Goal: Information Seeking & Learning: Learn about a topic

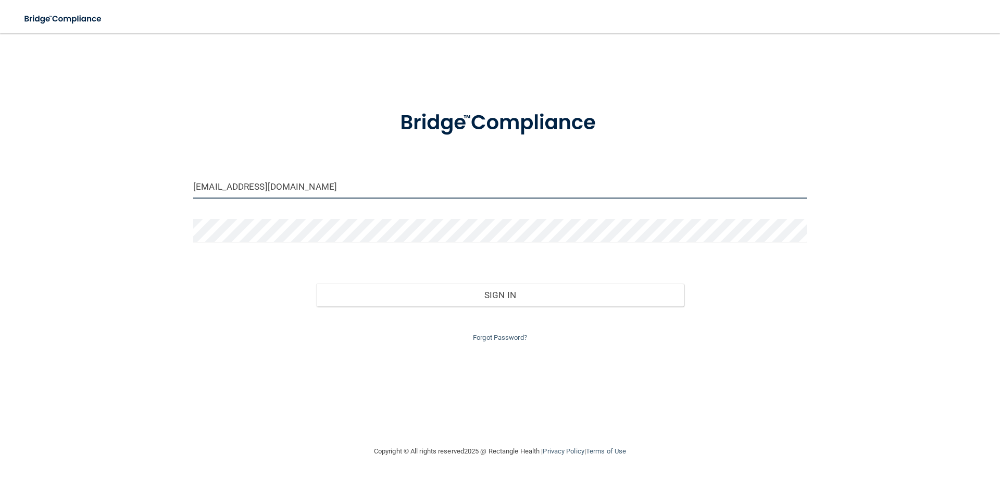
click at [319, 186] on input "[EMAIL_ADDRESS][DOMAIN_NAME]" at bounding box center [499, 186] width 613 height 23
click at [323, 187] on input "[EMAIL_ADDRESS][DOMAIN_NAME]" at bounding box center [499, 186] width 613 height 23
drag, startPoint x: 337, startPoint y: 186, endPoint x: 26, endPoint y: 164, distance: 312.2
click at [27, 166] on div "[EMAIL_ADDRESS][DOMAIN_NAME] Invalid email/password. You don't have permission …" at bounding box center [500, 239] width 958 height 391
type input "[EMAIL_ADDRESS][DOMAIN_NAME]"
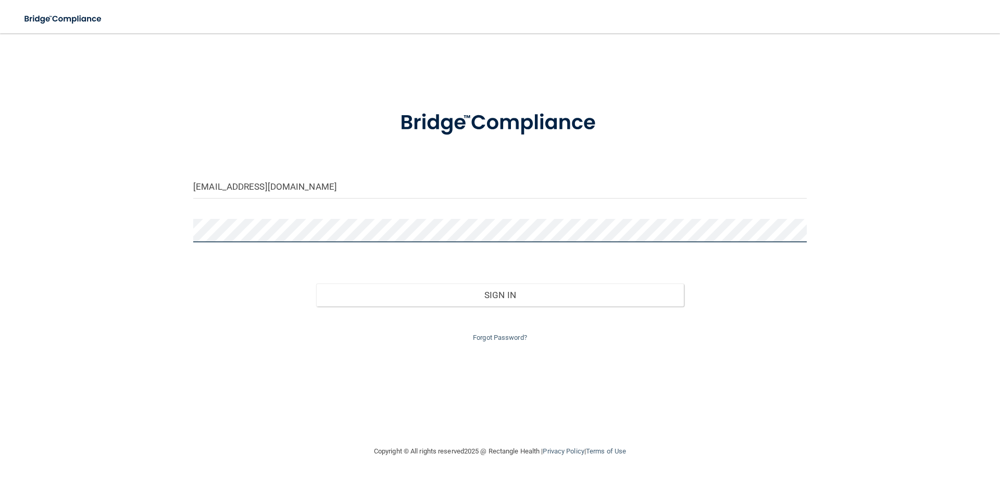
click at [316, 283] on button "Sign In" at bounding box center [500, 294] width 368 height 23
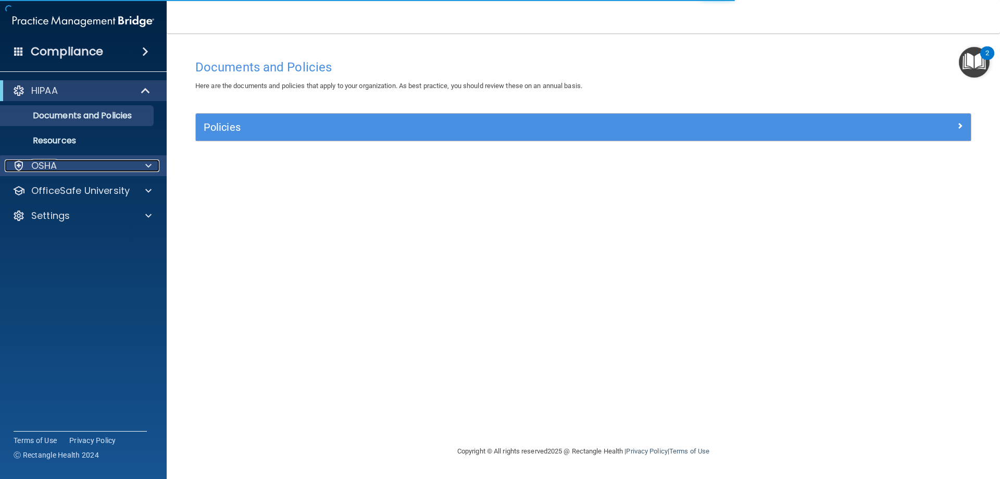
click at [127, 167] on div "OSHA" at bounding box center [69, 165] width 129 height 12
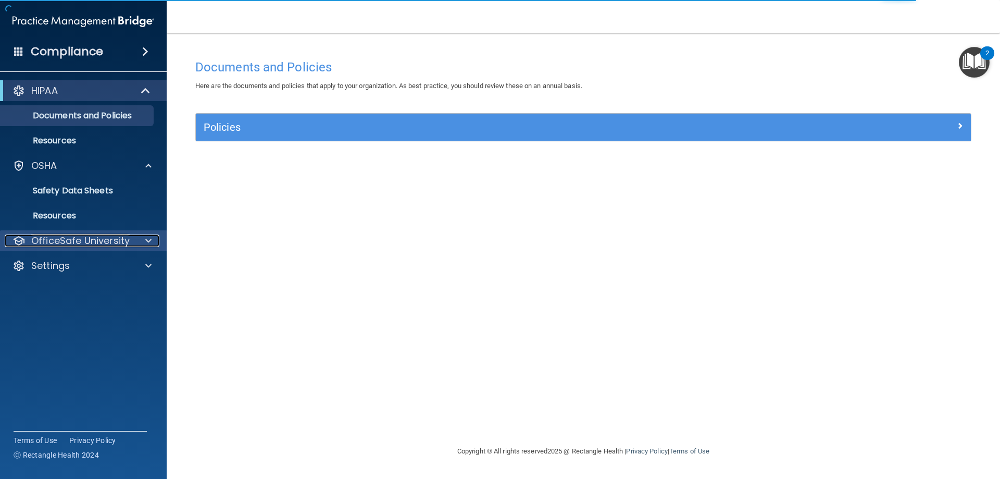
click at [79, 242] on p "OfficeSafe University" at bounding box center [80, 240] width 98 height 12
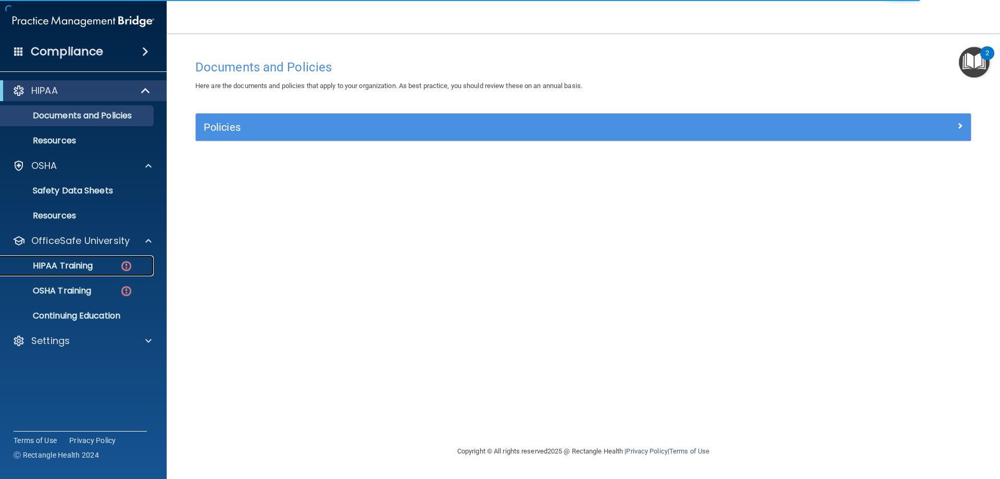
click at [85, 268] on p "HIPAA Training" at bounding box center [50, 265] width 86 height 10
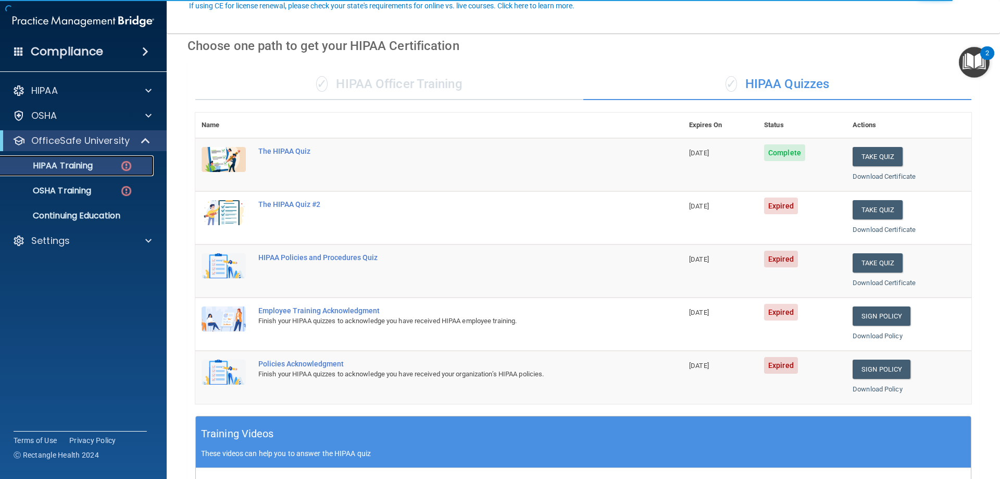
scroll to position [104, 0]
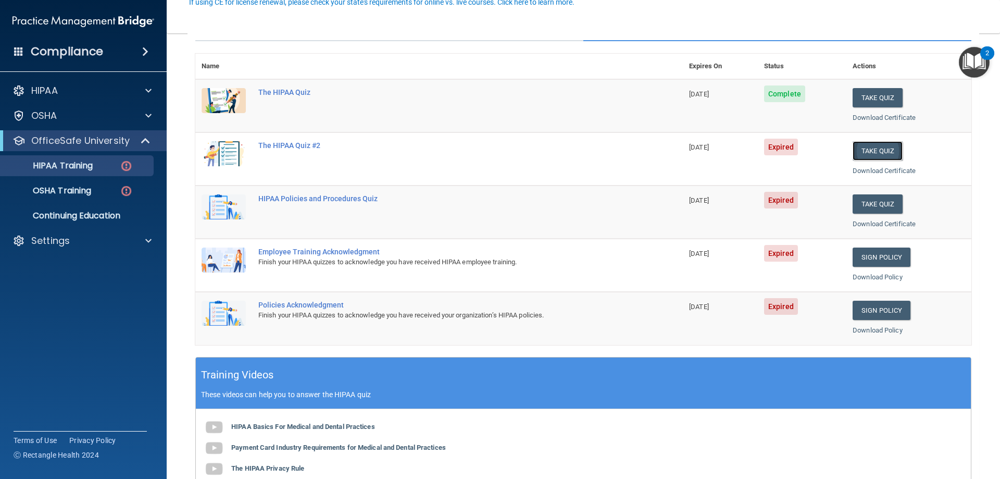
click at [877, 150] on button "Take Quiz" at bounding box center [877, 150] width 50 height 19
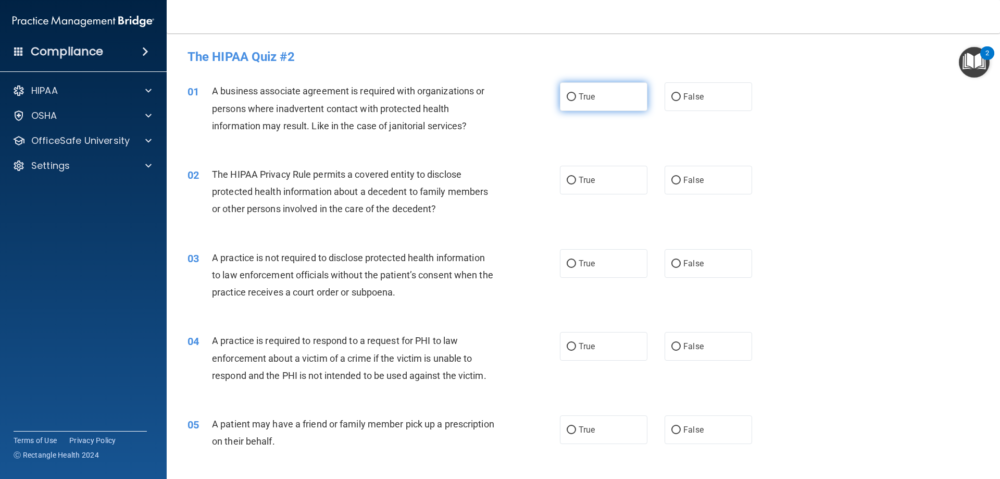
click at [567, 95] on input "True" at bounding box center [571, 97] width 9 height 8
radio input "true"
click at [701, 185] on label "False" at bounding box center [707, 180] width 87 height 29
click at [681, 184] on input "False" at bounding box center [675, 181] width 9 height 8
radio input "true"
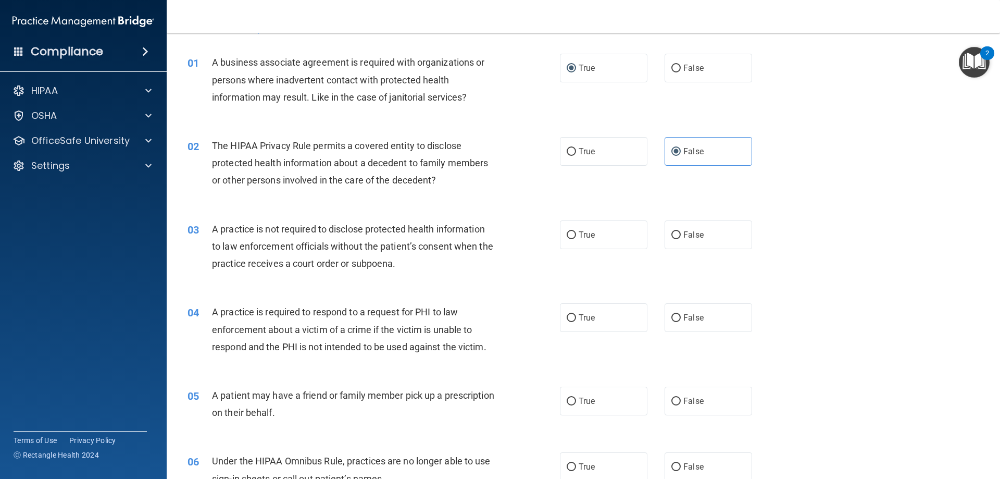
scroll to position [52, 0]
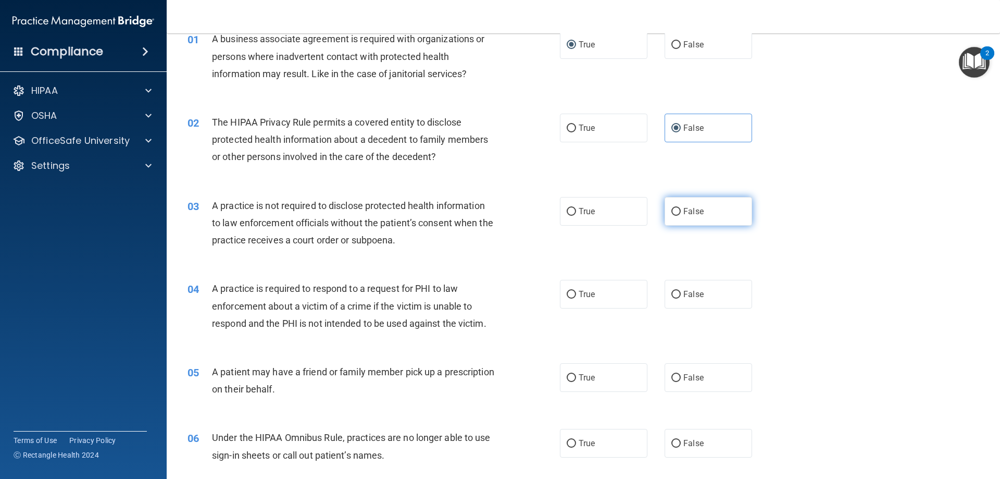
click at [683, 207] on span "False" at bounding box center [693, 211] width 20 height 10
click at [681, 208] on input "False" at bounding box center [675, 212] width 9 height 8
radio input "true"
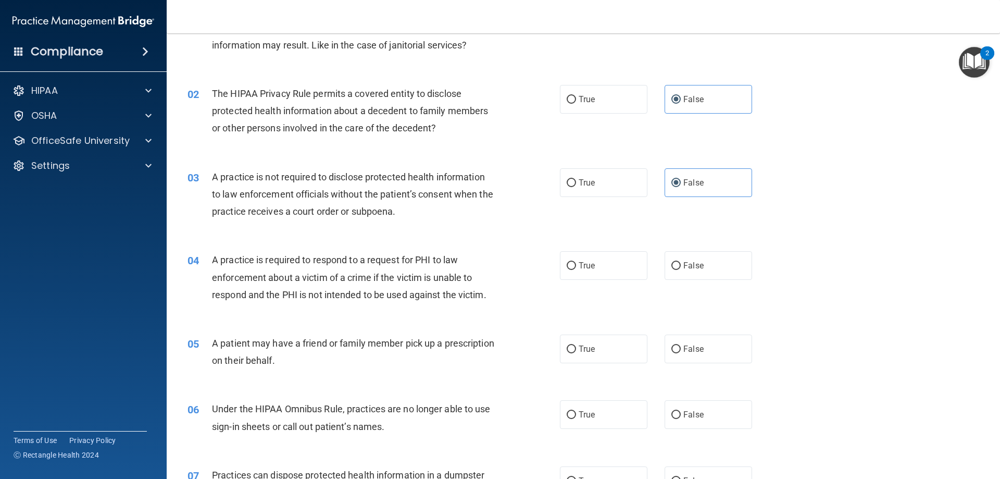
scroll to position [104, 0]
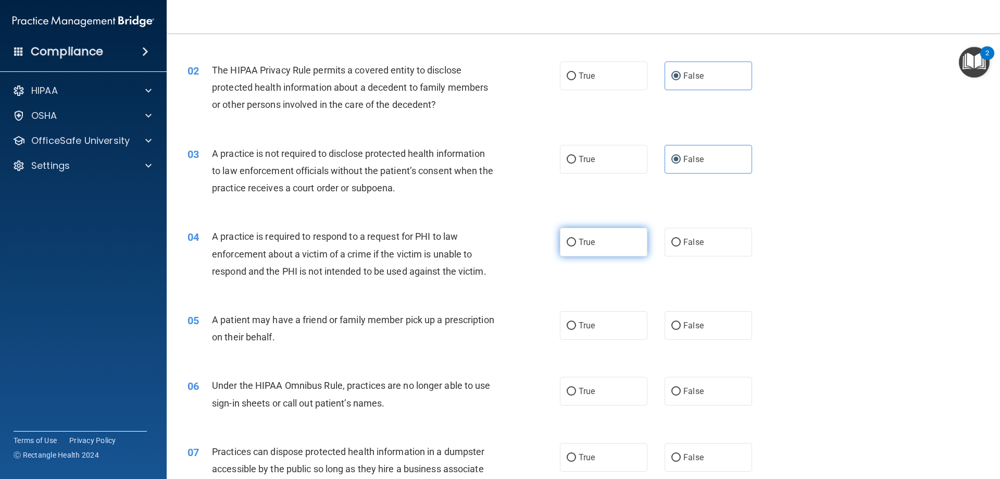
click at [567, 246] on input "True" at bounding box center [571, 243] width 9 height 8
radio input "true"
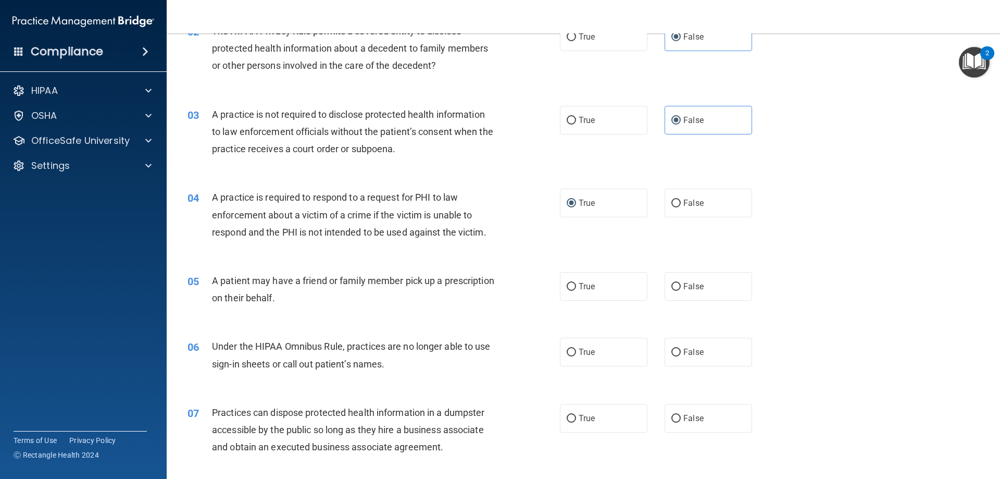
scroll to position [208, 0]
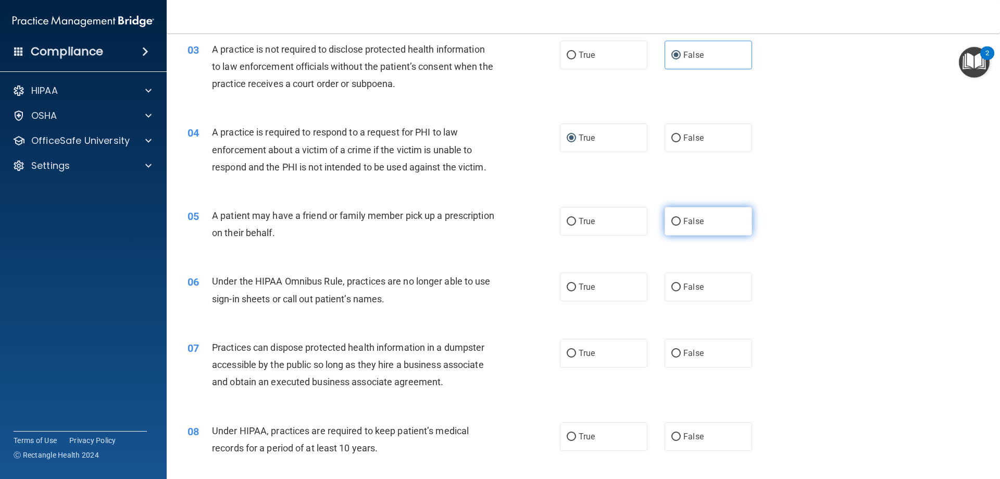
click at [678, 225] on label "False" at bounding box center [707, 221] width 87 height 29
click at [678, 225] on input "False" at bounding box center [675, 222] width 9 height 8
radio input "true"
click at [681, 298] on label "False" at bounding box center [707, 286] width 87 height 29
drag, startPoint x: 671, startPoint y: 288, endPoint x: 676, endPoint y: 286, distance: 5.4
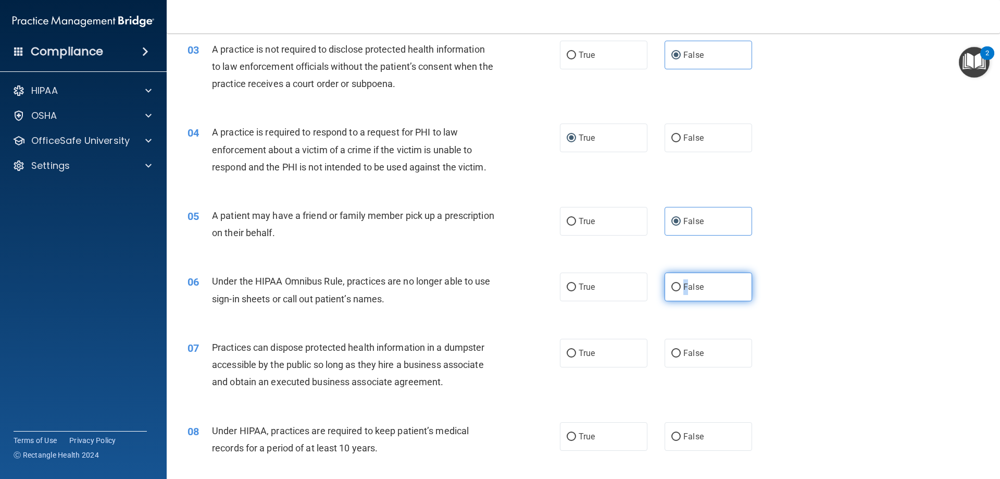
click at [675, 288] on input "False" at bounding box center [675, 287] width 9 height 8
radio input "true"
click at [683, 353] on span "False" at bounding box center [693, 353] width 20 height 10
click at [681, 353] on input "False" at bounding box center [675, 353] width 9 height 8
radio input "true"
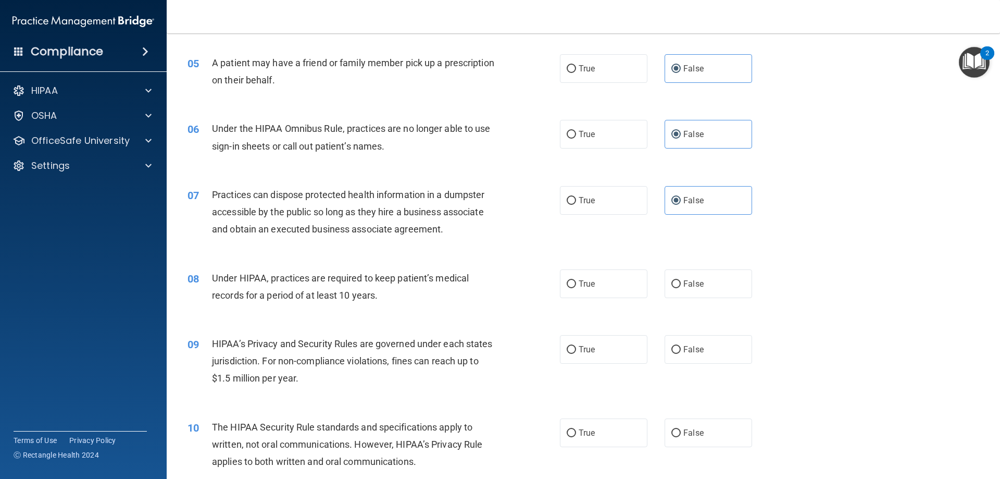
scroll to position [365, 0]
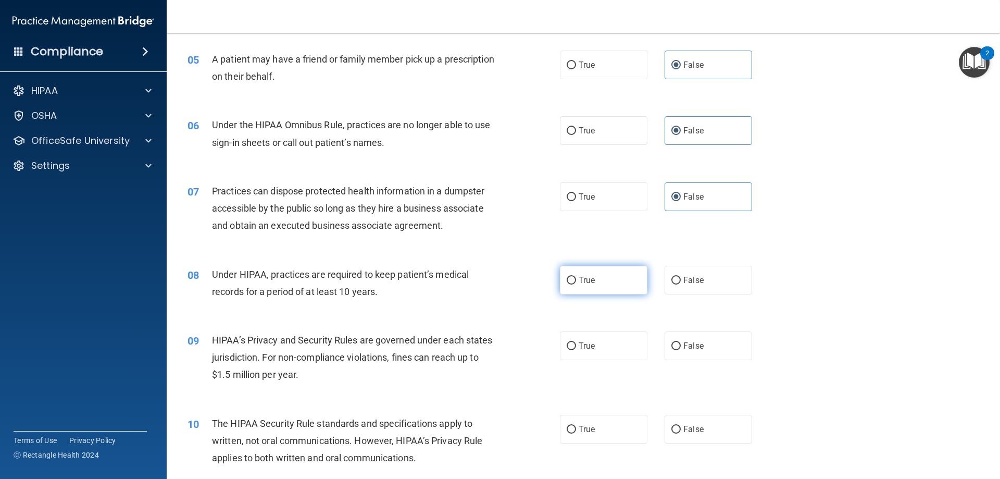
click at [579, 278] on span "True" at bounding box center [587, 280] width 16 height 10
click at [576, 278] on input "True" at bounding box center [571, 281] width 9 height 8
radio input "true"
click at [610, 346] on label "True" at bounding box center [603, 345] width 87 height 29
click at [576, 346] on input "True" at bounding box center [571, 346] width 9 height 8
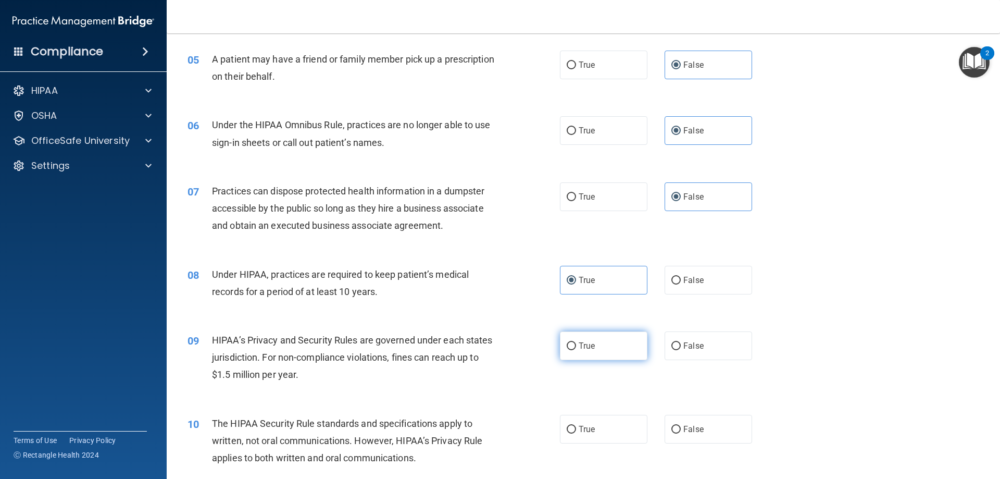
radio input "true"
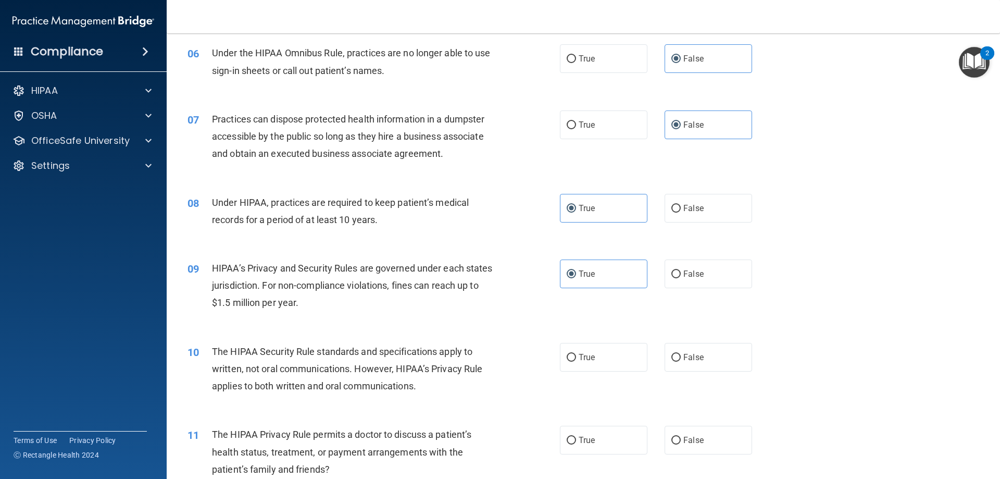
scroll to position [521, 0]
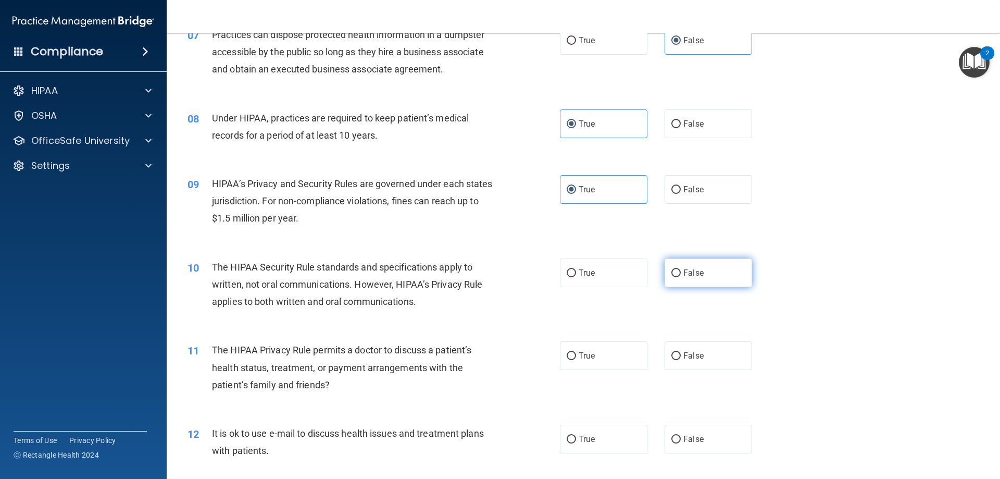
click at [695, 271] on span "False" at bounding box center [693, 273] width 20 height 10
click at [681, 271] on input "False" at bounding box center [675, 273] width 9 height 8
radio input "true"
click at [573, 365] on label "True" at bounding box center [603, 355] width 87 height 29
click at [573, 360] on input "True" at bounding box center [571, 356] width 9 height 8
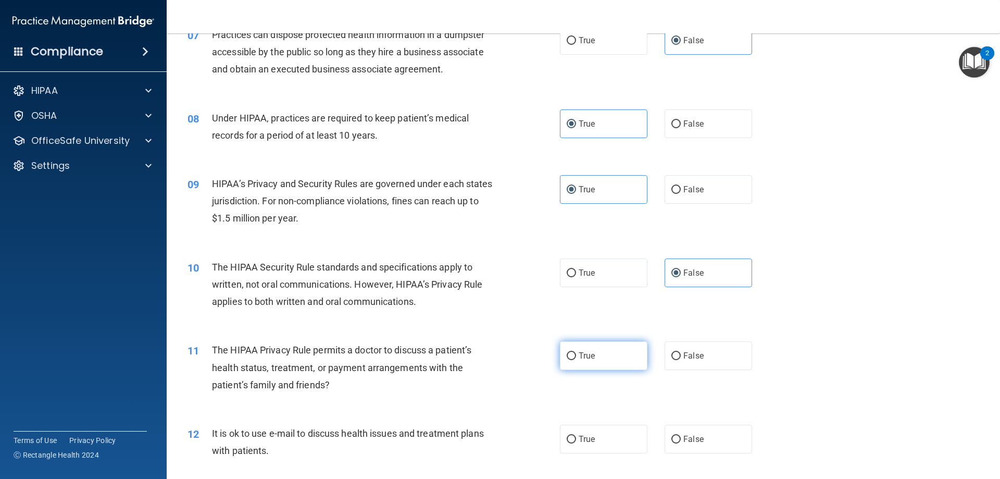
radio input "true"
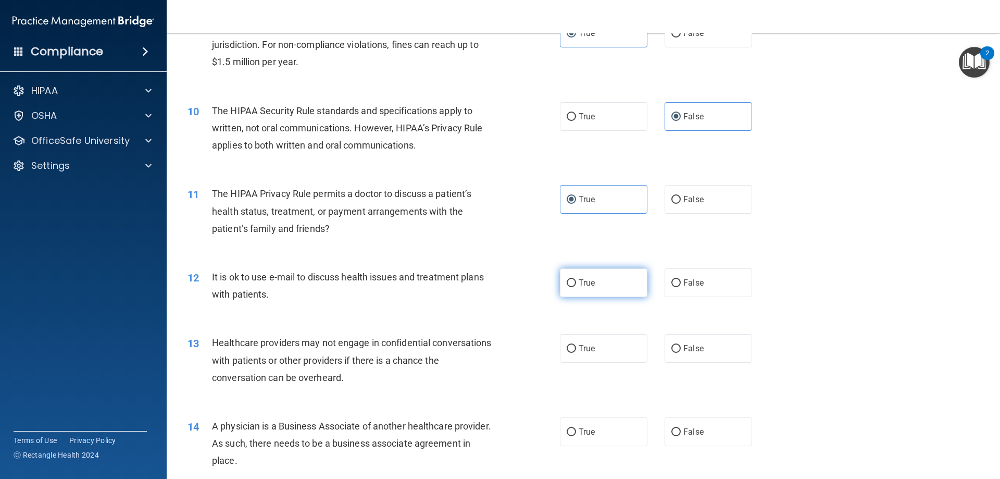
click at [582, 285] on span "True" at bounding box center [587, 283] width 16 height 10
click at [576, 285] on input "True" at bounding box center [571, 283] width 9 height 8
radio input "true"
click at [581, 357] on label "True" at bounding box center [603, 348] width 87 height 29
click at [576, 353] on input "True" at bounding box center [571, 349] width 9 height 8
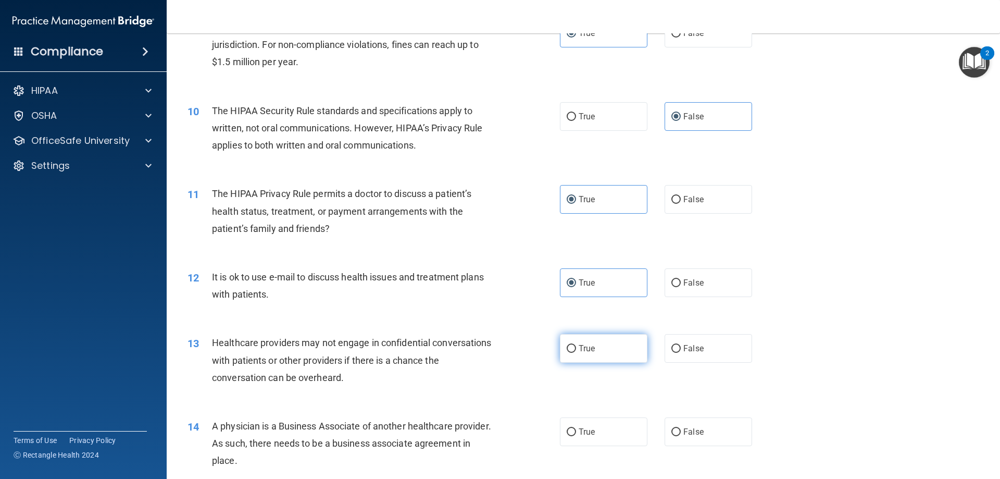
radio input "true"
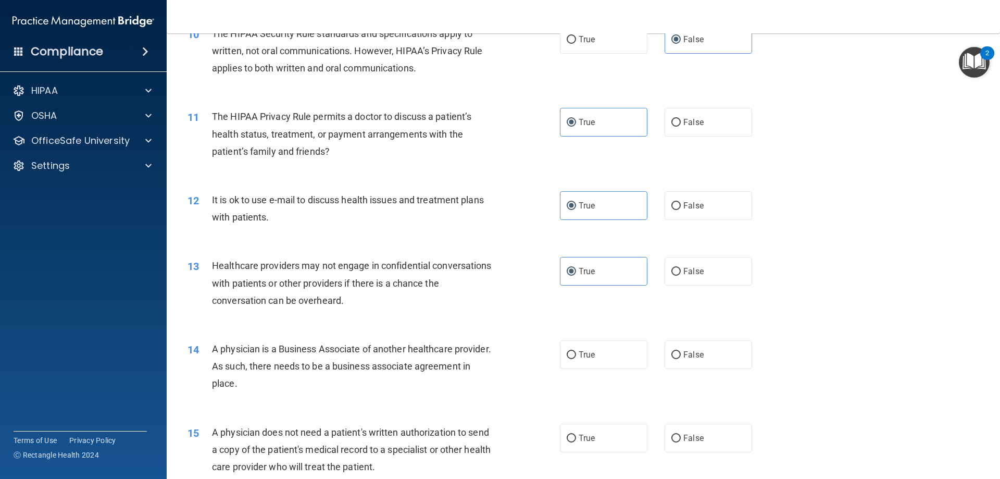
scroll to position [885, 0]
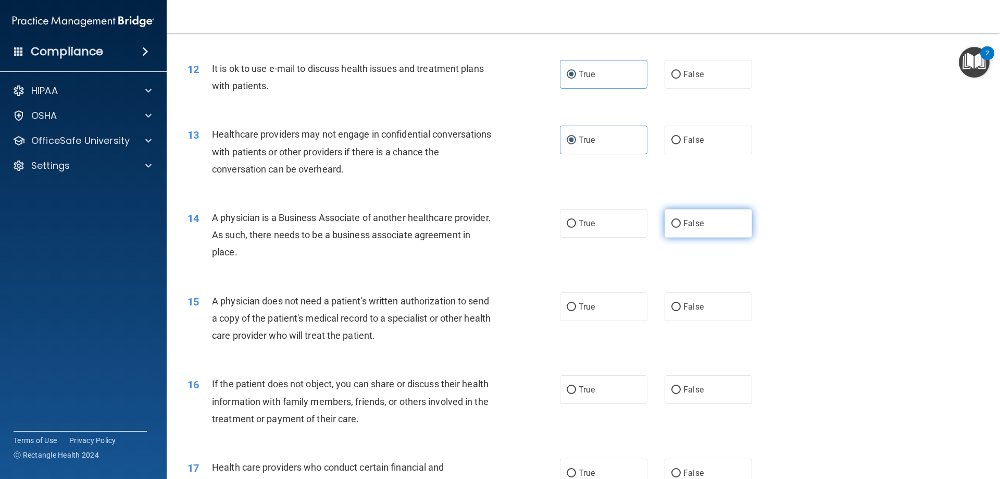
click at [708, 224] on label "False" at bounding box center [707, 223] width 87 height 29
click at [681, 224] on input "False" at bounding box center [675, 224] width 9 height 8
radio input "true"
click at [710, 303] on label "False" at bounding box center [707, 306] width 87 height 29
click at [681, 303] on input "False" at bounding box center [675, 307] width 9 height 8
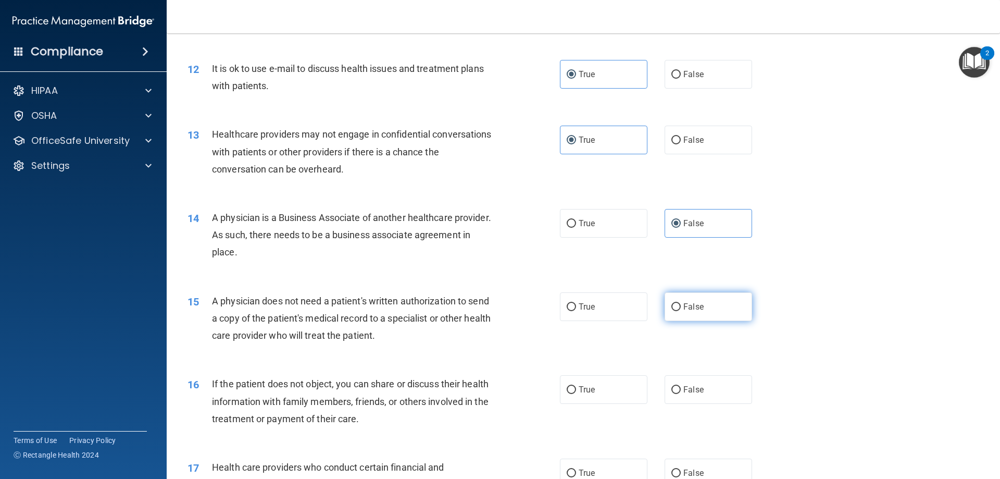
radio input "true"
click at [599, 309] on label "True" at bounding box center [603, 306] width 87 height 29
click at [576, 309] on input "True" at bounding box center [571, 307] width 9 height 8
radio input "true"
radio input "false"
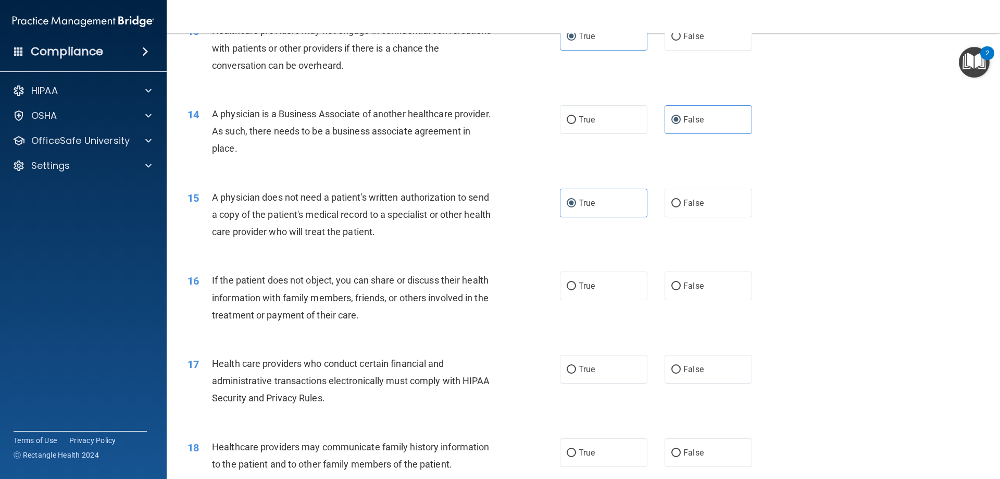
scroll to position [989, 0]
click at [614, 288] on label "True" at bounding box center [603, 285] width 87 height 29
click at [576, 288] on input "True" at bounding box center [571, 286] width 9 height 8
radio input "true"
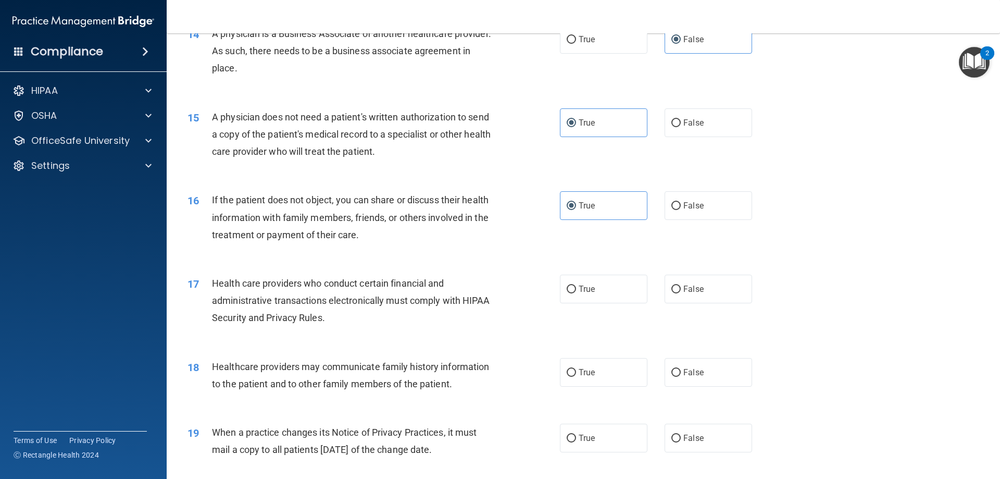
scroll to position [1094, 0]
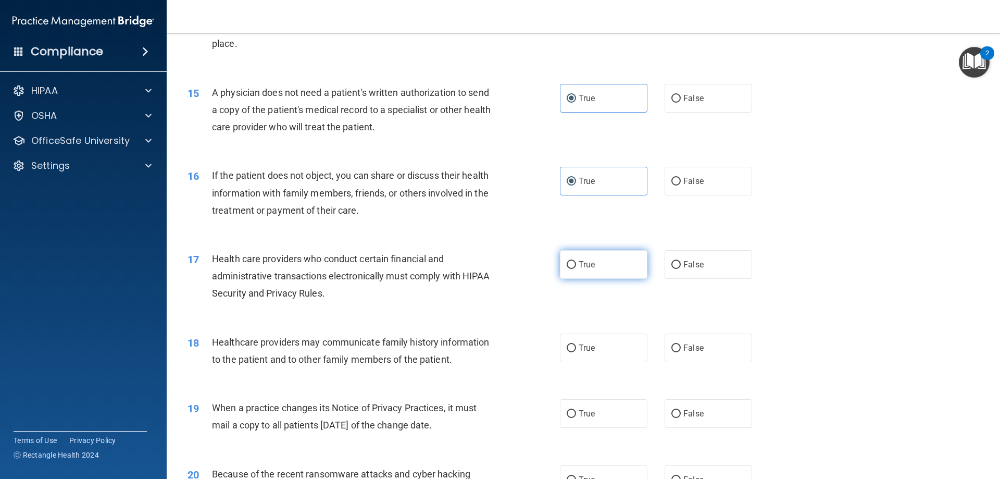
click at [602, 262] on label "True" at bounding box center [603, 264] width 87 height 29
click at [576, 262] on input "True" at bounding box center [571, 265] width 9 height 8
radio input "true"
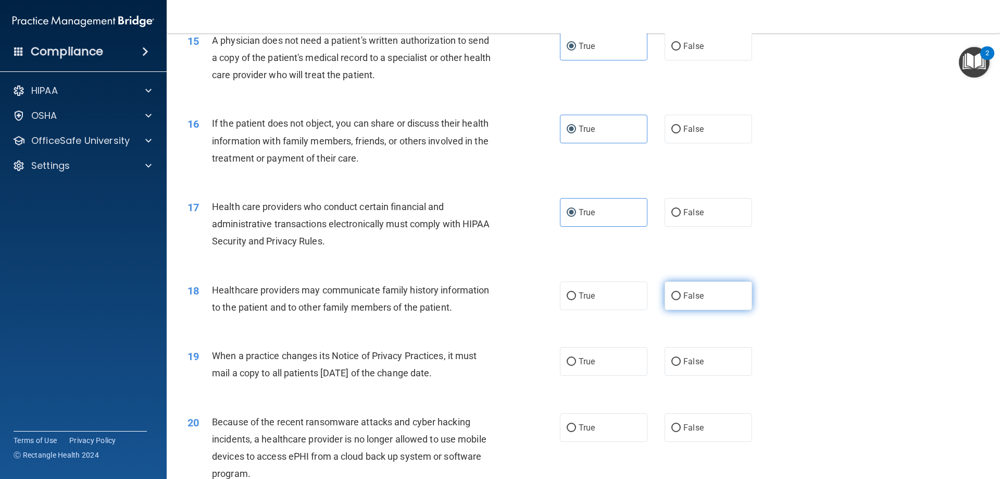
click at [706, 299] on label "False" at bounding box center [707, 295] width 87 height 29
click at [681, 299] on input "False" at bounding box center [675, 296] width 9 height 8
radio input "true"
click at [592, 367] on label "True" at bounding box center [603, 361] width 87 height 29
click at [576, 366] on input "True" at bounding box center [571, 362] width 9 height 8
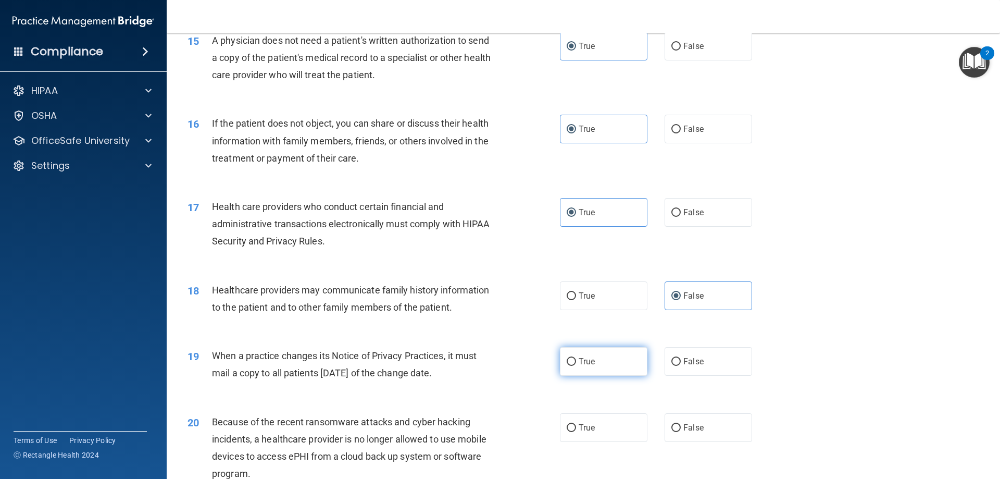
radio input "true"
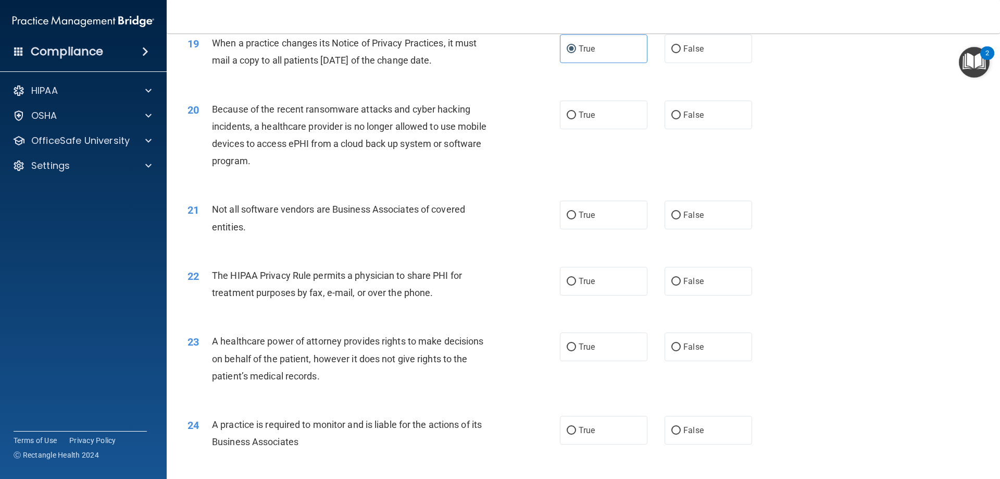
scroll to position [1406, 0]
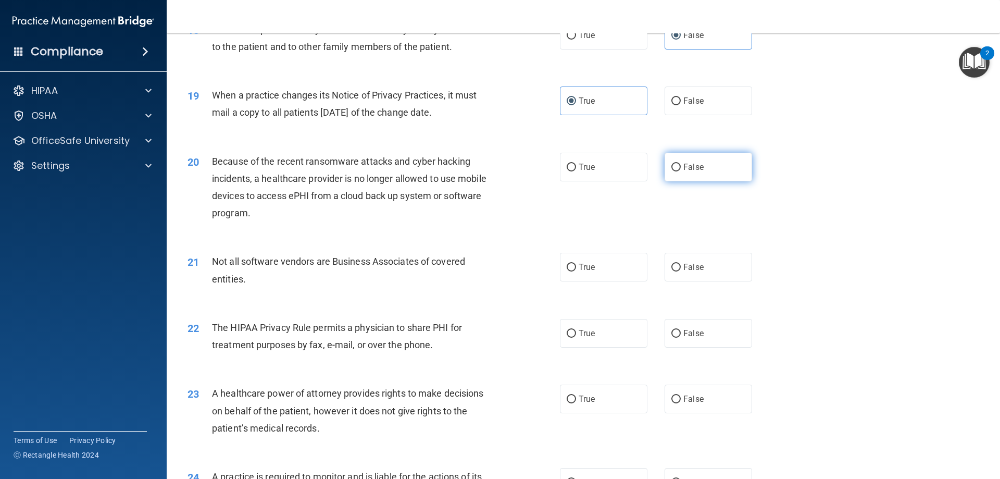
click at [677, 171] on label "False" at bounding box center [707, 167] width 87 height 29
click at [677, 171] on input "False" at bounding box center [675, 168] width 9 height 8
radio input "true"
click at [593, 266] on label "True" at bounding box center [603, 267] width 87 height 29
click at [576, 266] on input "True" at bounding box center [571, 268] width 9 height 8
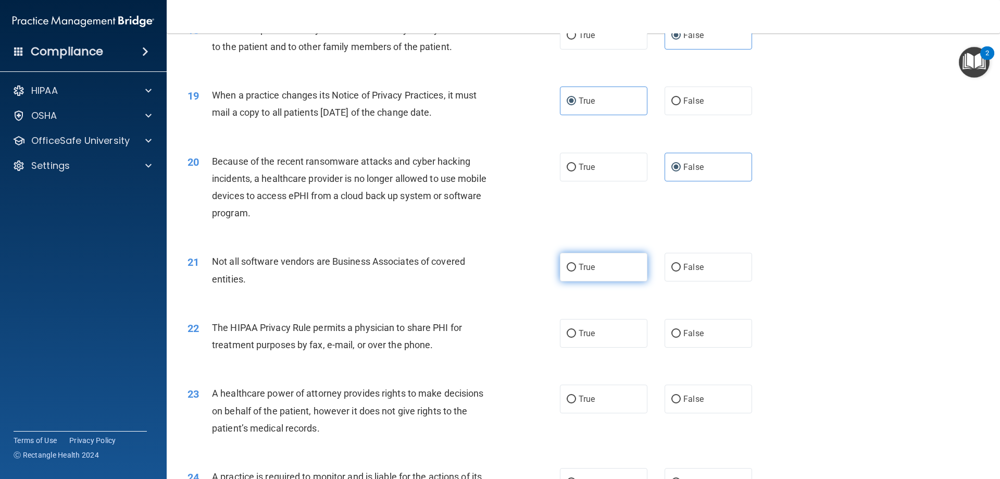
radio input "true"
click at [682, 343] on label "False" at bounding box center [707, 333] width 87 height 29
click at [681, 337] on input "False" at bounding box center [675, 334] width 9 height 8
radio input "true"
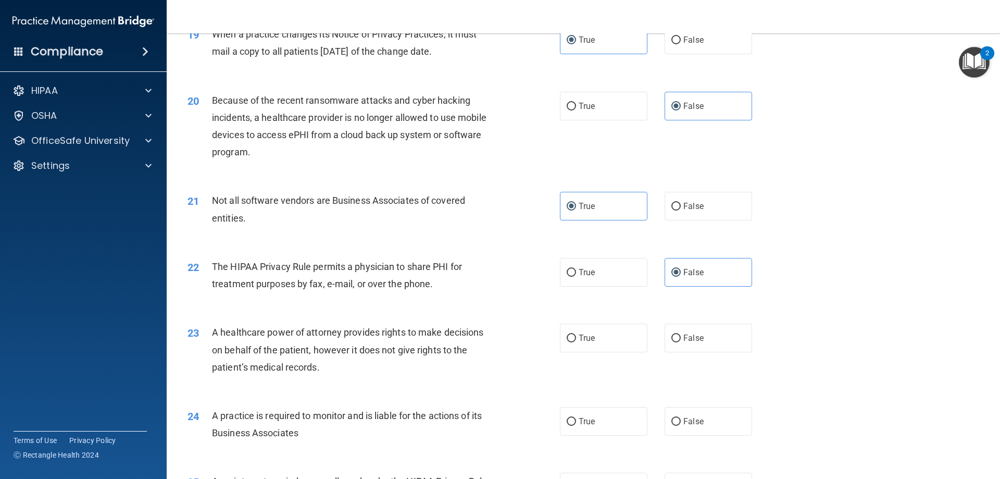
scroll to position [1510, 0]
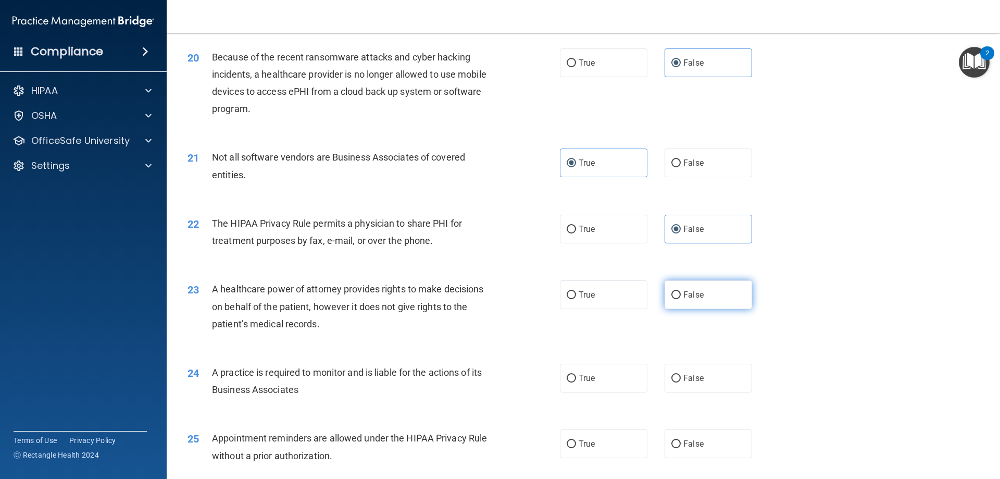
click at [684, 296] on span "False" at bounding box center [693, 295] width 20 height 10
click at [681, 296] on input "False" at bounding box center [675, 295] width 9 height 8
radio input "true"
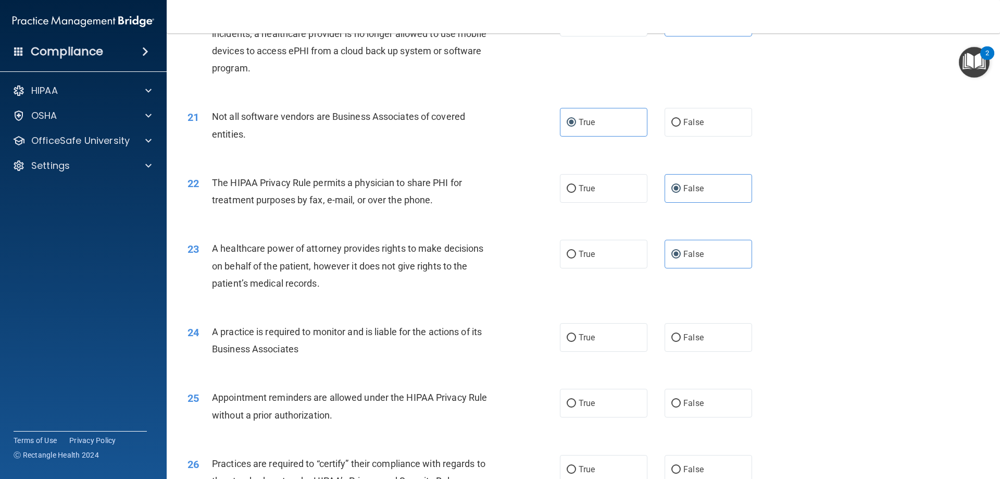
scroll to position [1614, 0]
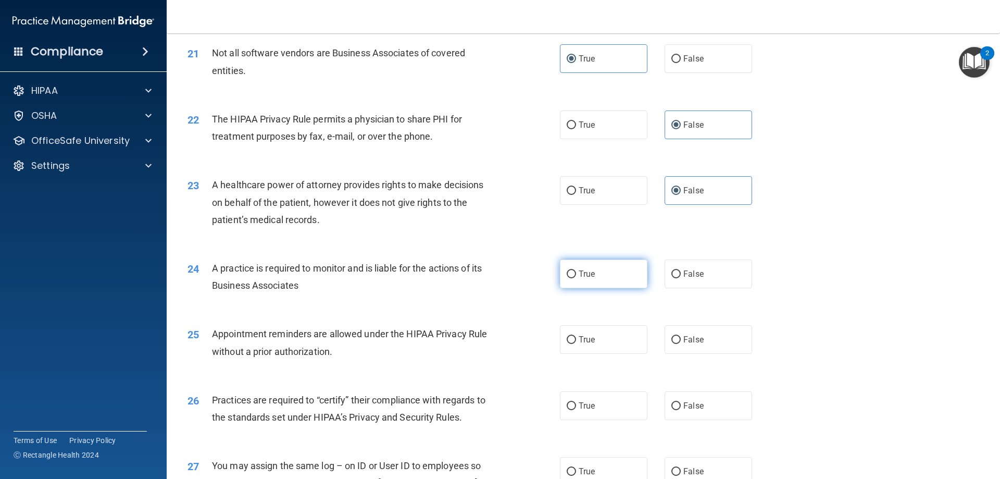
click at [596, 278] on label "True" at bounding box center [603, 273] width 87 height 29
click at [576, 278] on input "True" at bounding box center [571, 274] width 9 height 8
radio input "true"
click at [571, 347] on label "True" at bounding box center [603, 339] width 87 height 29
click at [571, 344] on input "True" at bounding box center [571, 340] width 9 height 8
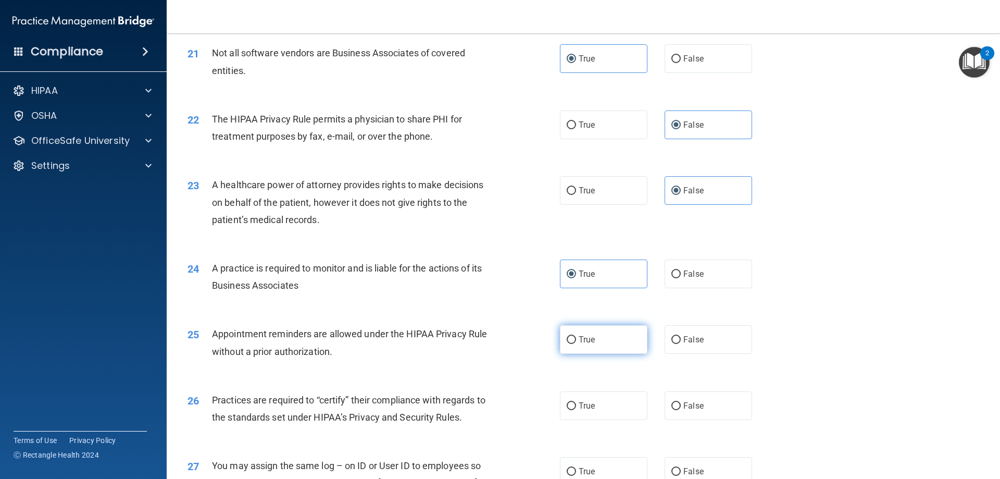
radio input "true"
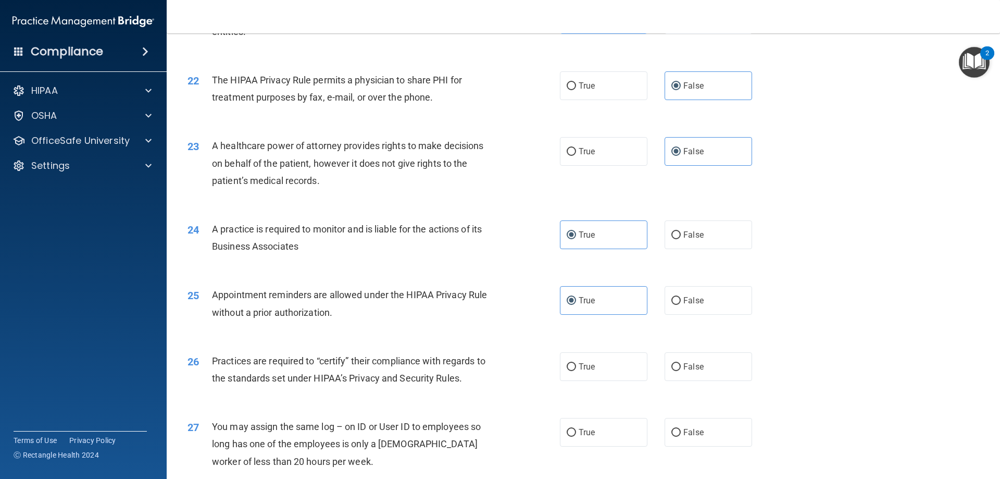
scroll to position [1718, 0]
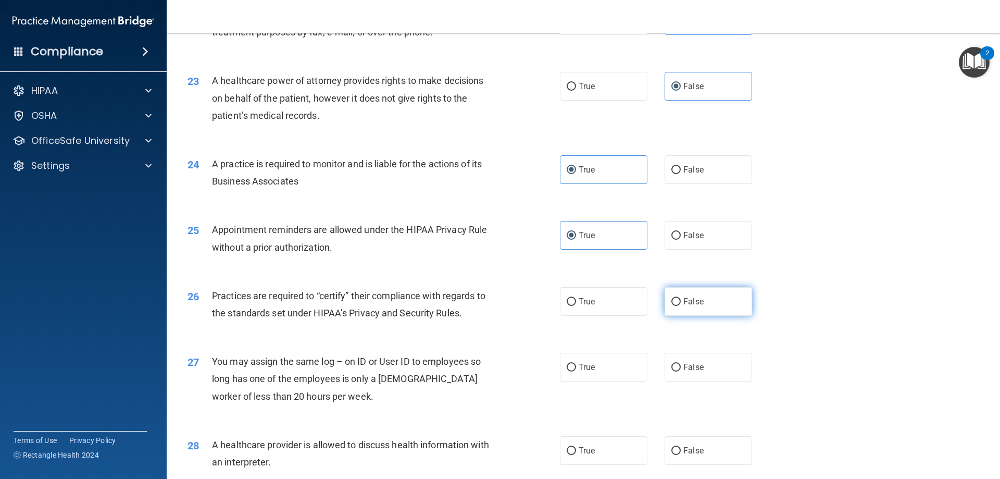
click at [696, 296] on label "False" at bounding box center [707, 301] width 87 height 29
click at [681, 298] on input "False" at bounding box center [675, 302] width 9 height 8
radio input "true"
click at [723, 365] on label "False" at bounding box center [707, 367] width 87 height 29
click at [681, 365] on input "False" at bounding box center [675, 367] width 9 height 8
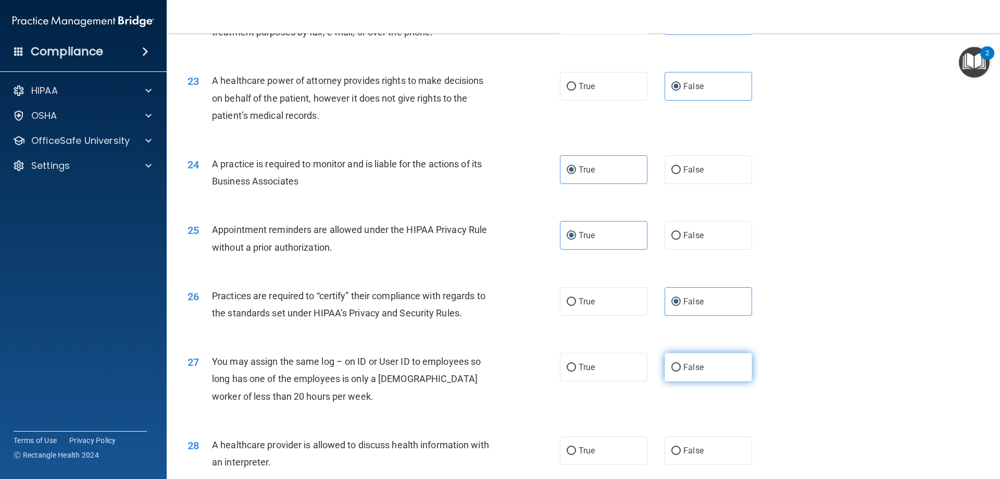
radio input "true"
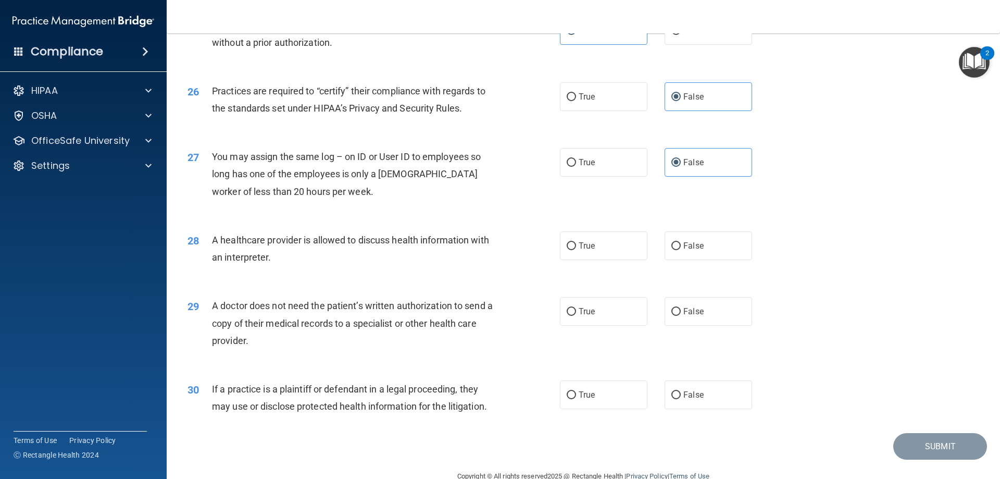
scroll to position [1927, 0]
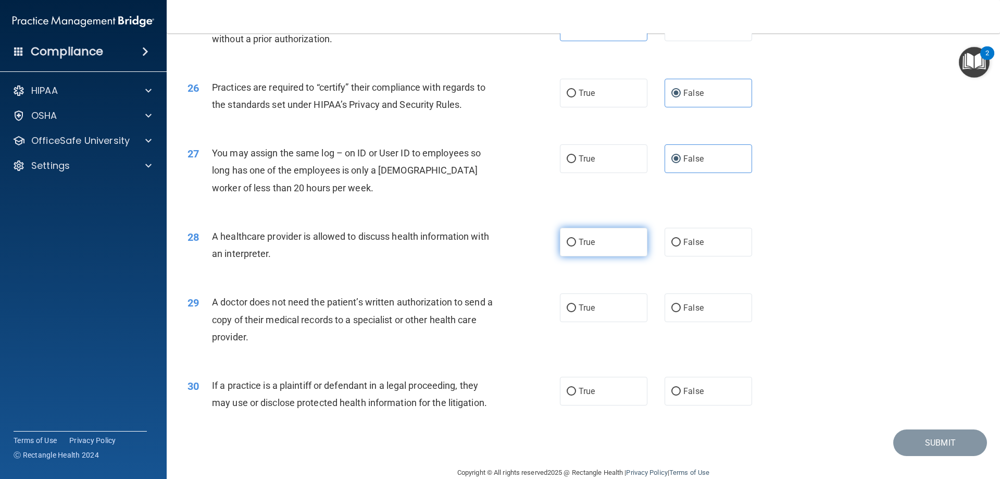
click at [591, 242] on span "True" at bounding box center [587, 242] width 16 height 10
click at [576, 242] on input "True" at bounding box center [571, 243] width 9 height 8
radio input "true"
click at [597, 309] on label "True" at bounding box center [603, 307] width 87 height 29
click at [576, 309] on input "True" at bounding box center [571, 308] width 9 height 8
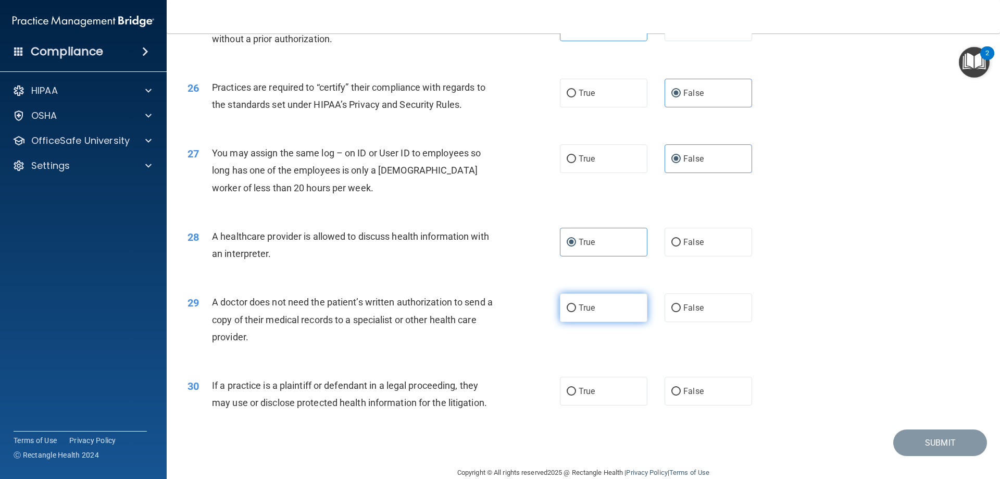
radio input "true"
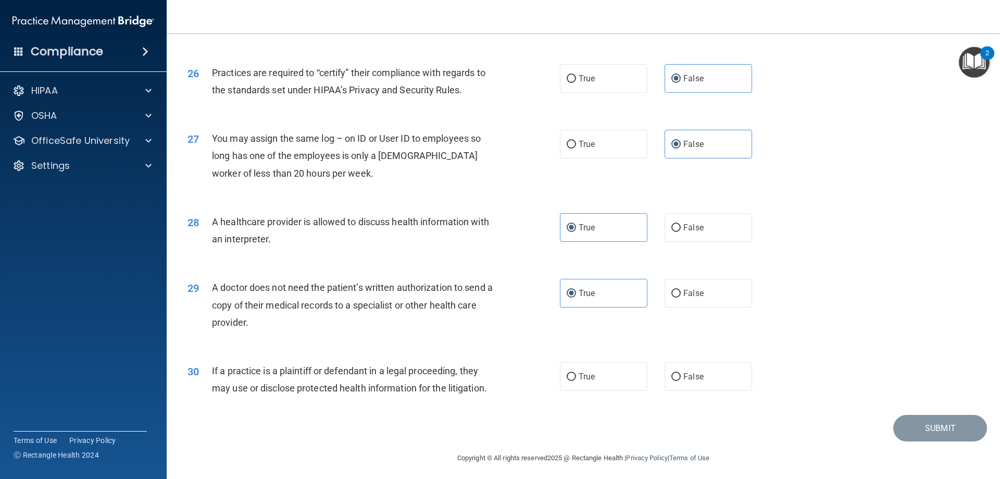
scroll to position [1946, 0]
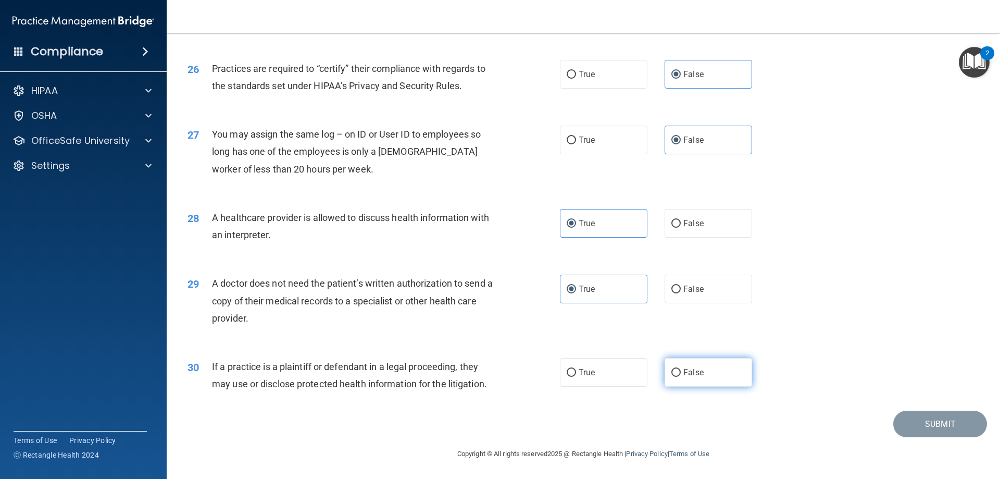
click at [675, 374] on input "False" at bounding box center [675, 373] width 9 height 8
radio input "true"
click at [929, 425] on button "Submit" at bounding box center [940, 423] width 94 height 27
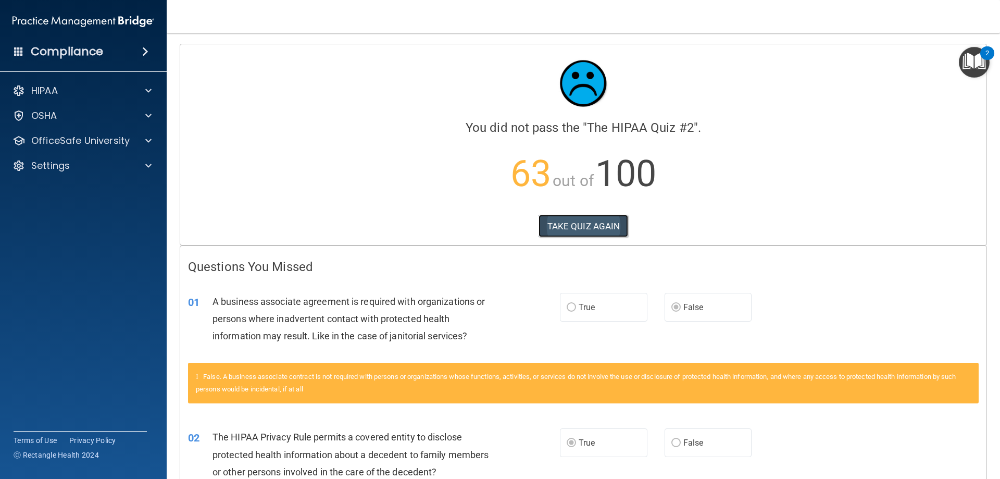
click at [581, 230] on button "TAKE QUIZ AGAIN" at bounding box center [583, 226] width 90 height 23
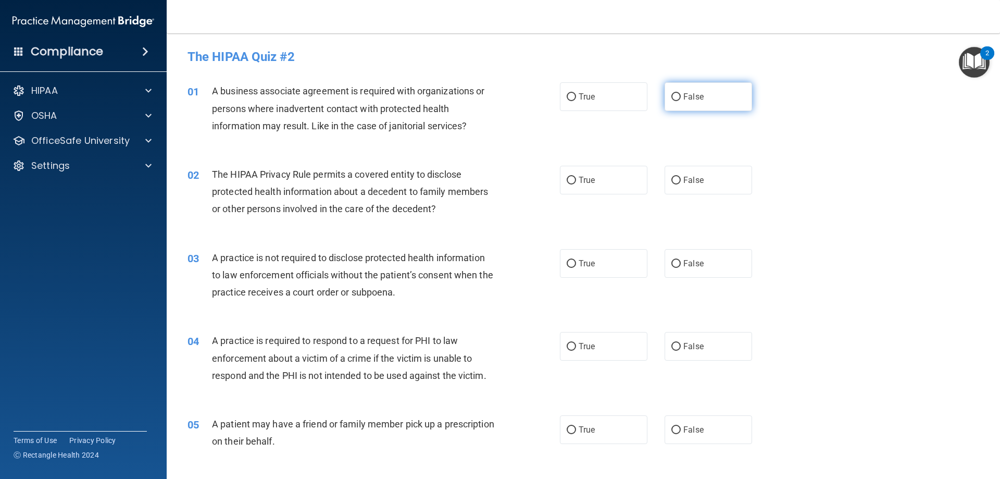
drag, startPoint x: 698, startPoint y: 103, endPoint x: 673, endPoint y: 105, distance: 24.5
click at [698, 104] on label "False" at bounding box center [707, 96] width 87 height 29
click at [681, 101] on input "False" at bounding box center [675, 97] width 9 height 8
radio input "true"
click at [591, 183] on span "True" at bounding box center [587, 180] width 16 height 10
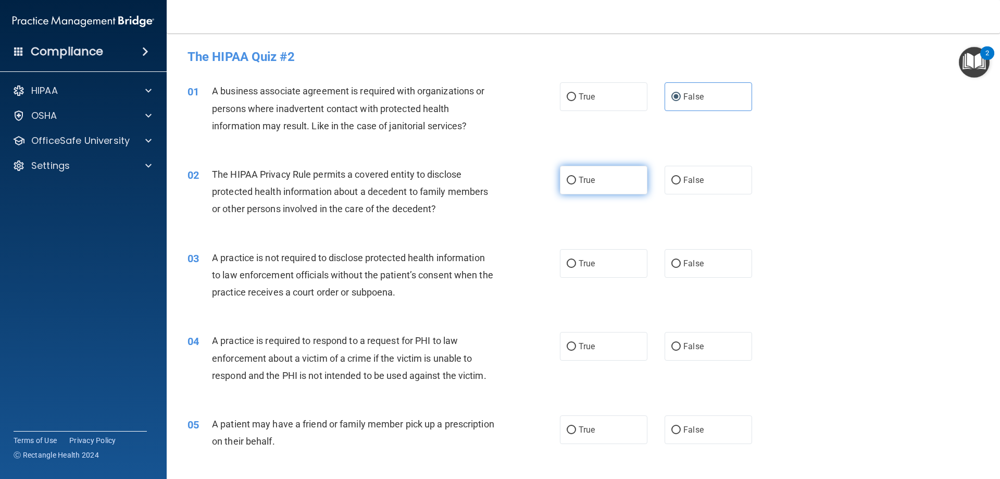
click at [576, 183] on input "True" at bounding box center [571, 181] width 9 height 8
radio input "true"
drag, startPoint x: 699, startPoint y: 273, endPoint x: 681, endPoint y: 273, distance: 17.7
click at [699, 274] on label "False" at bounding box center [707, 263] width 87 height 29
click at [681, 268] on input "False" at bounding box center [675, 264] width 9 height 8
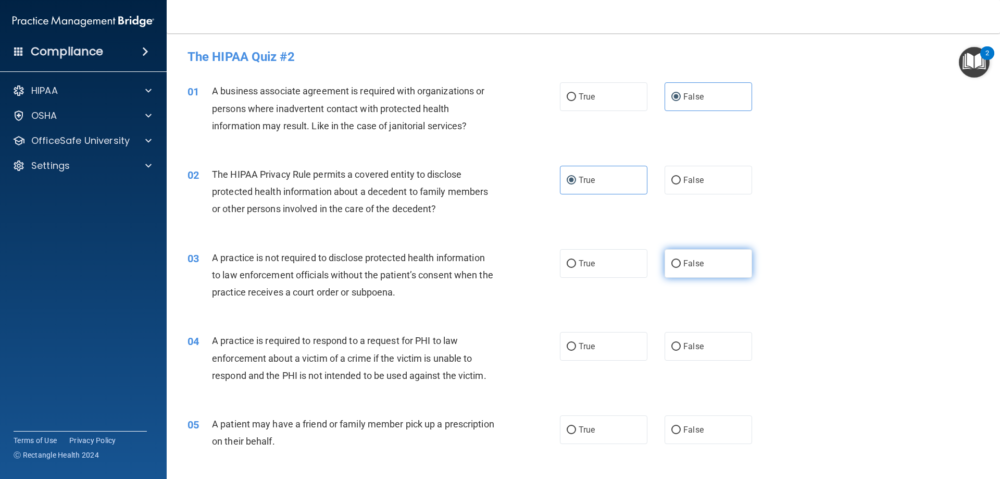
radio input "true"
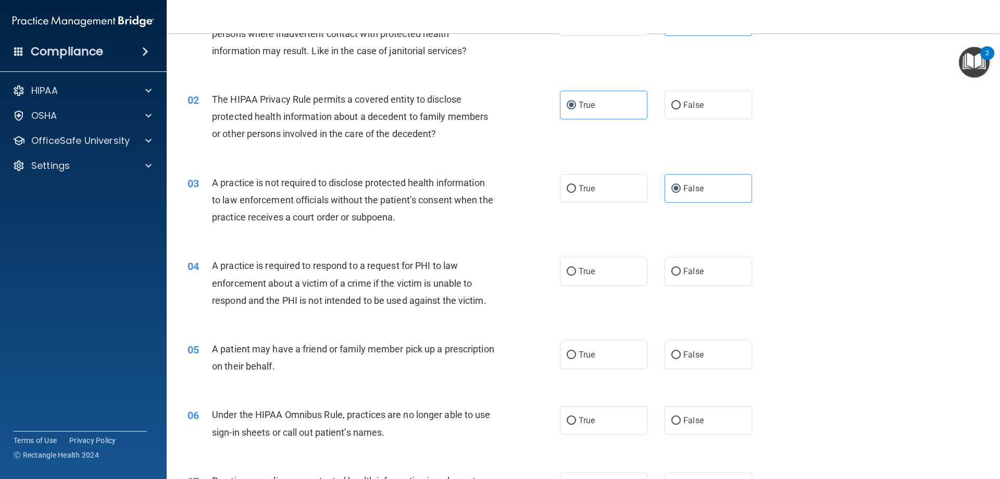
scroll to position [208, 0]
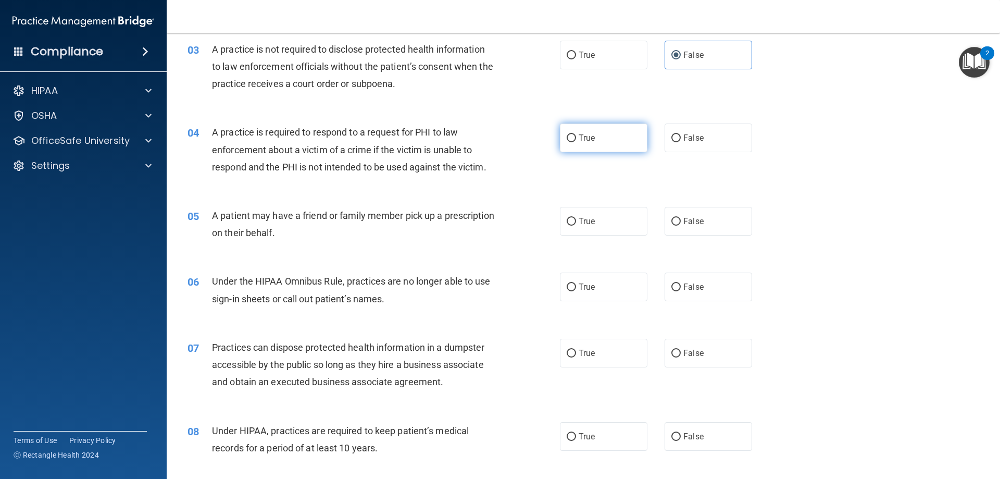
click at [594, 144] on label "True" at bounding box center [603, 137] width 87 height 29
click at [576, 142] on input "True" at bounding box center [571, 138] width 9 height 8
radio input "true"
click at [585, 223] on span "True" at bounding box center [587, 221] width 16 height 10
click at [576, 223] on input "True" at bounding box center [571, 222] width 9 height 8
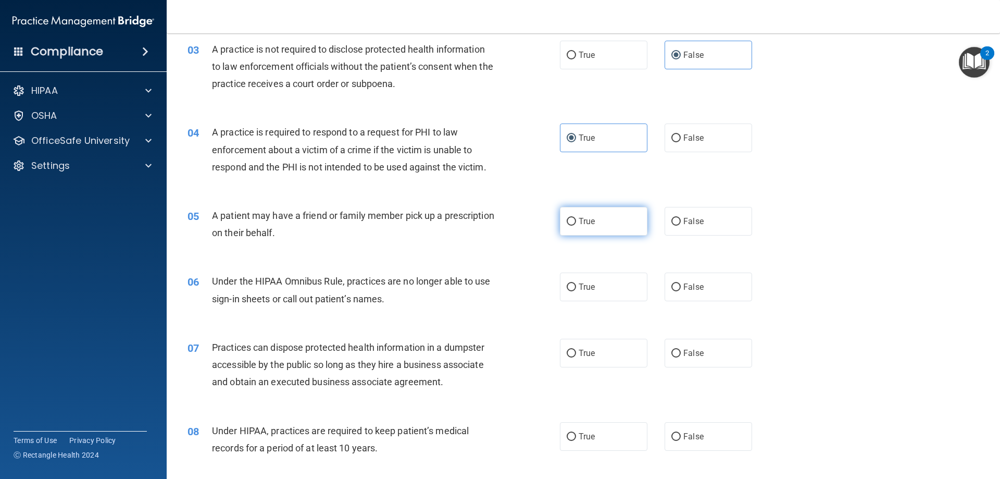
radio input "true"
click at [686, 292] on label "False" at bounding box center [707, 286] width 87 height 29
click at [681, 291] on input "False" at bounding box center [675, 287] width 9 height 8
radio input "true"
click at [675, 358] on label "False" at bounding box center [707, 352] width 87 height 29
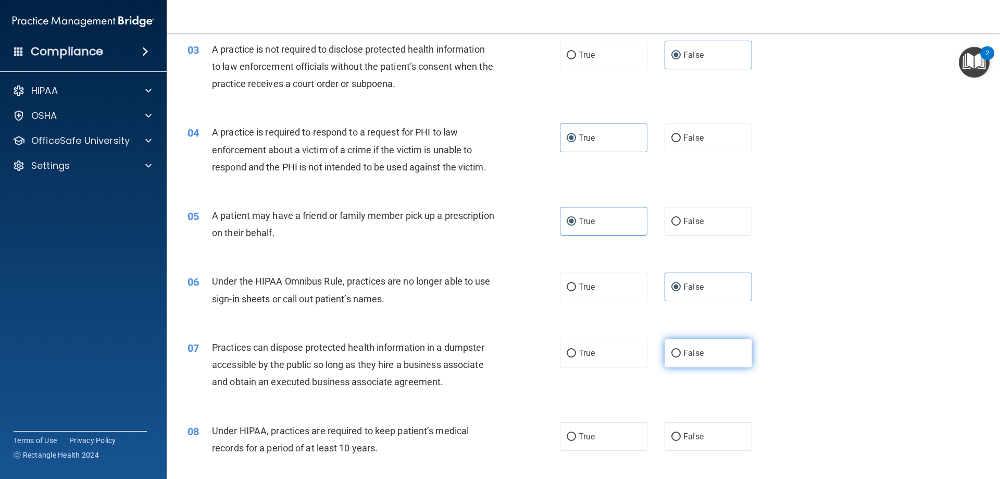
click at [675, 357] on input "False" at bounding box center [675, 353] width 9 height 8
radio input "true"
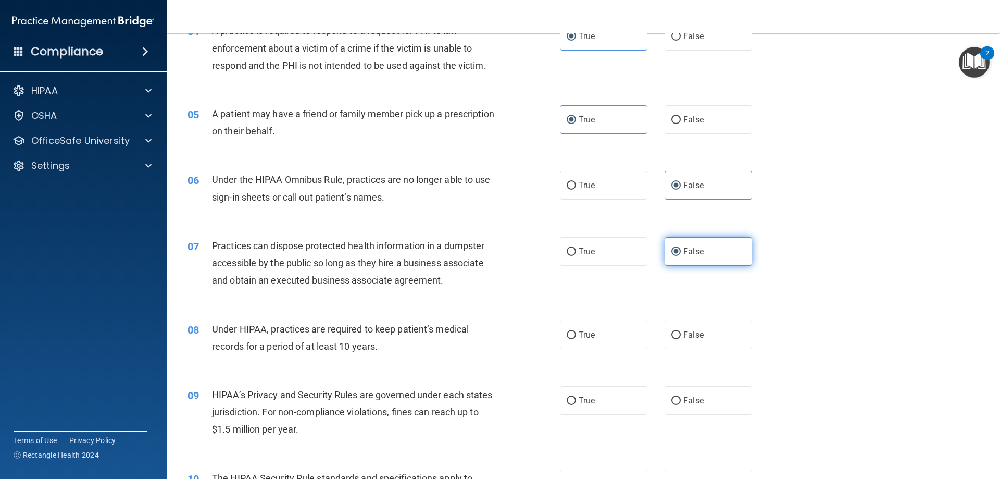
scroll to position [312, 0]
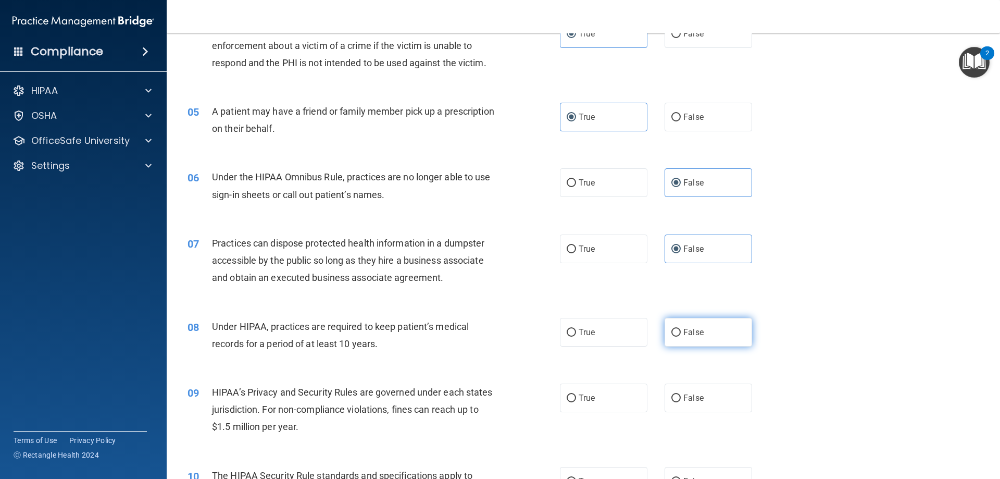
click at [686, 338] on label "False" at bounding box center [707, 332] width 87 height 29
click at [681, 336] on input "False" at bounding box center [675, 333] width 9 height 8
radio input "true"
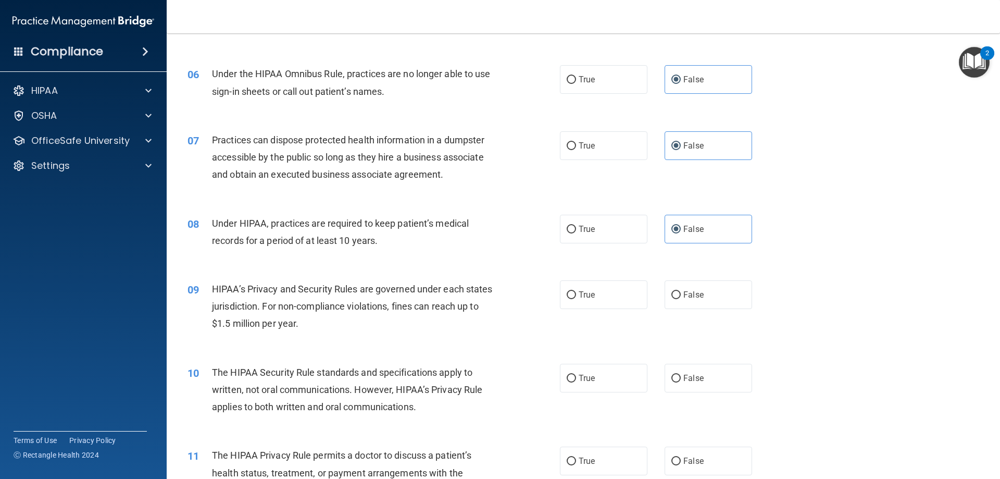
scroll to position [417, 0]
click at [695, 299] on label "False" at bounding box center [707, 293] width 87 height 29
click at [681, 298] on input "False" at bounding box center [675, 294] width 9 height 8
radio input "true"
click at [613, 373] on label "True" at bounding box center [603, 376] width 87 height 29
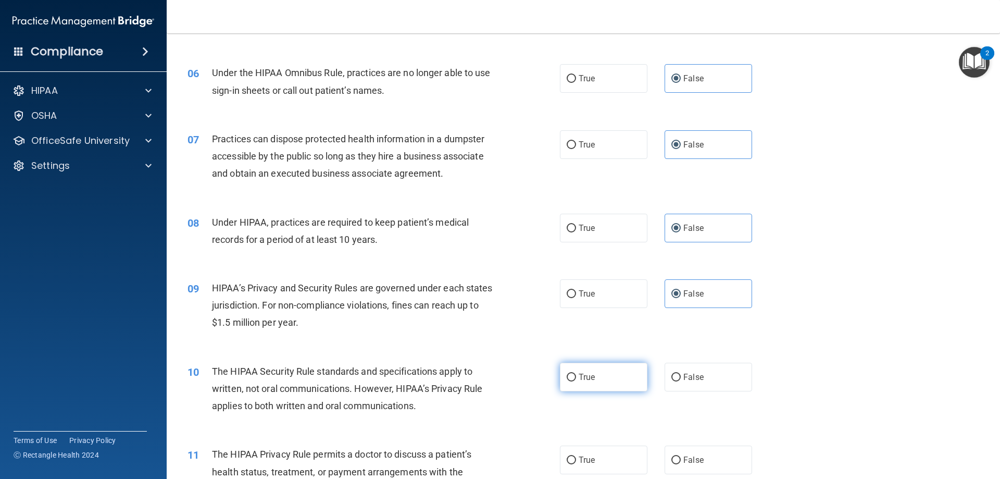
click at [576, 373] on input "True" at bounding box center [571, 377] width 9 height 8
radio input "true"
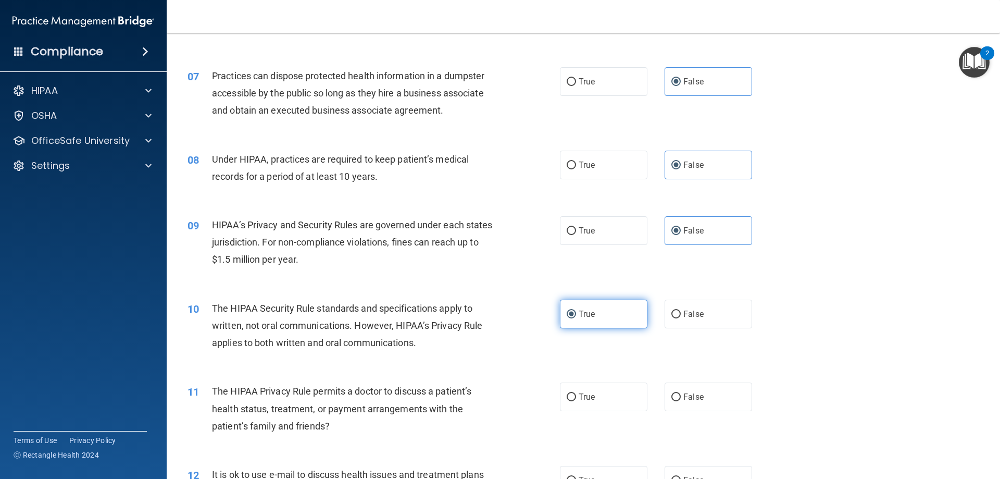
scroll to position [521, 0]
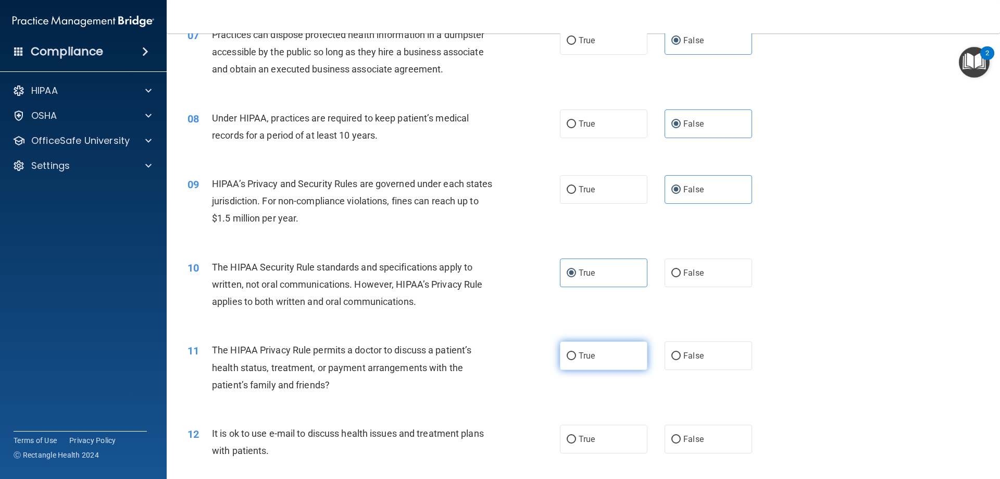
click at [608, 362] on label "True" at bounding box center [603, 355] width 87 height 29
click at [576, 360] on input "True" at bounding box center [571, 356] width 9 height 8
radio input "true"
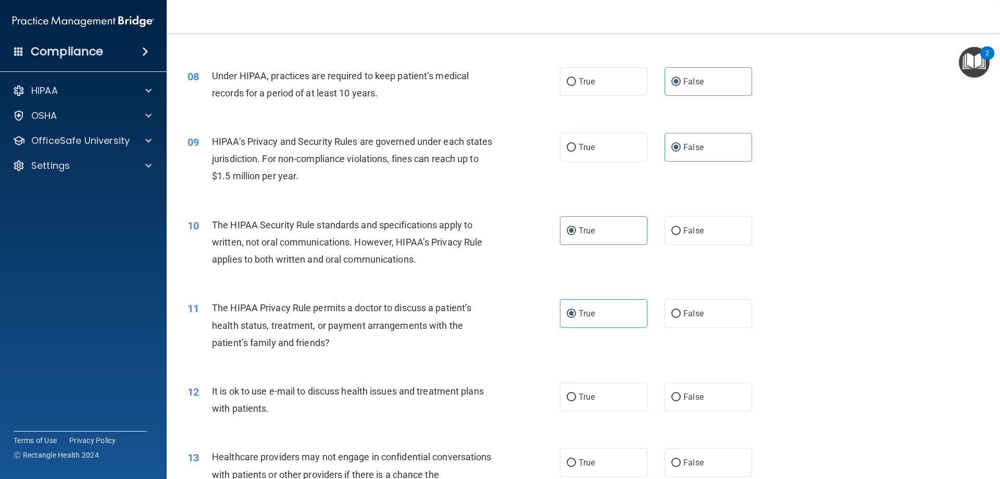
scroll to position [625, 0]
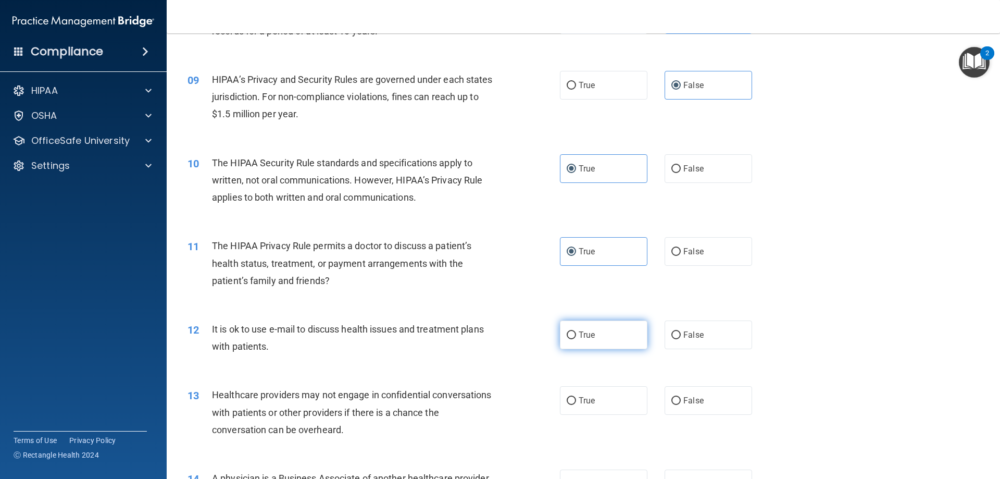
click at [600, 337] on label "True" at bounding box center [603, 334] width 87 height 29
click at [576, 337] on input "True" at bounding box center [571, 335] width 9 height 8
radio input "true"
click at [717, 391] on label "False" at bounding box center [707, 400] width 87 height 29
click at [681, 397] on input "False" at bounding box center [675, 401] width 9 height 8
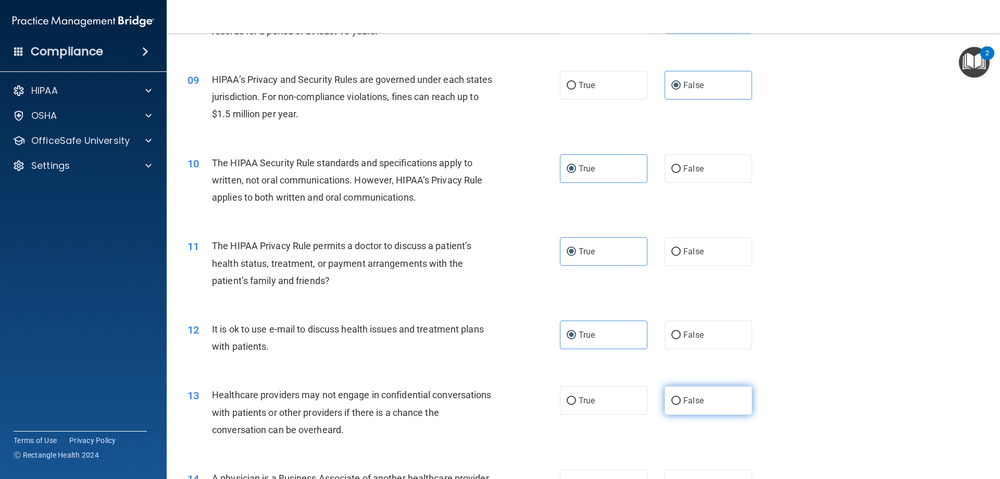
radio input "true"
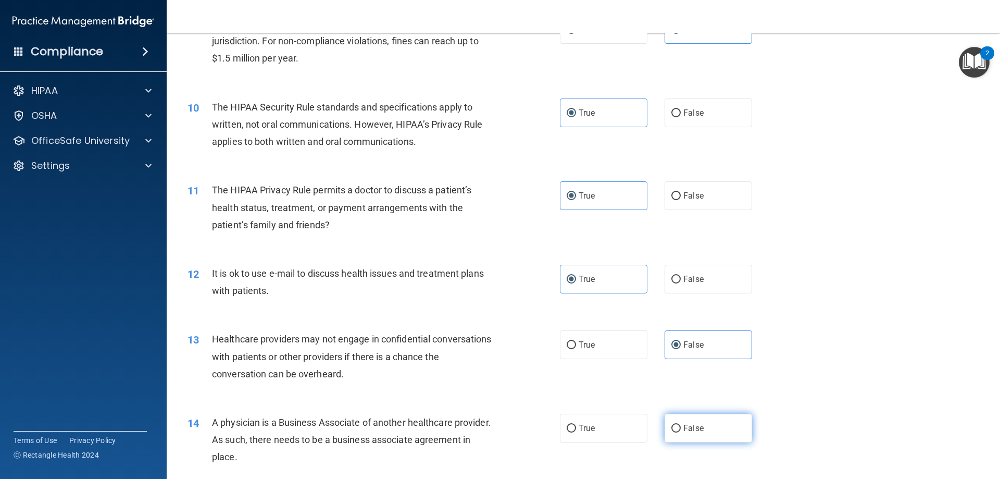
scroll to position [729, 0]
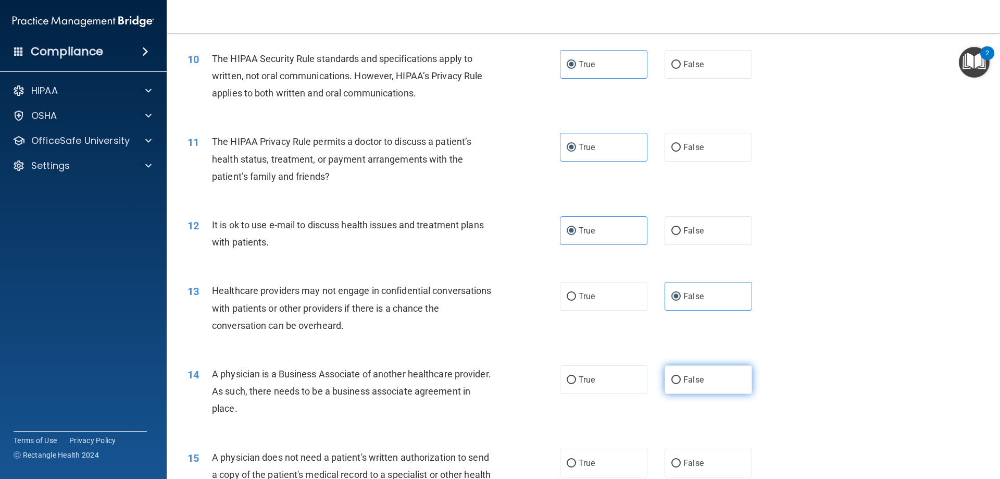
click at [695, 381] on span "False" at bounding box center [693, 379] width 20 height 10
click at [681, 381] on input "False" at bounding box center [675, 380] width 9 height 8
radio input "true"
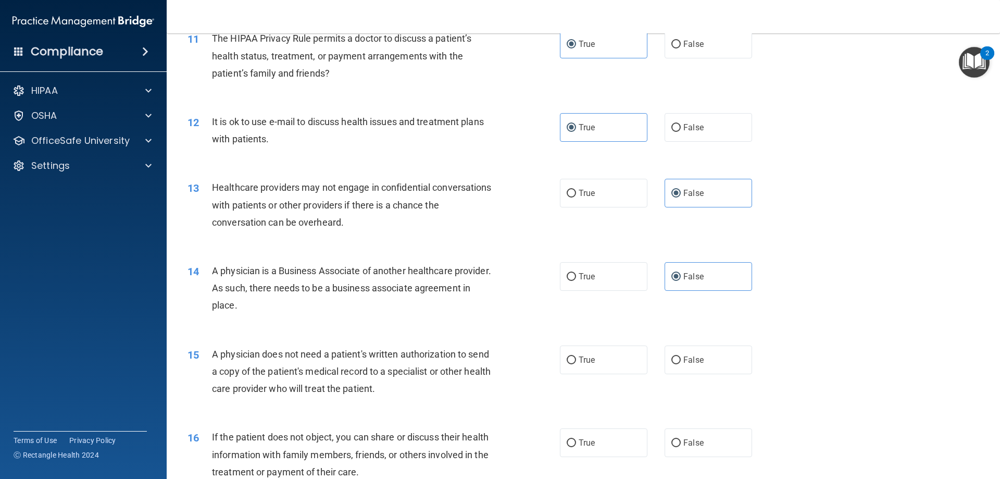
scroll to position [833, 0]
click at [598, 367] on label "True" at bounding box center [603, 358] width 87 height 29
click at [576, 363] on input "True" at bounding box center [571, 359] width 9 height 8
radio input "true"
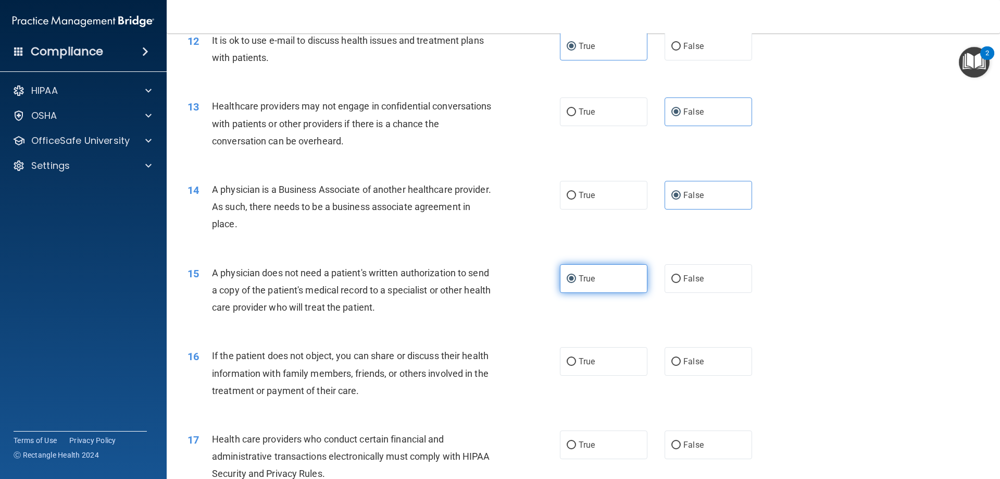
scroll to position [937, 0]
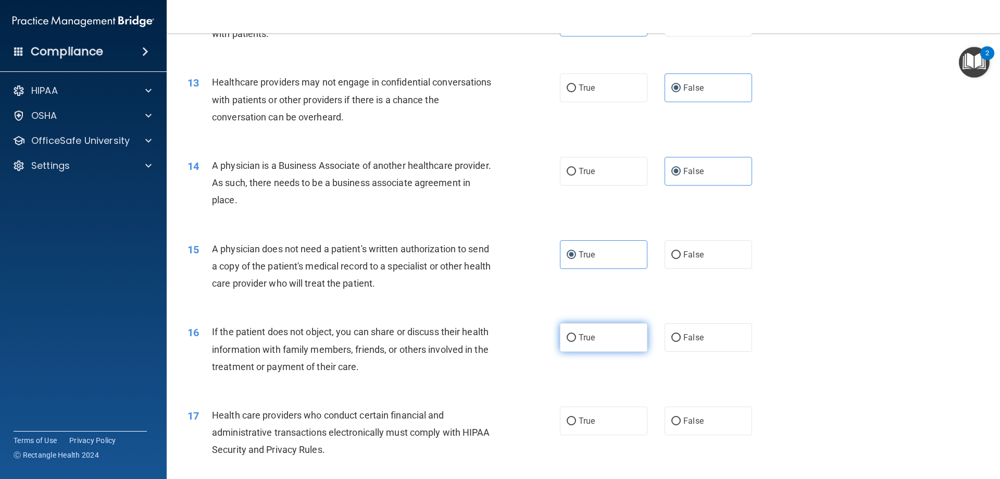
click at [588, 345] on label "True" at bounding box center [603, 337] width 87 height 29
click at [576, 342] on input "True" at bounding box center [571, 338] width 9 height 8
radio input "true"
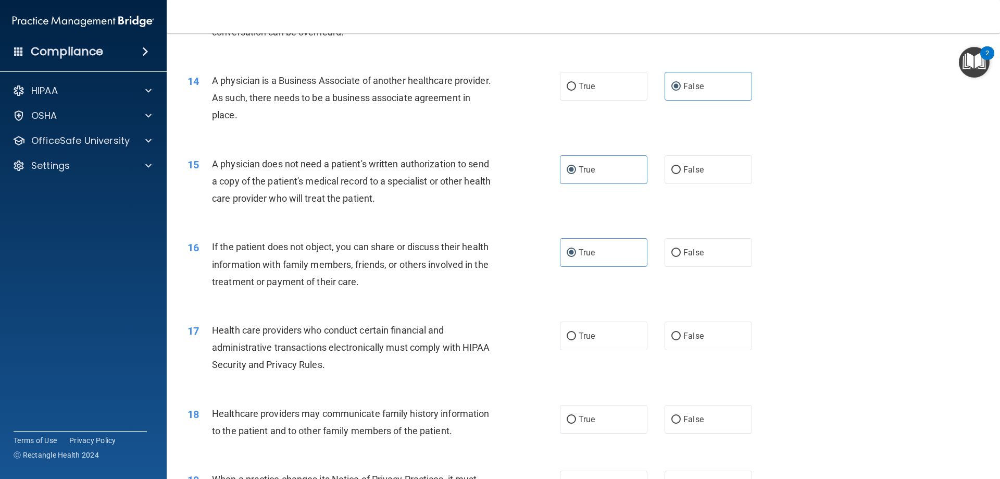
scroll to position [1042, 0]
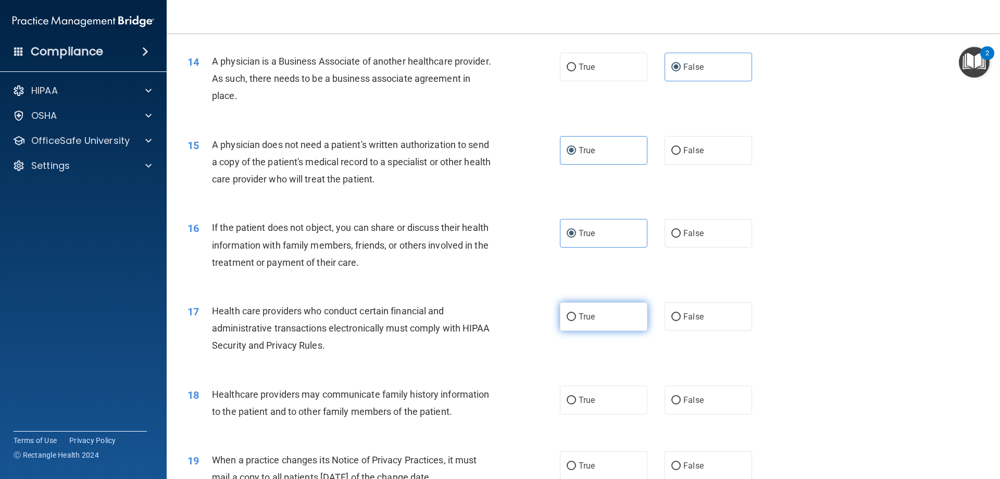
click at [588, 328] on label "True" at bounding box center [603, 316] width 87 height 29
click at [576, 321] on input "True" at bounding box center [571, 317] width 9 height 8
radio input "true"
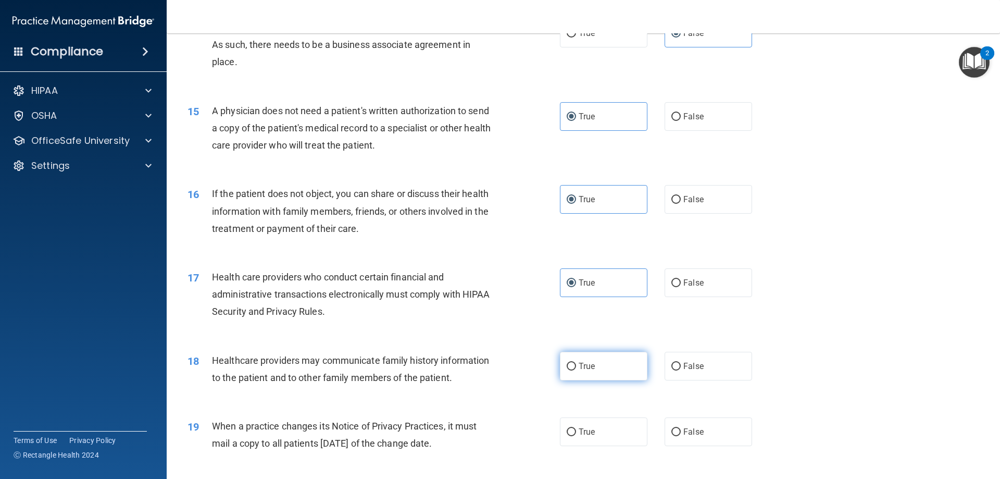
scroll to position [1094, 0]
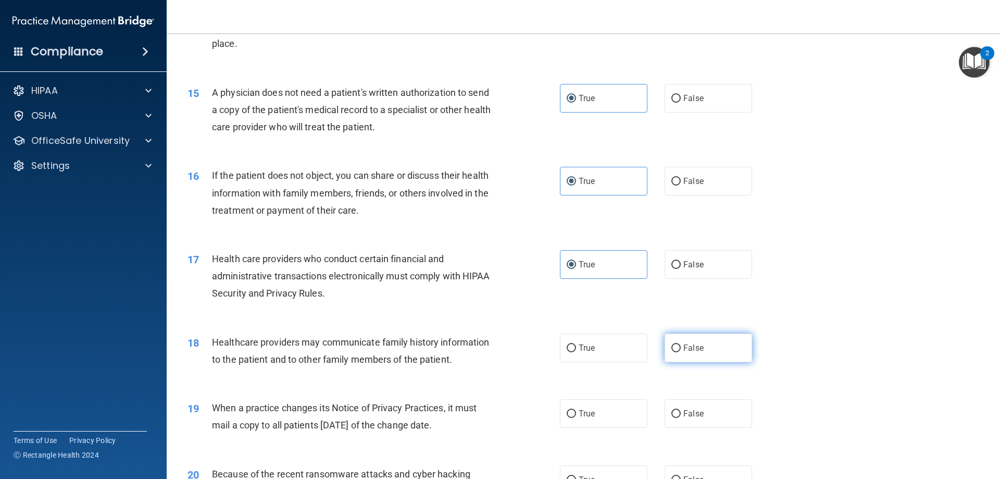
click at [677, 347] on label "False" at bounding box center [707, 347] width 87 height 29
click at [677, 347] on input "False" at bounding box center [675, 348] width 9 height 8
radio input "true"
click at [709, 409] on label "False" at bounding box center [707, 413] width 87 height 29
click at [681, 410] on input "False" at bounding box center [675, 414] width 9 height 8
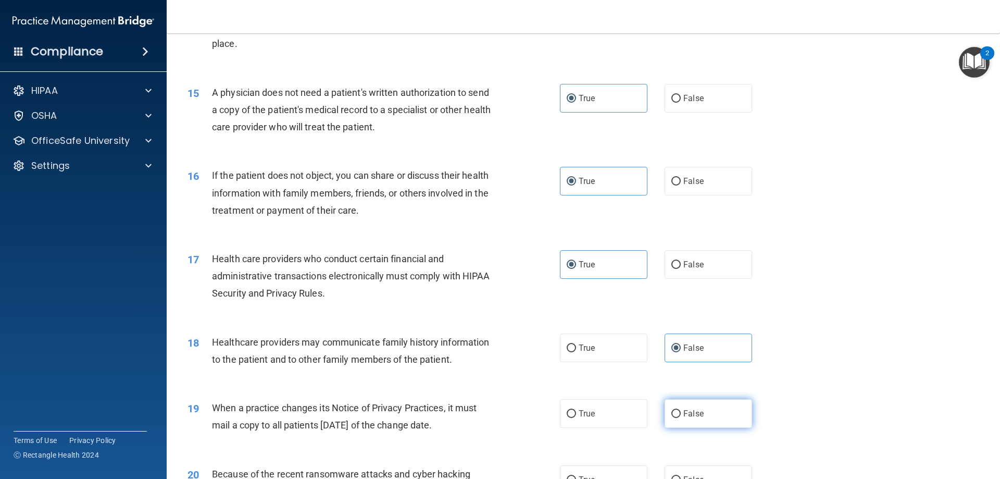
radio input "true"
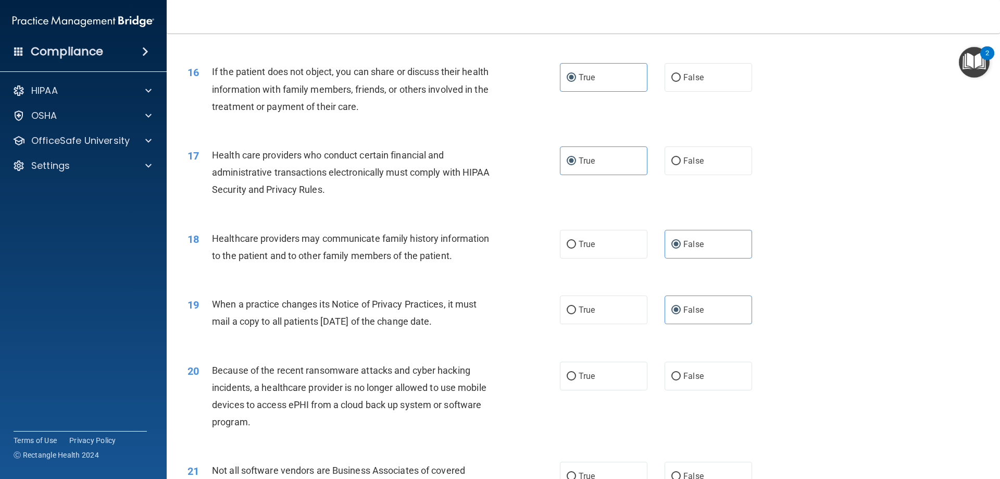
scroll to position [1198, 0]
click at [712, 375] on label "False" at bounding box center [707, 375] width 87 height 29
click at [681, 375] on input "False" at bounding box center [675, 376] width 9 height 8
radio input "true"
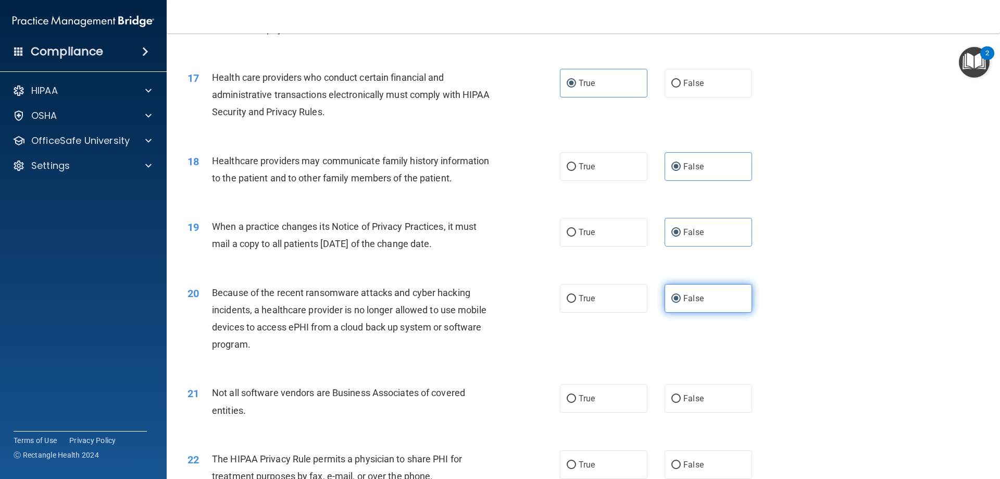
scroll to position [1302, 0]
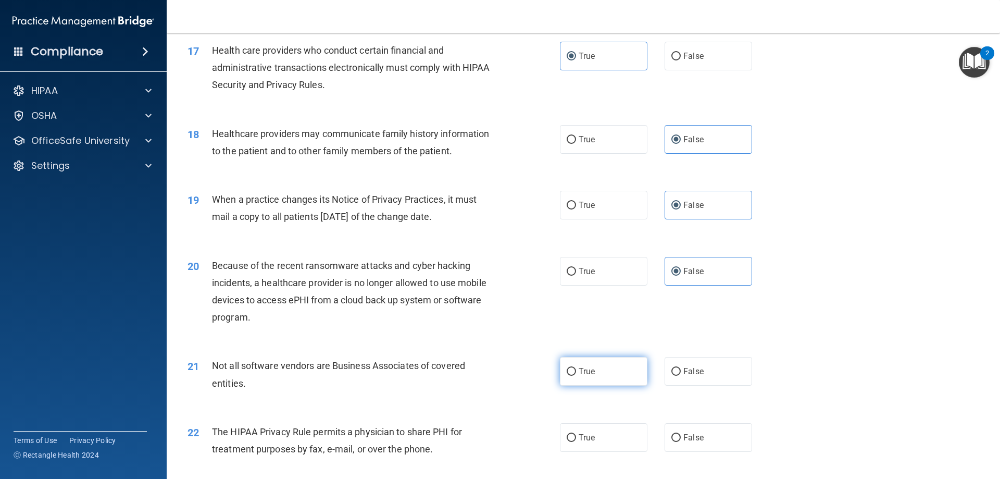
click at [584, 368] on span "True" at bounding box center [587, 371] width 16 height 10
click at [576, 368] on input "True" at bounding box center [571, 372] width 9 height 8
radio input "true"
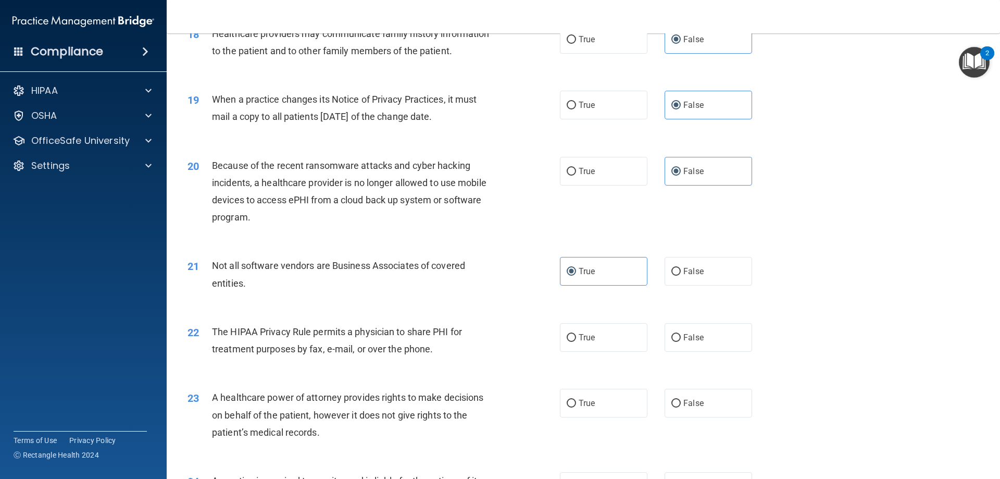
scroll to position [1406, 0]
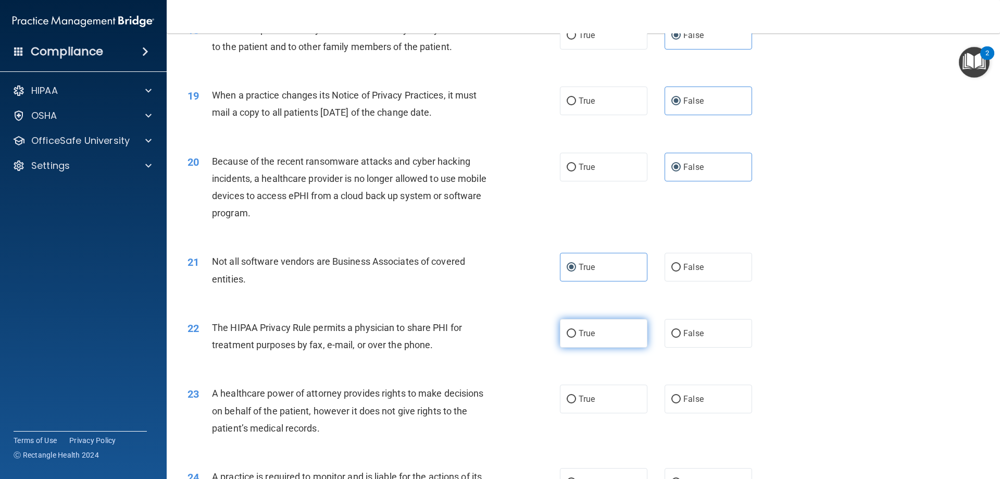
click at [607, 335] on label "True" at bounding box center [603, 333] width 87 height 29
click at [576, 335] on input "True" at bounding box center [571, 334] width 9 height 8
radio input "true"
click at [691, 398] on span "False" at bounding box center [693, 399] width 20 height 10
click at [681, 398] on input "False" at bounding box center [675, 399] width 9 height 8
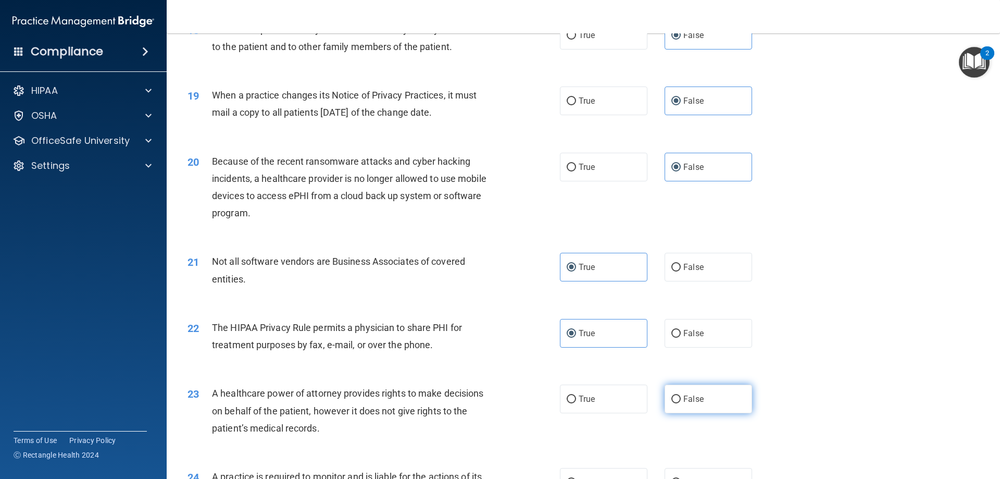
radio input "true"
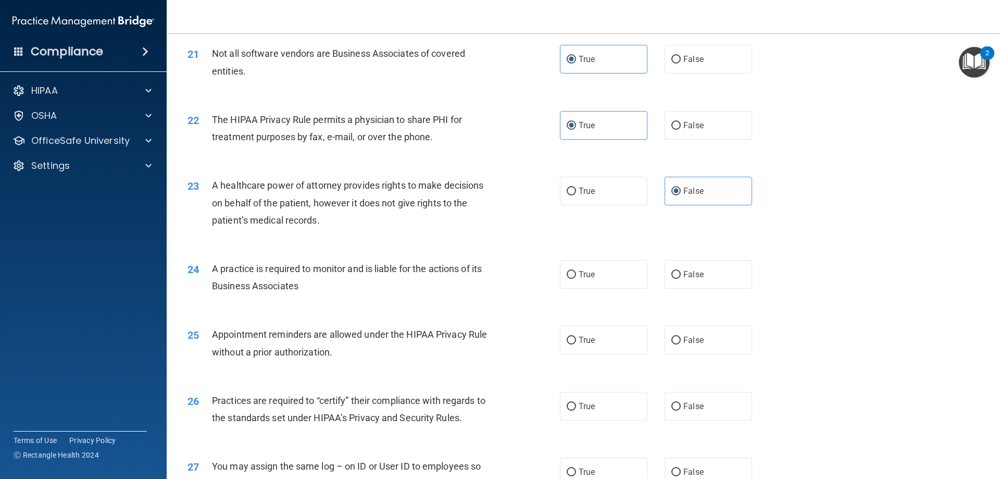
scroll to position [1614, 0]
click at [675, 270] on input "False" at bounding box center [675, 274] width 9 height 8
radio input "true"
click at [598, 342] on label "True" at bounding box center [603, 339] width 87 height 29
click at [576, 342] on input "True" at bounding box center [571, 340] width 9 height 8
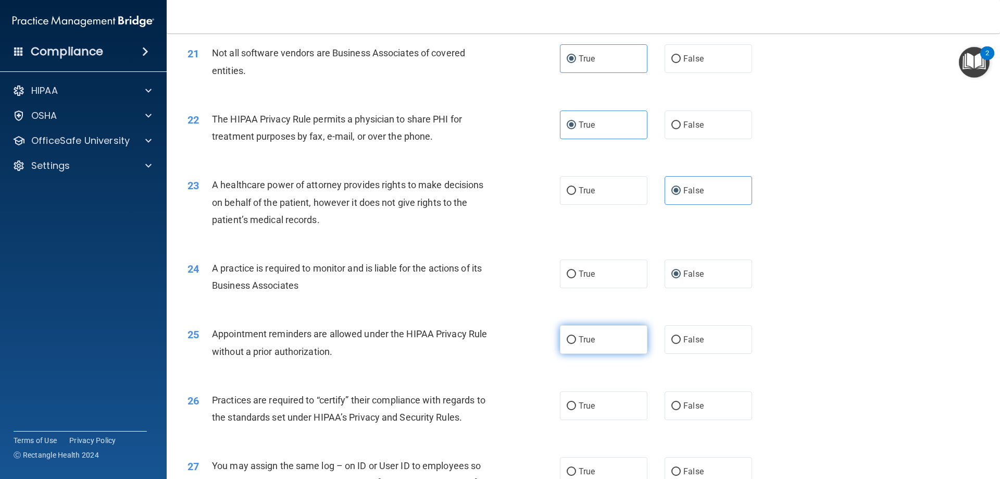
radio input "true"
click at [701, 405] on label "False" at bounding box center [707, 405] width 87 height 29
click at [681, 405] on input "False" at bounding box center [675, 406] width 9 height 8
radio input "true"
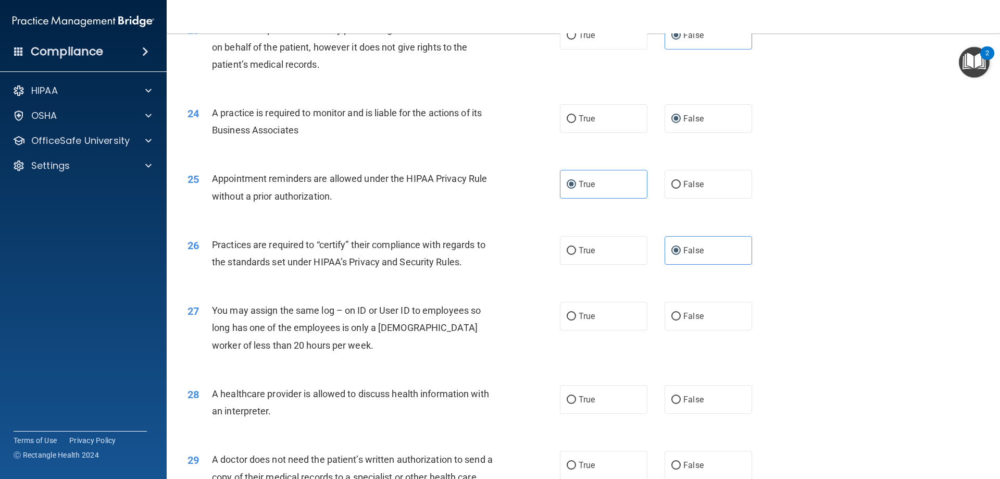
scroll to position [1771, 0]
click at [700, 319] on label "False" at bounding box center [707, 314] width 87 height 29
click at [681, 319] on input "False" at bounding box center [675, 315] width 9 height 8
radio input "true"
click at [599, 406] on label "True" at bounding box center [603, 398] width 87 height 29
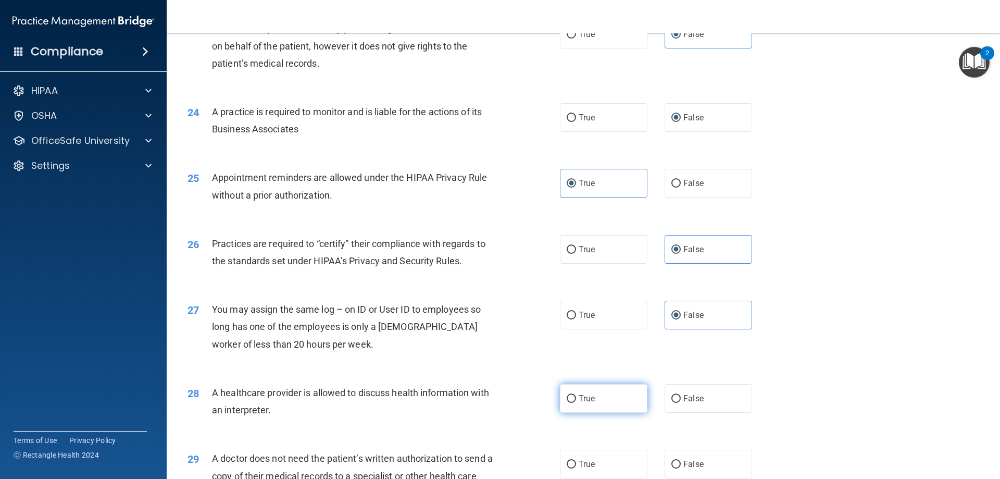
click at [576, 403] on input "True" at bounding box center [571, 399] width 9 height 8
radio input "true"
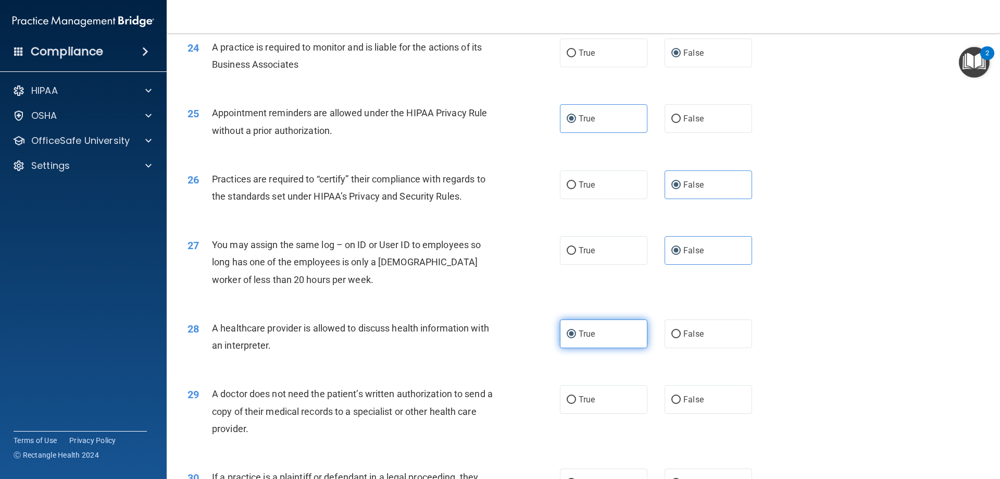
scroll to position [1875, 0]
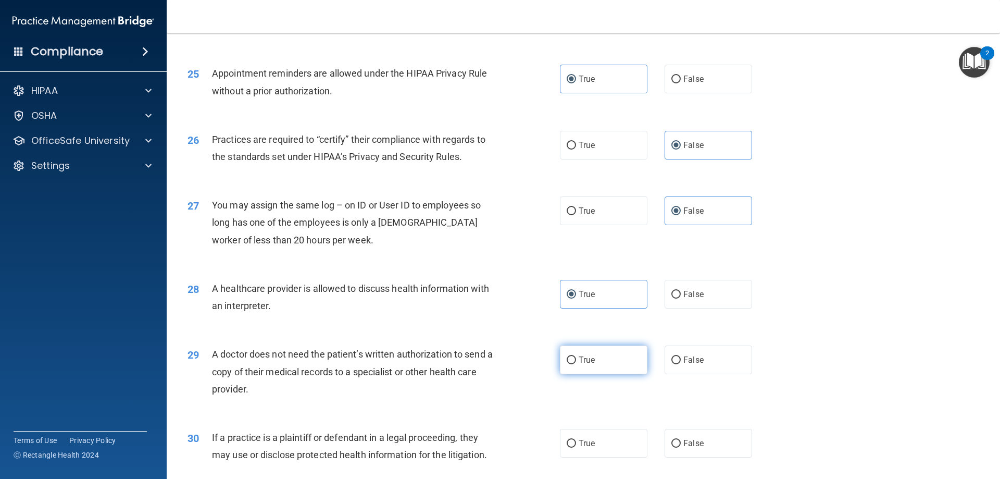
click at [584, 362] on span "True" at bounding box center [587, 360] width 16 height 10
click at [576, 362] on input "True" at bounding box center [571, 360] width 9 height 8
radio input "true"
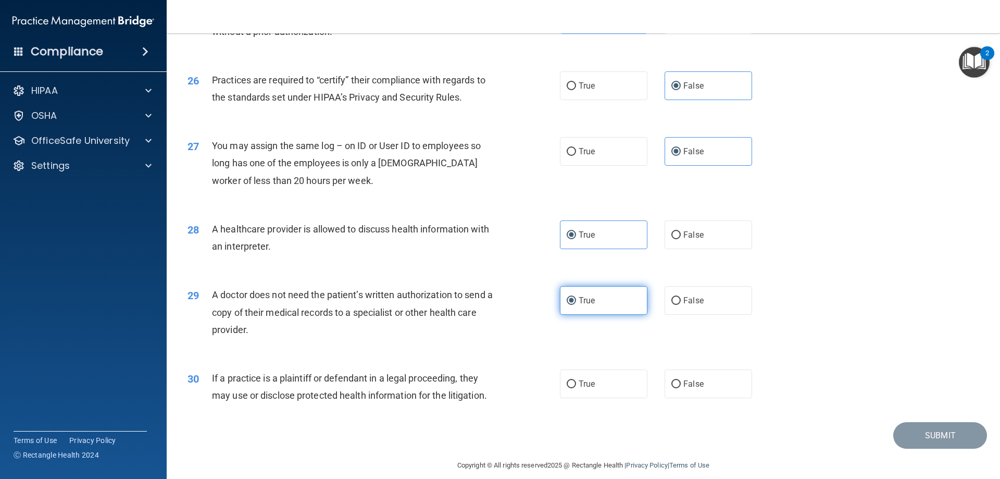
scroll to position [1946, 0]
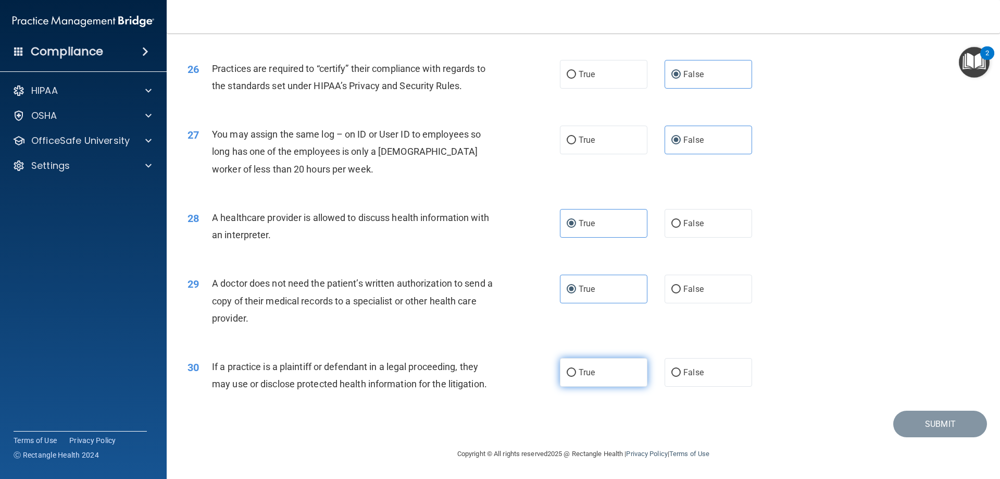
click at [622, 376] on label "True" at bounding box center [603, 372] width 87 height 29
click at [576, 376] on input "True" at bounding box center [571, 373] width 9 height 8
radio input "true"
click at [921, 427] on button "Submit" at bounding box center [940, 423] width 94 height 27
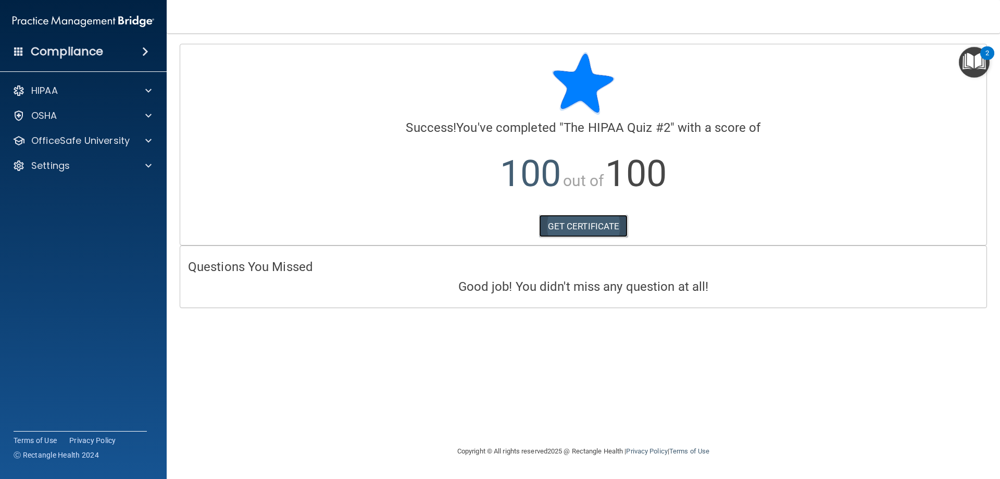
click at [586, 224] on link "GET CERTIFICATE" at bounding box center [583, 226] width 89 height 23
click at [126, 144] on p "OfficeSafe University" at bounding box center [80, 140] width 98 height 12
click at [106, 165] on div "HIPAA Training" at bounding box center [78, 165] width 142 height 10
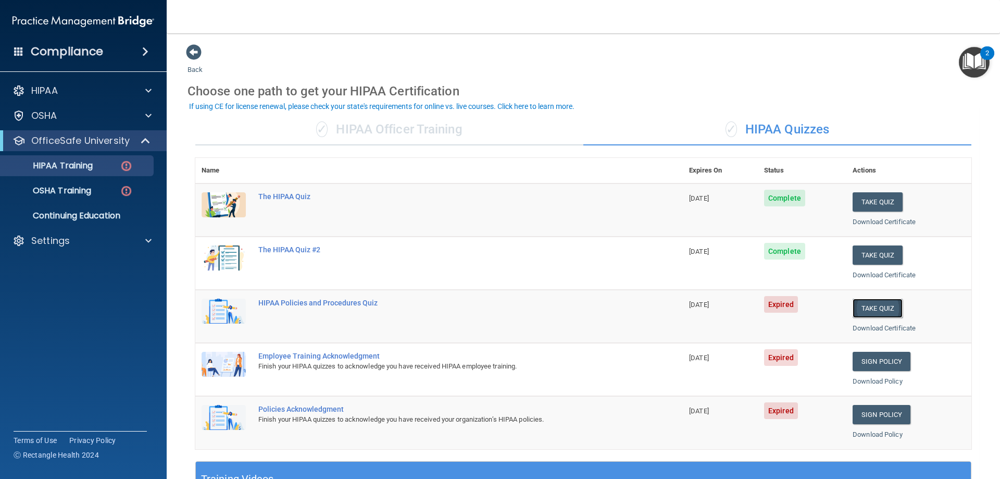
click at [870, 305] on button "Take Quiz" at bounding box center [877, 307] width 50 height 19
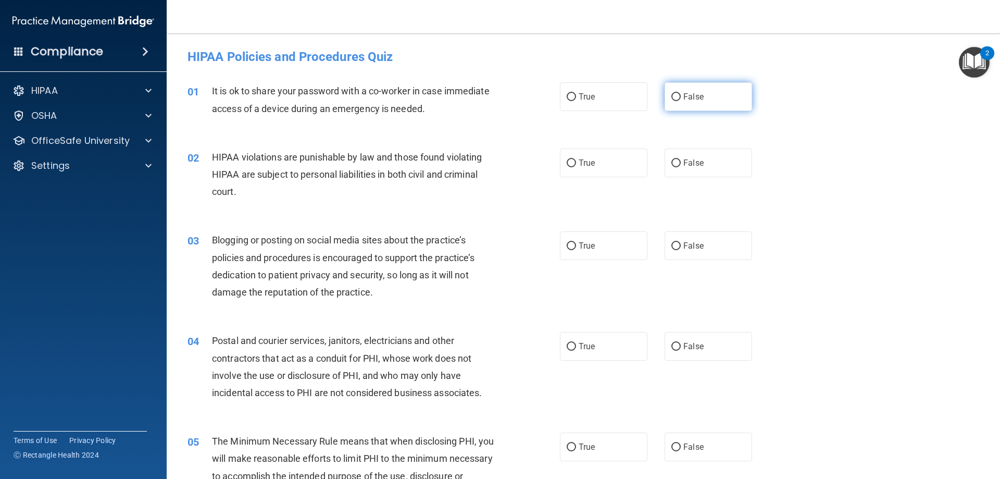
click at [683, 93] on span "False" at bounding box center [693, 97] width 20 height 10
click at [681, 93] on input "False" at bounding box center [675, 97] width 9 height 8
radio input "true"
click at [588, 171] on label "True" at bounding box center [603, 162] width 87 height 29
click at [576, 167] on input "True" at bounding box center [571, 163] width 9 height 8
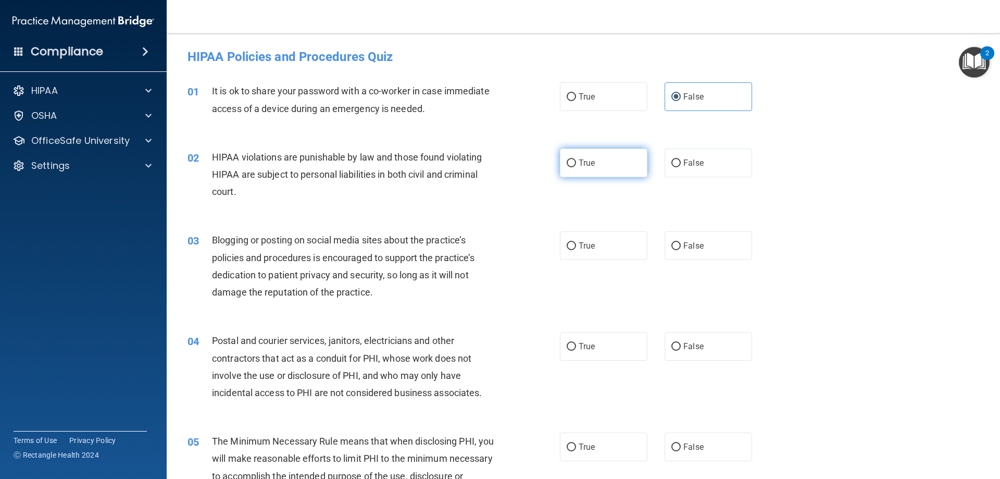
radio input "true"
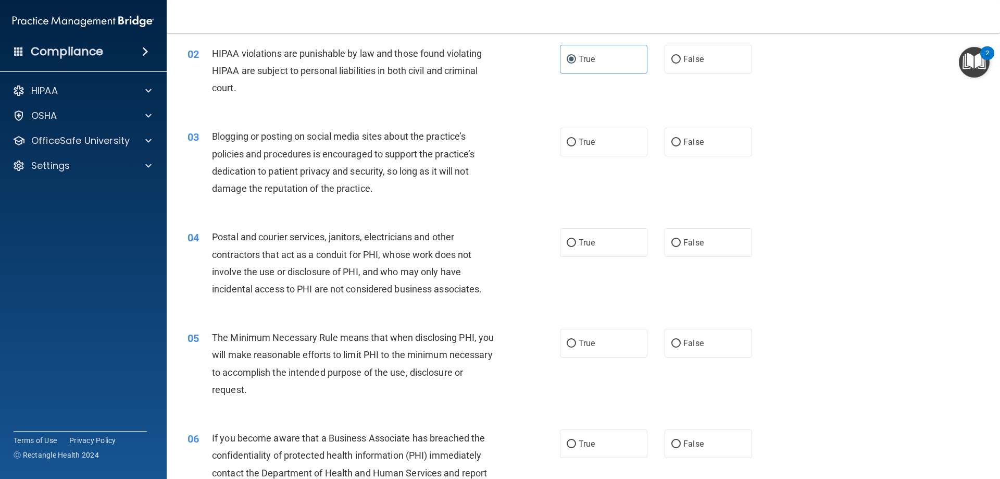
scroll to position [104, 0]
click at [589, 151] on label "True" at bounding box center [603, 141] width 87 height 29
click at [576, 146] on input "True" at bounding box center [571, 142] width 9 height 8
radio input "true"
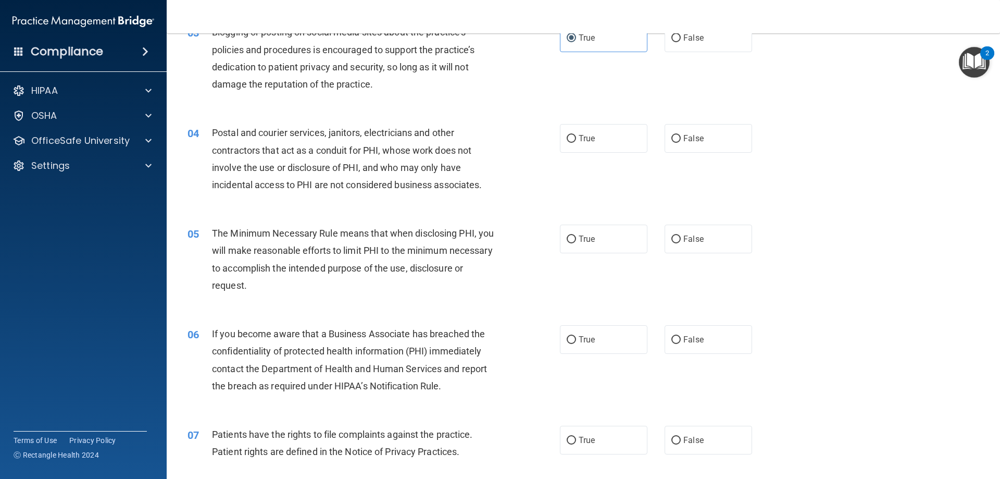
scroll to position [208, 0]
click at [697, 143] on label "False" at bounding box center [707, 137] width 87 height 29
click at [681, 142] on input "False" at bounding box center [675, 138] width 9 height 8
radio input "true"
click at [582, 245] on label "True" at bounding box center [603, 238] width 87 height 29
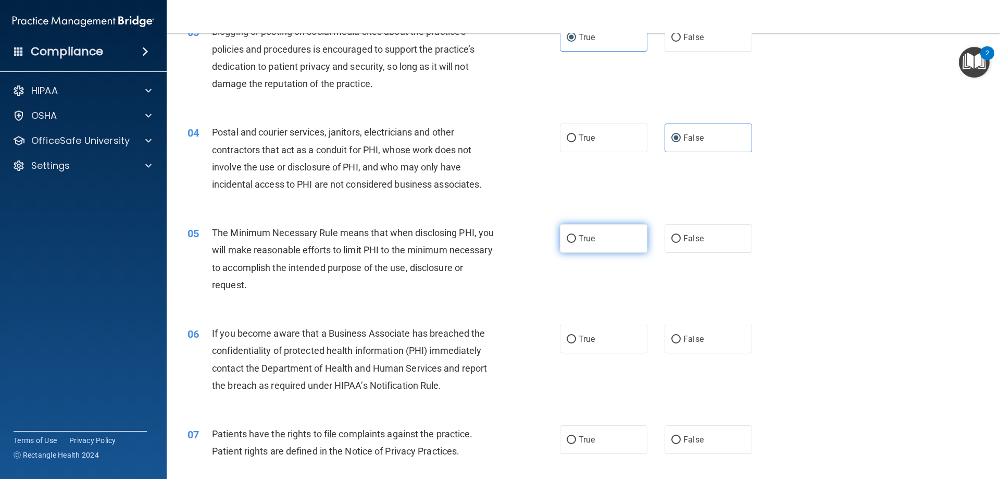
click at [576, 243] on input "True" at bounding box center [571, 239] width 9 height 8
radio input "true"
click at [609, 340] on label "True" at bounding box center [603, 338] width 87 height 29
click at [576, 340] on input "True" at bounding box center [571, 339] width 9 height 8
radio input "true"
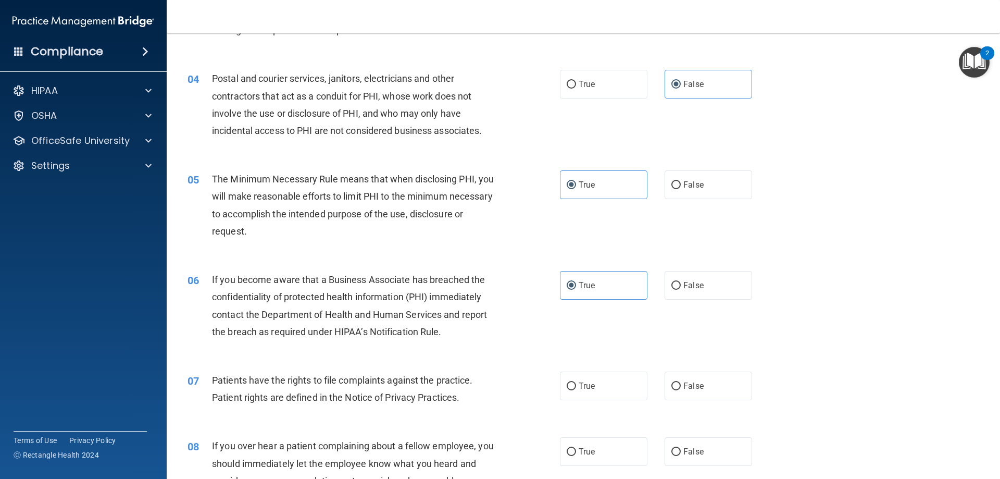
scroll to position [312, 0]
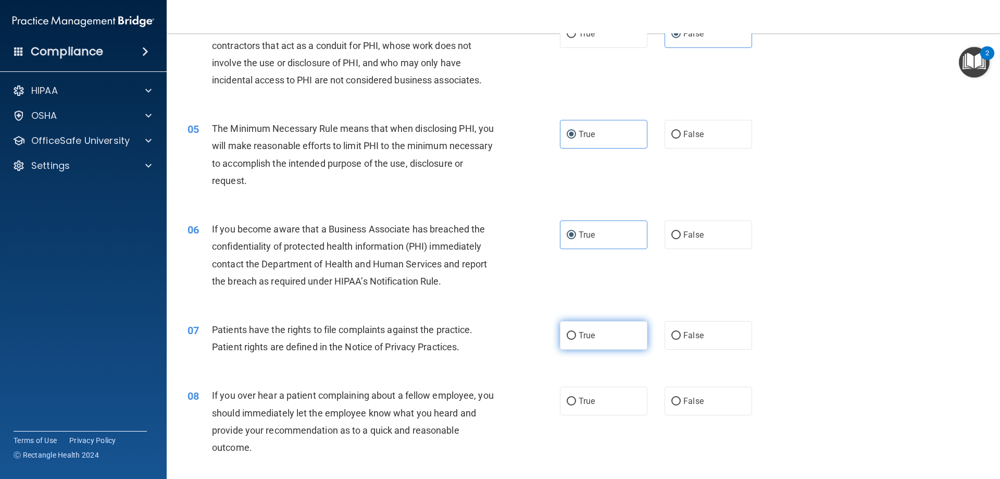
click at [591, 342] on label "True" at bounding box center [603, 335] width 87 height 29
click at [576, 340] on input "True" at bounding box center [571, 336] width 9 height 8
radio input "true"
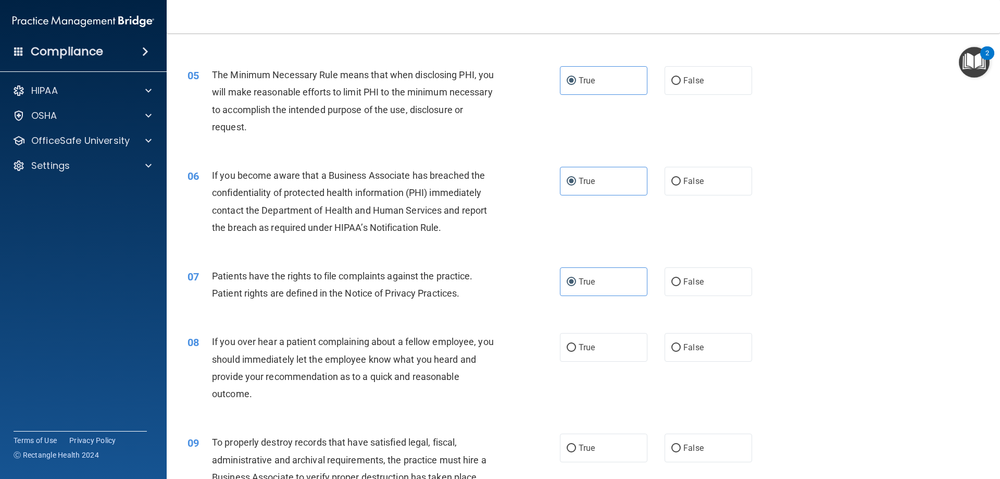
scroll to position [417, 0]
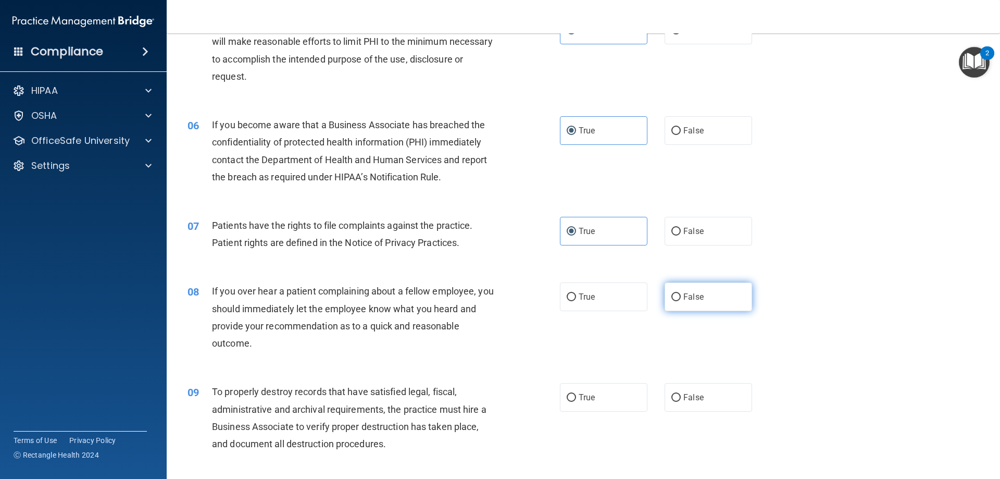
click at [664, 308] on label "False" at bounding box center [707, 296] width 87 height 29
click at [671, 301] on input "False" at bounding box center [675, 297] width 9 height 8
radio input "true"
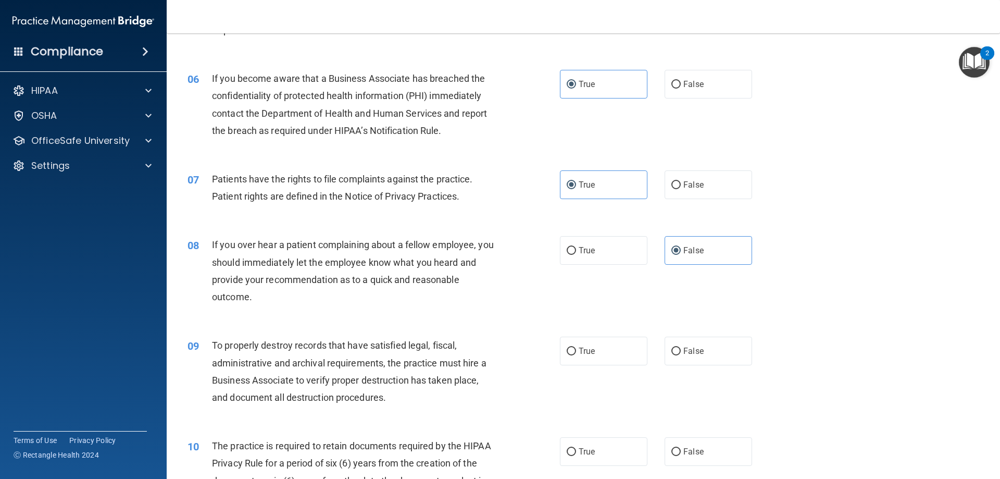
scroll to position [521, 0]
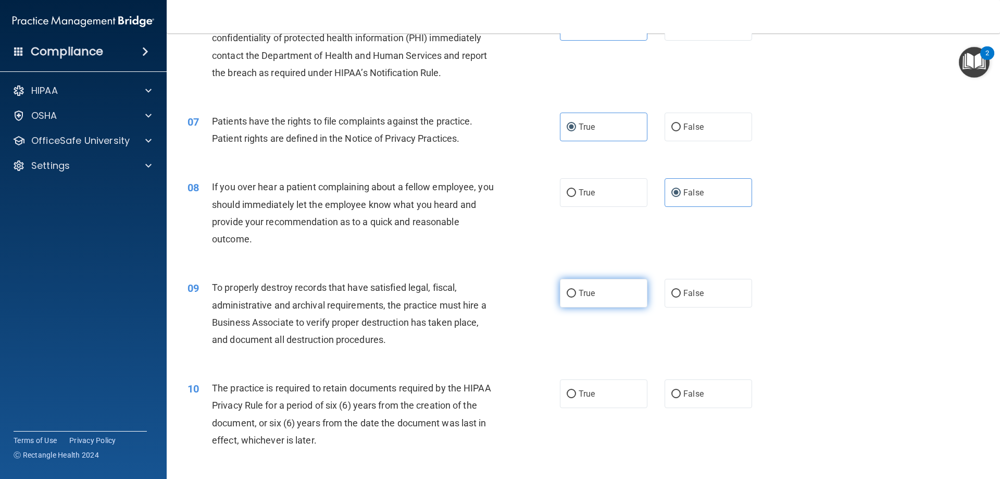
click at [570, 295] on input "True" at bounding box center [571, 294] width 9 height 8
radio input "true"
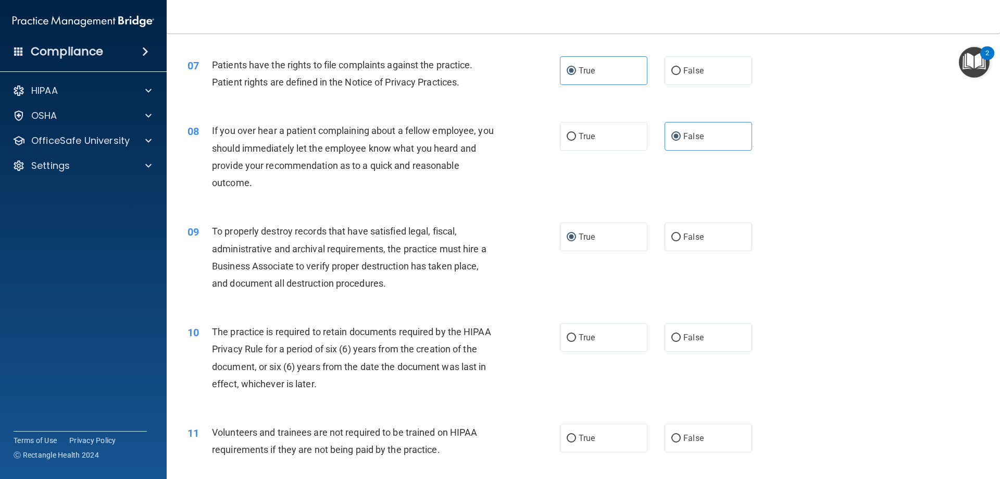
scroll to position [625, 0]
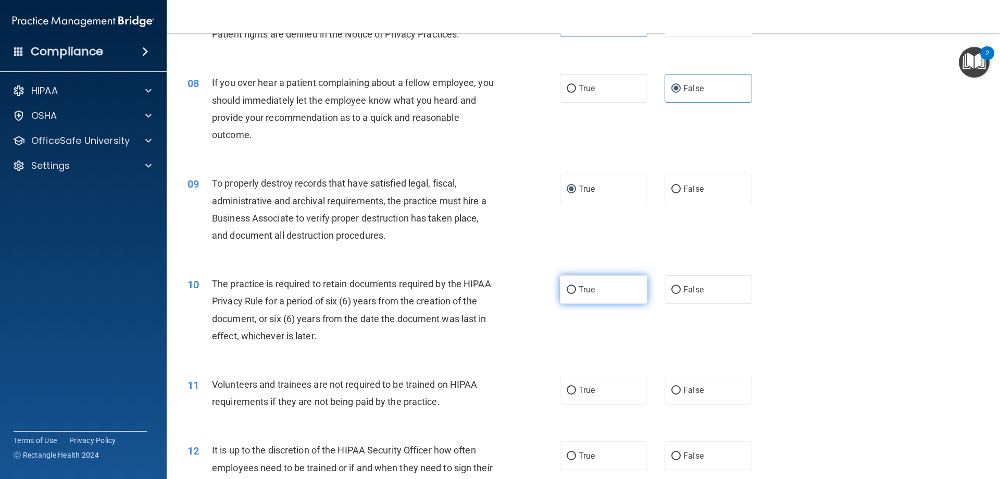
click at [564, 298] on label "True" at bounding box center [603, 289] width 87 height 29
click at [567, 294] on input "True" at bounding box center [571, 290] width 9 height 8
radio input "true"
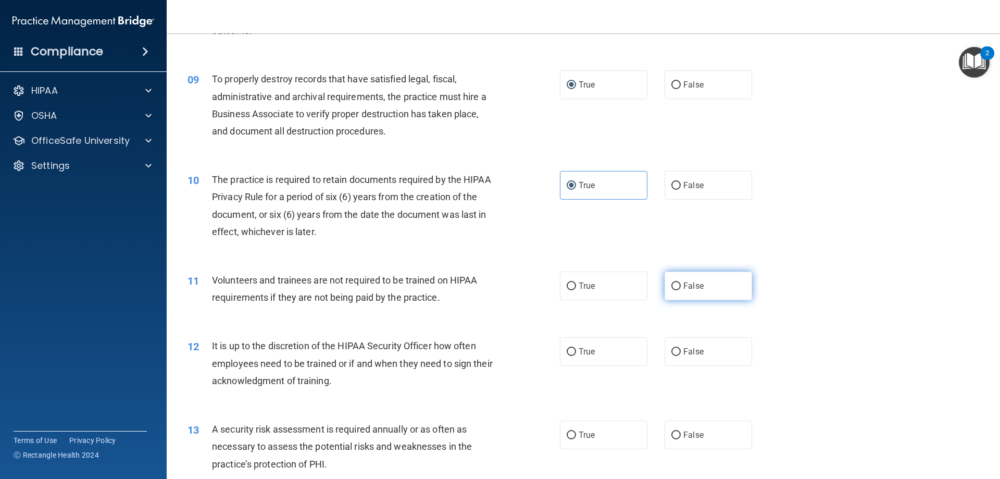
click at [675, 288] on input "False" at bounding box center [675, 286] width 9 height 8
radio input "true"
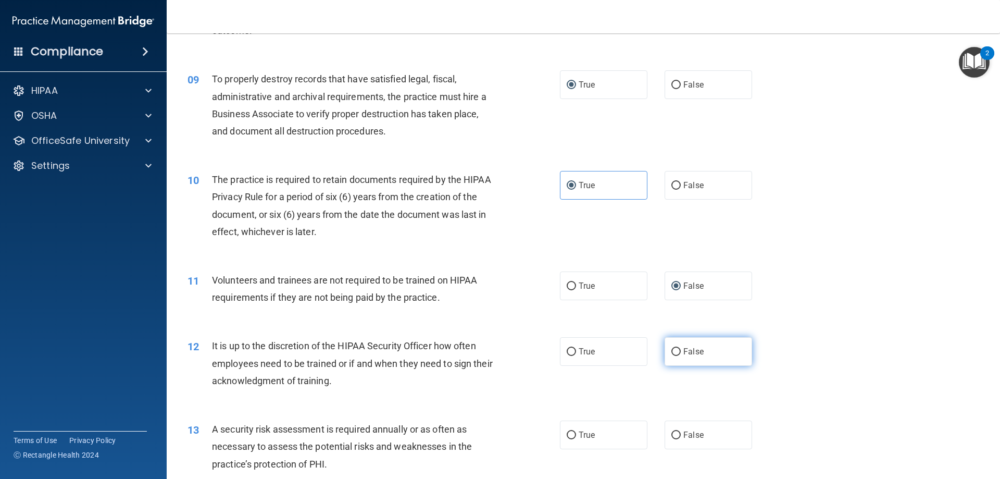
click at [672, 344] on label "False" at bounding box center [707, 351] width 87 height 29
click at [672, 348] on input "False" at bounding box center [675, 352] width 9 height 8
radio input "true"
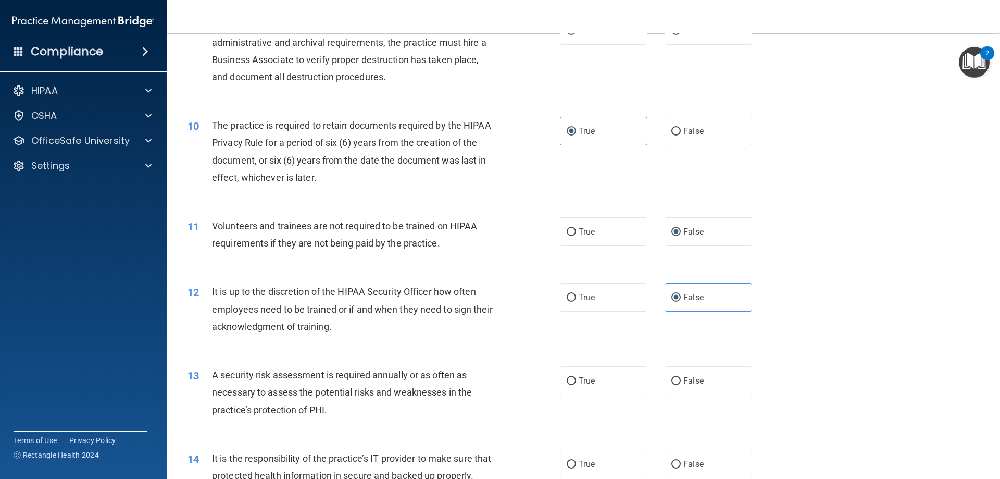
scroll to position [833, 0]
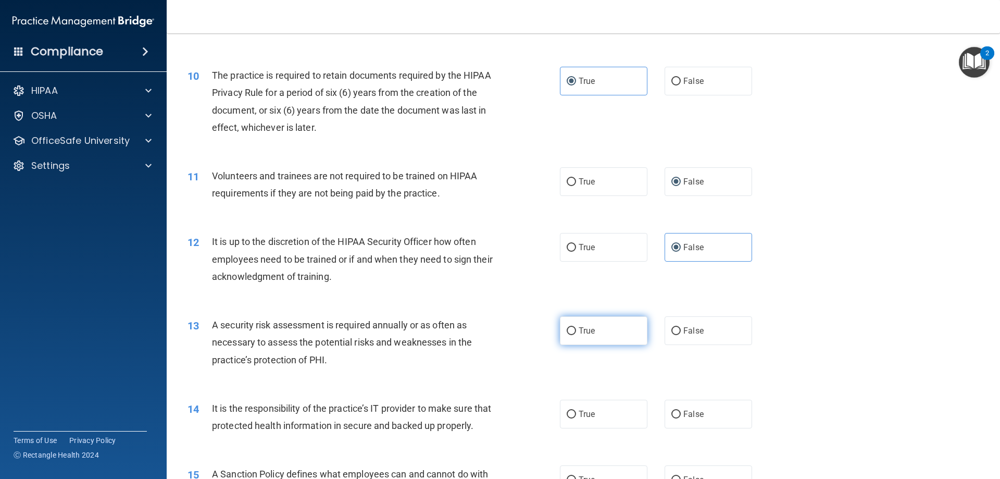
click at [574, 337] on label "True" at bounding box center [603, 330] width 87 height 29
click at [574, 335] on input "True" at bounding box center [571, 331] width 9 height 8
radio input "true"
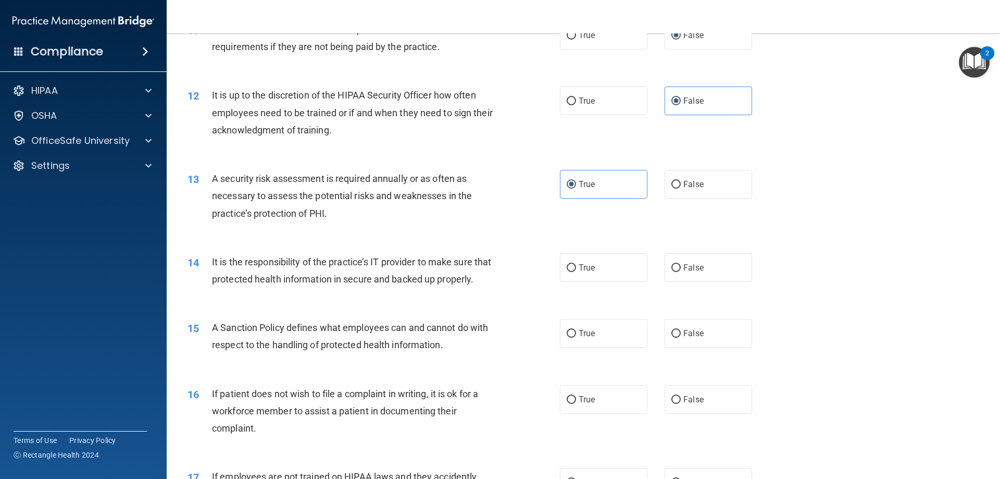
scroll to position [989, 0]
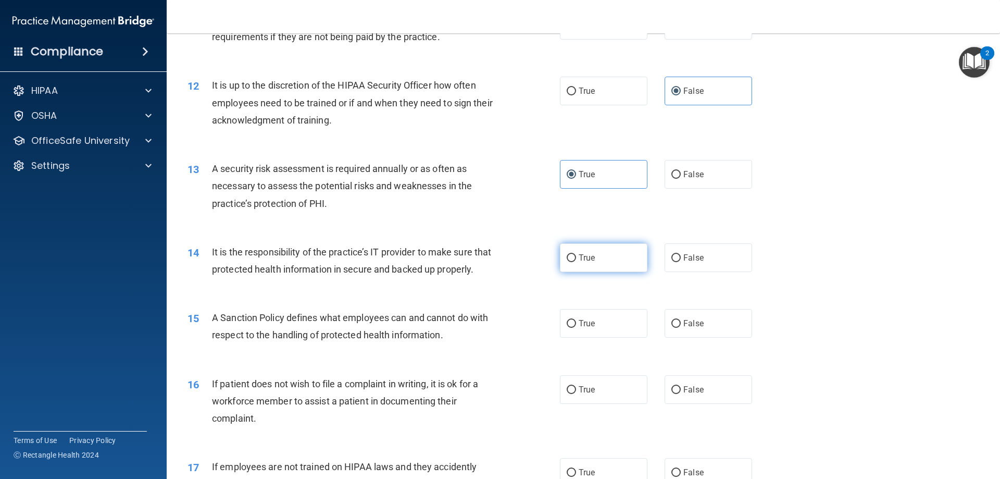
click at [579, 259] on span "True" at bounding box center [587, 258] width 16 height 10
click at [576, 259] on input "True" at bounding box center [571, 258] width 9 height 8
radio input "true"
click at [684, 328] on span "False" at bounding box center [693, 323] width 20 height 10
click at [681, 328] on input "False" at bounding box center [675, 324] width 9 height 8
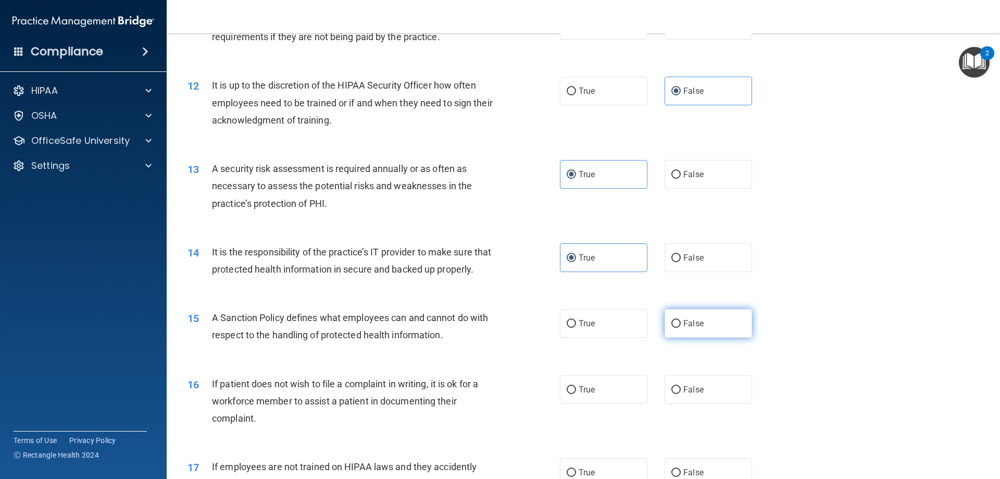
radio input "true"
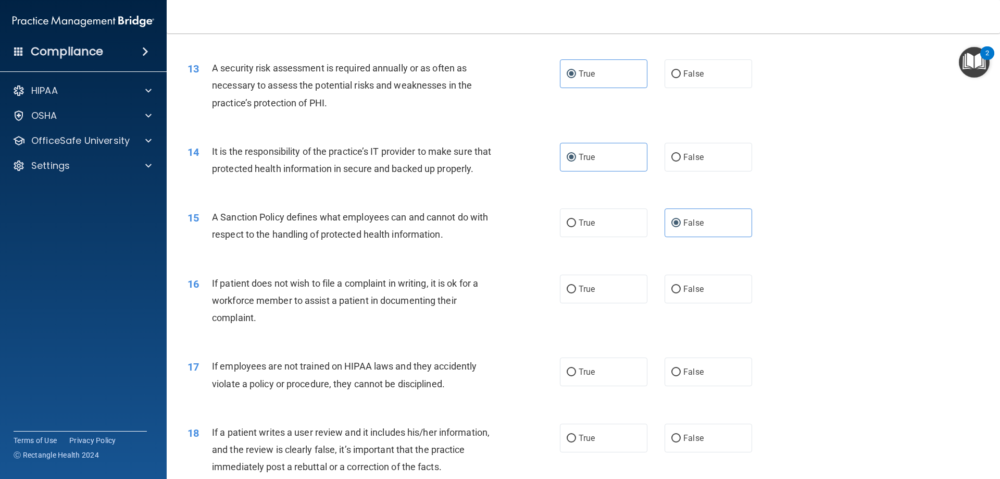
scroll to position [1094, 0]
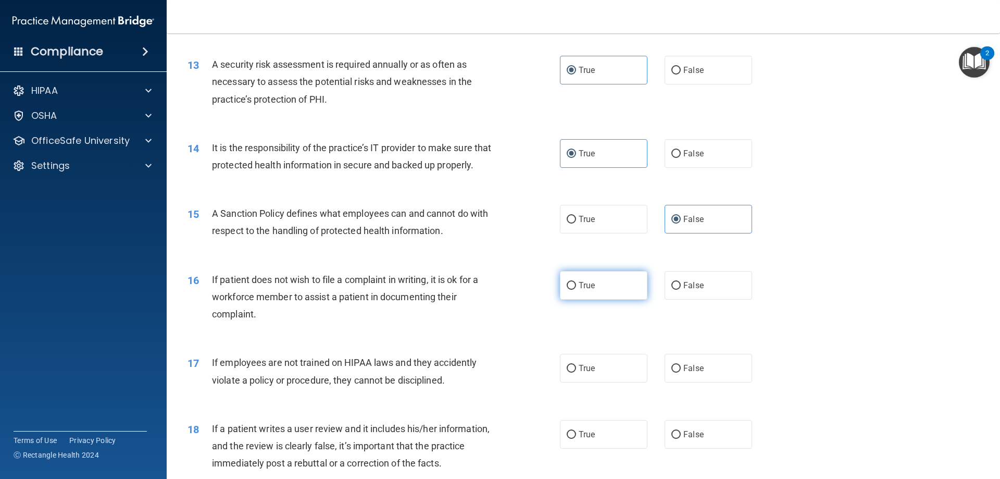
click at [622, 299] on label "True" at bounding box center [603, 285] width 87 height 29
click at [576, 290] on input "True" at bounding box center [571, 286] width 9 height 8
radio input "true"
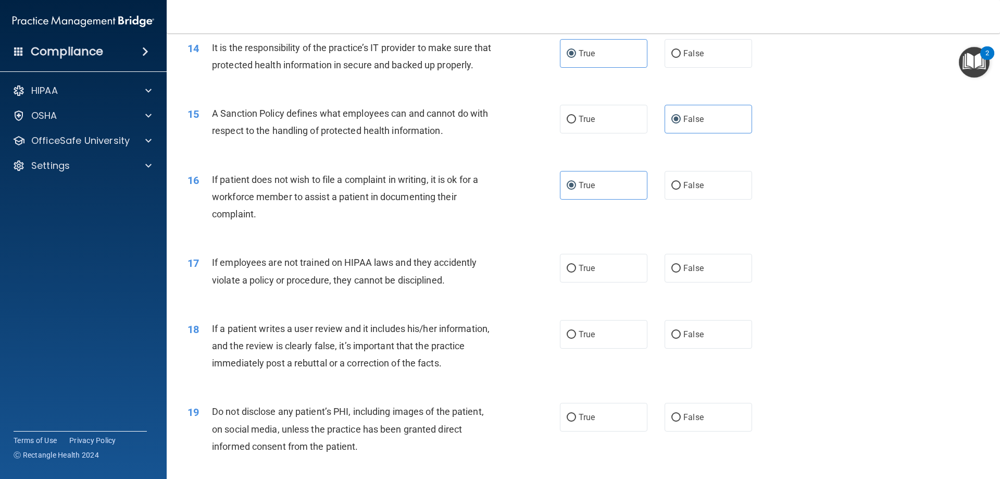
scroll to position [1198, 0]
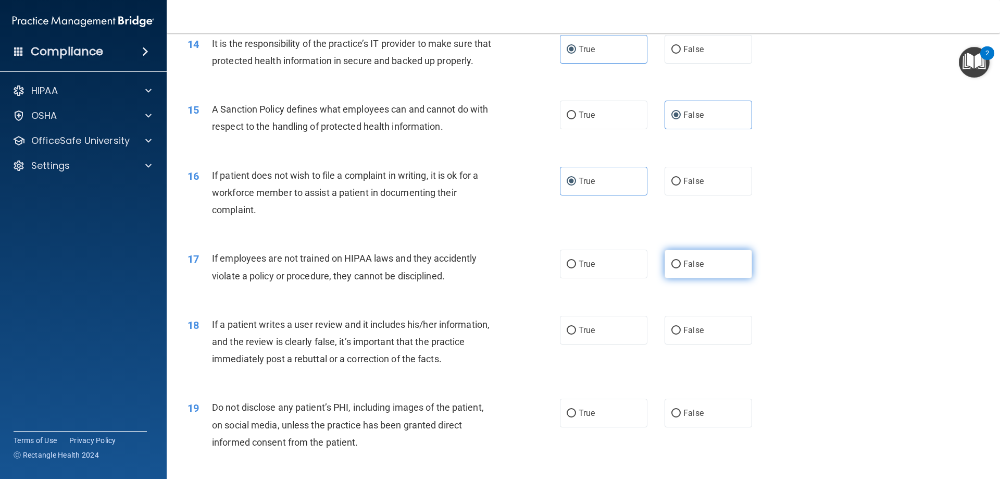
click at [695, 269] on span "False" at bounding box center [693, 264] width 20 height 10
click at [681, 268] on input "False" at bounding box center [675, 264] width 9 height 8
radio input "true"
click at [579, 344] on label "True" at bounding box center [603, 330] width 87 height 29
click at [576, 334] on input "True" at bounding box center [571, 331] width 9 height 8
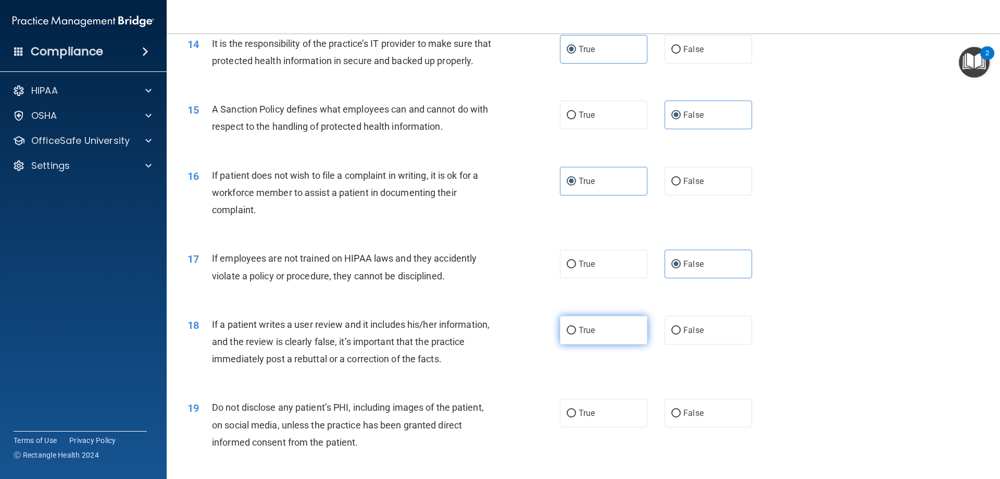
radio input "true"
click at [687, 335] on span "False" at bounding box center [693, 330] width 20 height 10
click at [681, 334] on input "False" at bounding box center [675, 331] width 9 height 8
radio input "true"
radio input "false"
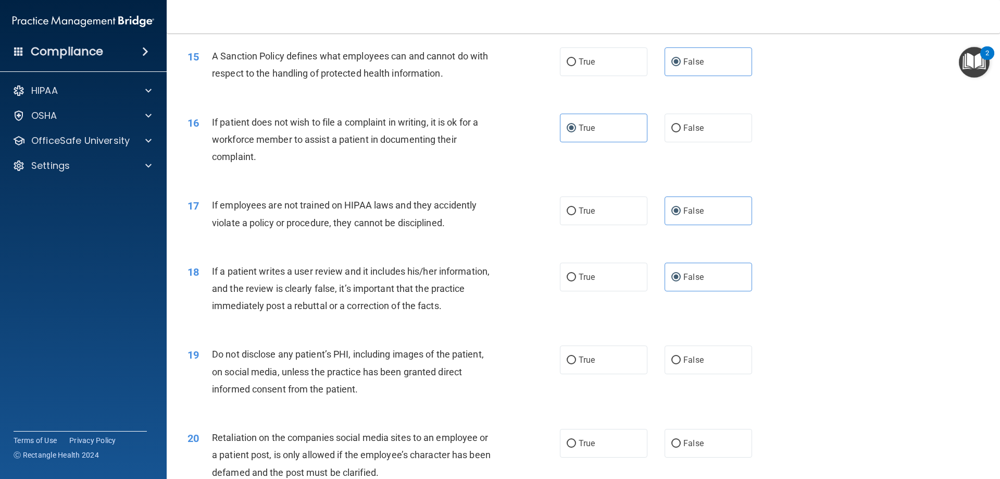
scroll to position [1302, 0]
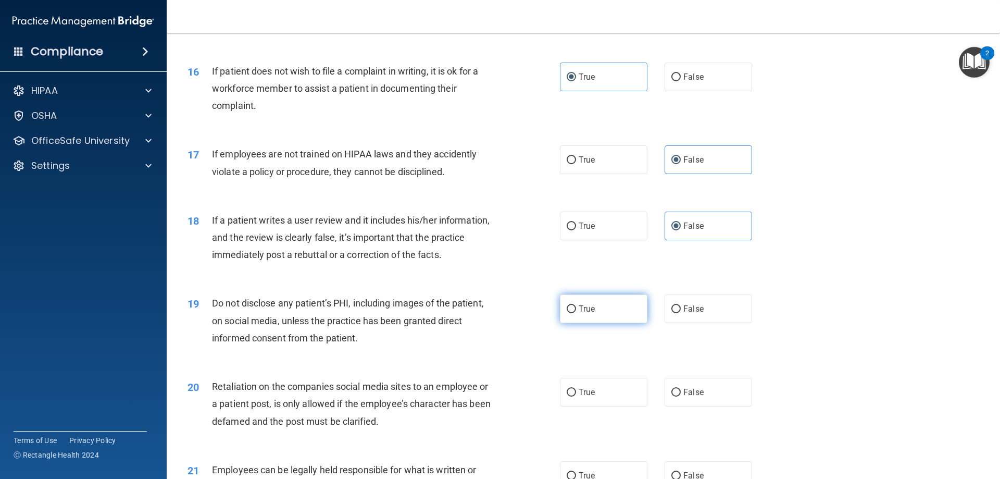
click at [600, 323] on label "True" at bounding box center [603, 308] width 87 height 29
click at [576, 313] on input "True" at bounding box center [571, 309] width 9 height 8
radio input "true"
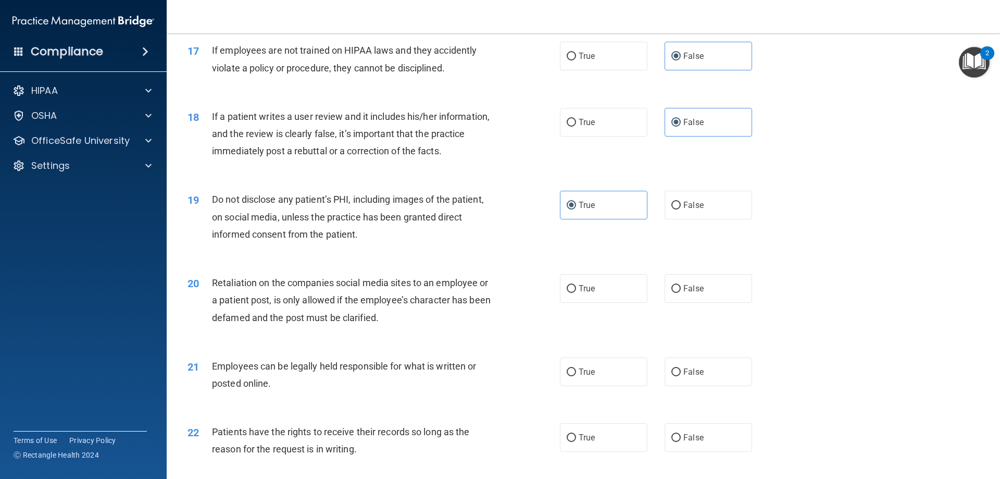
scroll to position [1406, 0]
click at [702, 302] on label "False" at bounding box center [707, 287] width 87 height 29
click at [681, 292] on input "False" at bounding box center [675, 288] width 9 height 8
radio input "true"
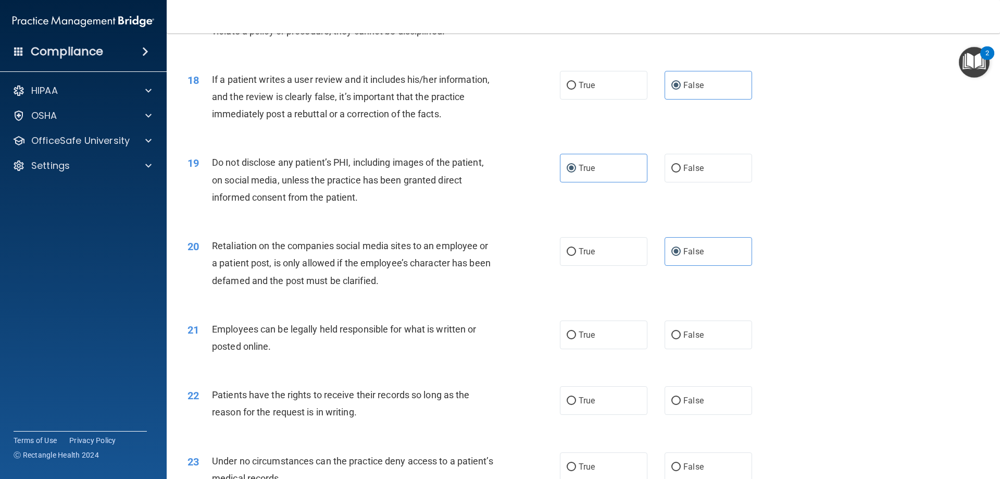
scroll to position [1510, 0]
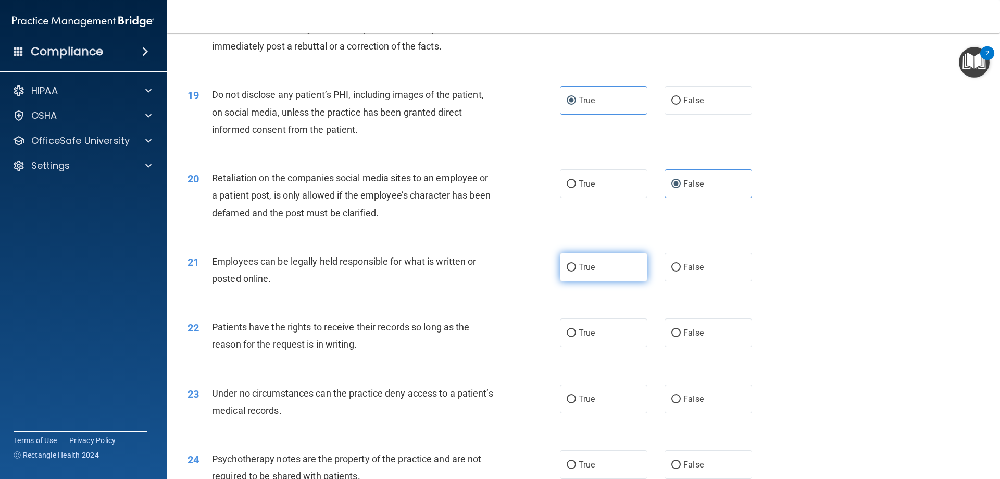
click at [605, 281] on label "True" at bounding box center [603, 267] width 87 height 29
click at [576, 271] on input "True" at bounding box center [571, 268] width 9 height 8
radio input "true"
click at [592, 347] on label "True" at bounding box center [603, 332] width 87 height 29
click at [576, 337] on input "True" at bounding box center [571, 333] width 9 height 8
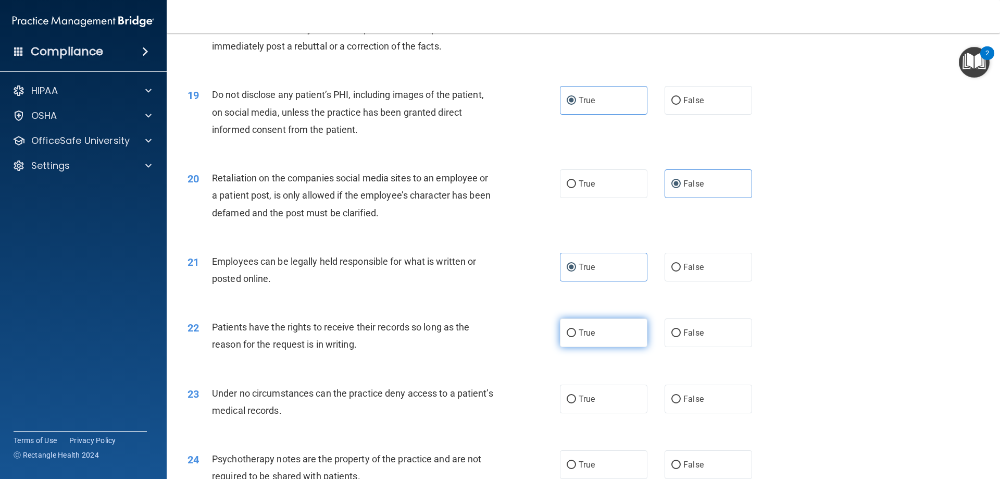
radio input "true"
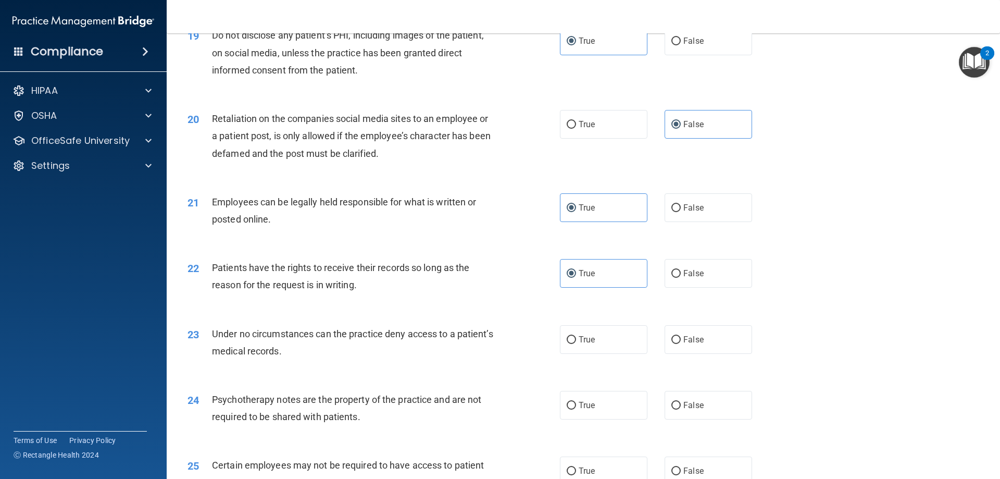
scroll to position [1614, 0]
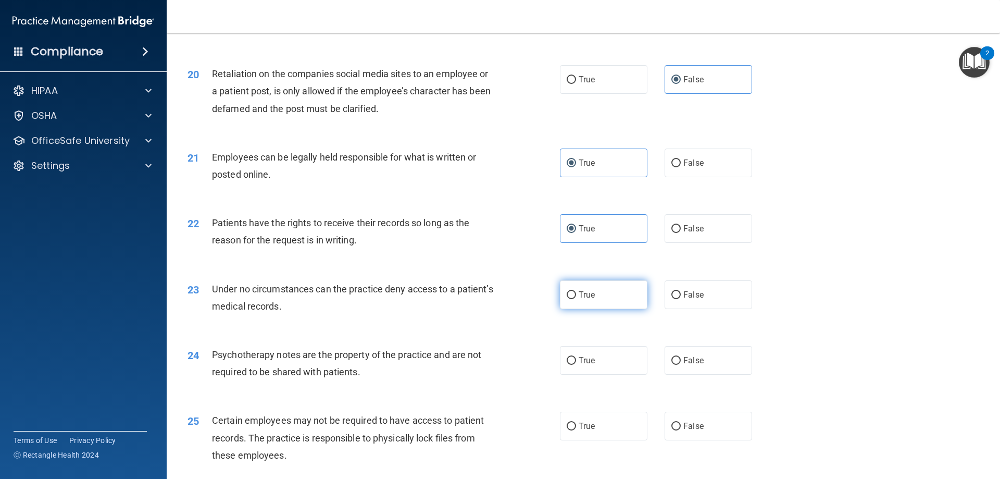
click at [600, 309] on label "True" at bounding box center [603, 294] width 87 height 29
click at [576, 299] on input "True" at bounding box center [571, 295] width 9 height 8
radio input "true"
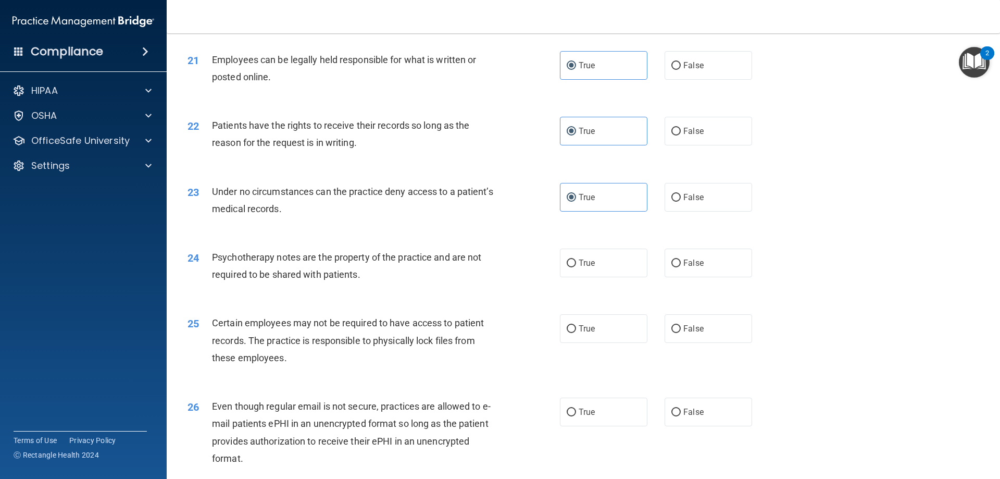
scroll to position [1718, 0]
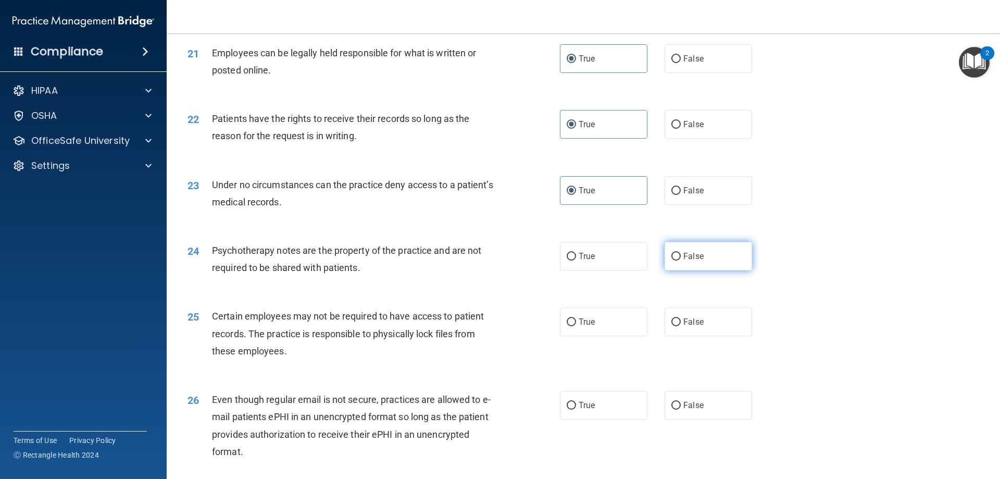
click at [677, 268] on label "False" at bounding box center [707, 256] width 87 height 29
click at [677, 260] on input "False" at bounding box center [675, 257] width 9 height 8
radio input "true"
click at [697, 336] on label "False" at bounding box center [707, 321] width 87 height 29
click at [681, 326] on input "False" at bounding box center [675, 322] width 9 height 8
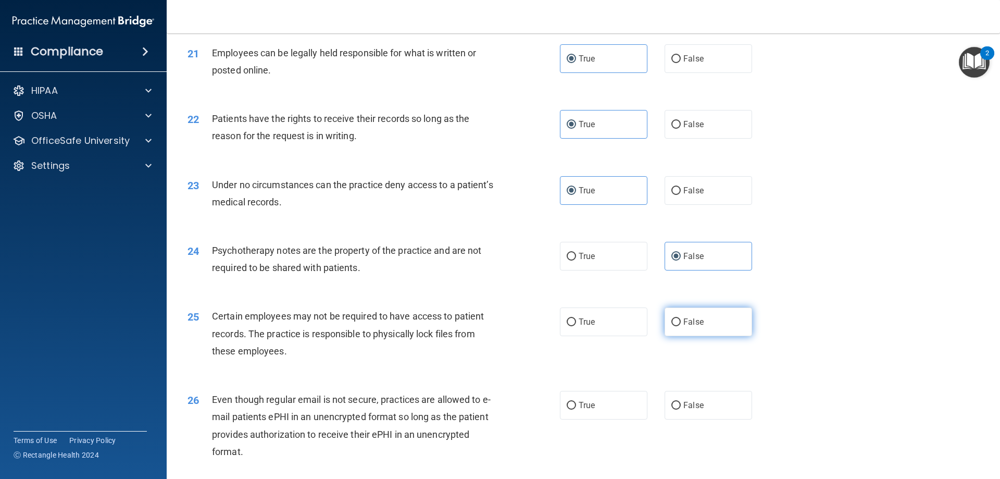
radio input "true"
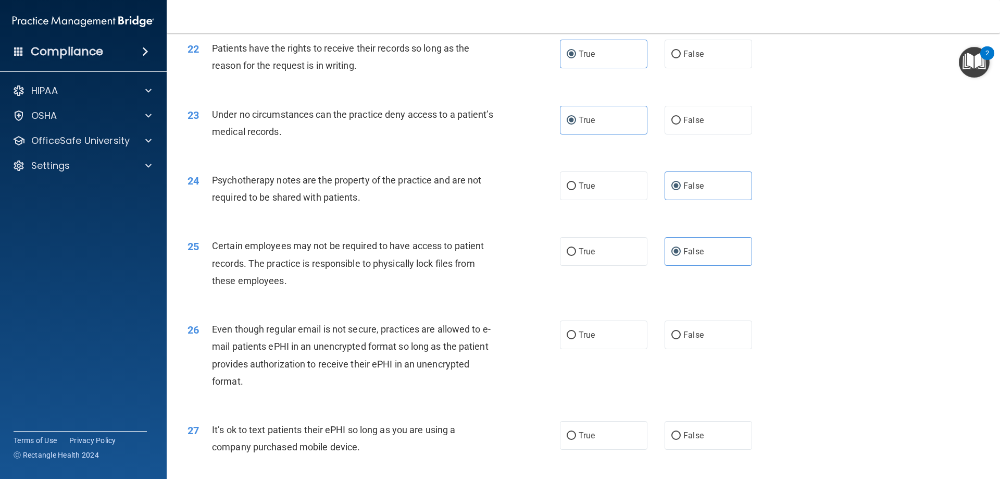
scroll to position [1875, 0]
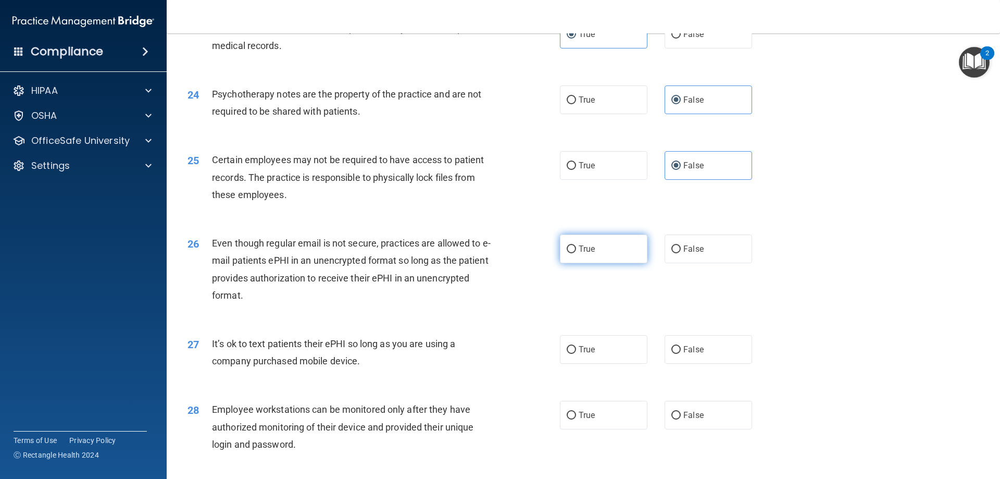
click at [597, 263] on label "True" at bounding box center [603, 248] width 87 height 29
click at [576, 253] on input "True" at bounding box center [571, 249] width 9 height 8
radio input "true"
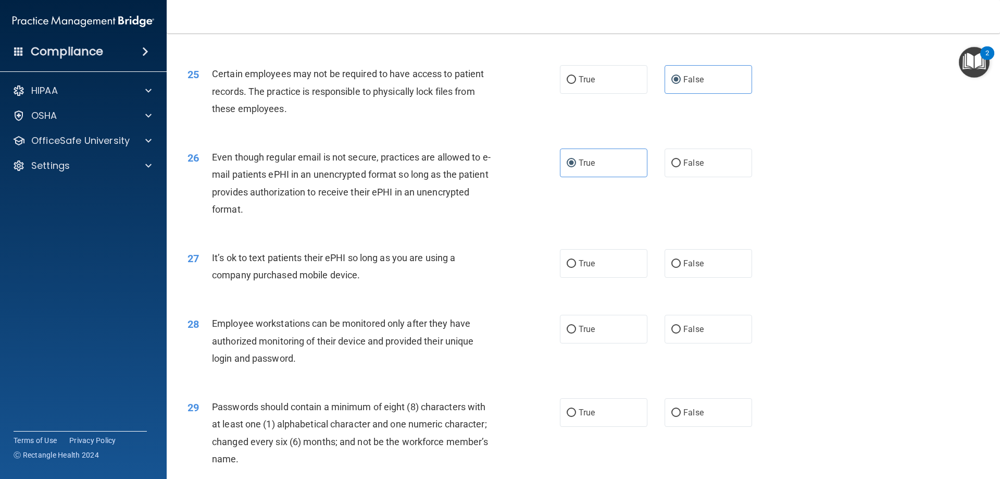
scroll to position [1979, 0]
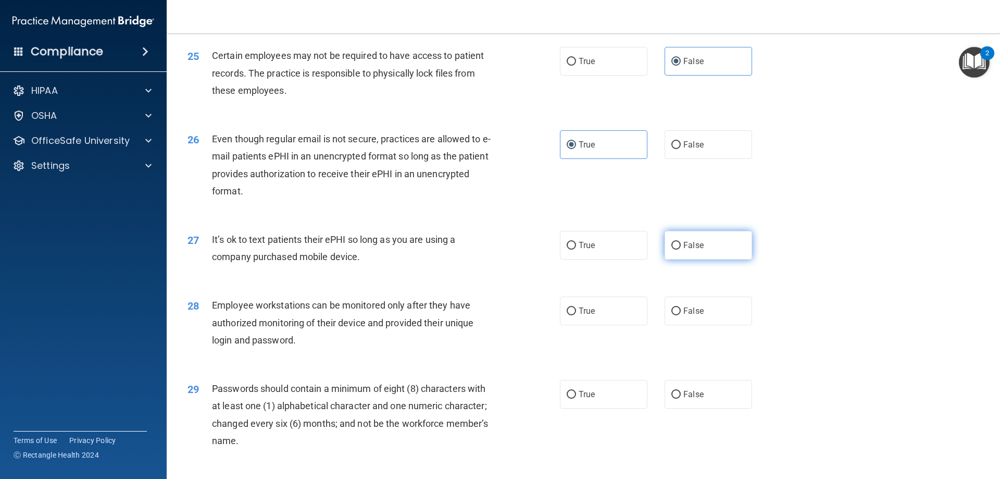
click at [673, 259] on label "False" at bounding box center [707, 245] width 87 height 29
click at [673, 249] on input "False" at bounding box center [675, 246] width 9 height 8
radio input "true"
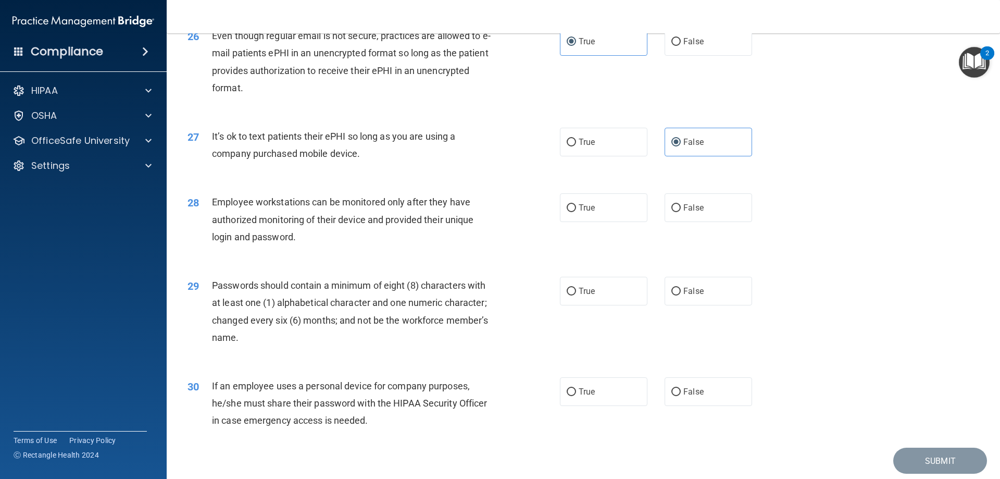
scroll to position [2083, 0]
click at [573, 221] on label "True" at bounding box center [603, 206] width 87 height 29
click at [573, 211] on input "True" at bounding box center [571, 207] width 9 height 8
radio input "true"
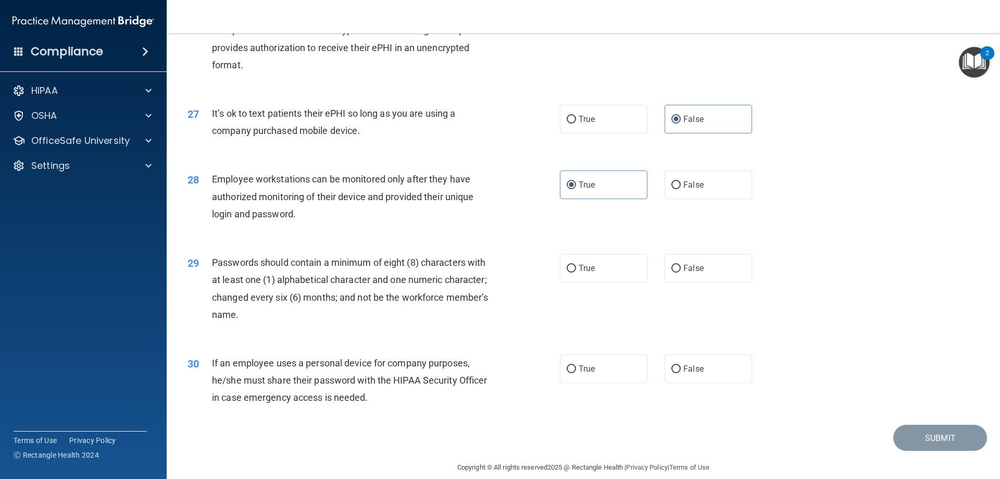
scroll to position [2136, 0]
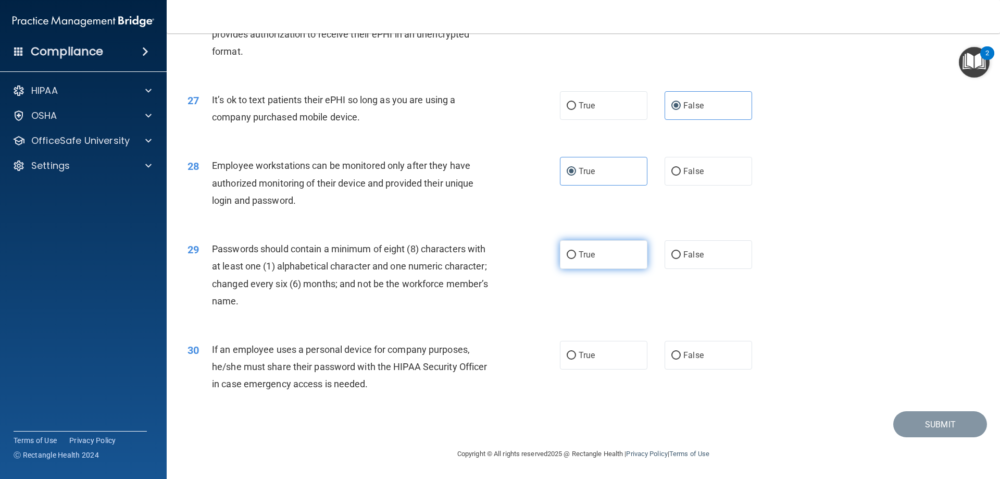
click at [612, 262] on label "True" at bounding box center [603, 254] width 87 height 29
click at [576, 259] on input "True" at bounding box center [571, 255] width 9 height 8
radio input "true"
click at [591, 354] on span "True" at bounding box center [587, 355] width 16 height 10
click at [576, 354] on input "True" at bounding box center [571, 356] width 9 height 8
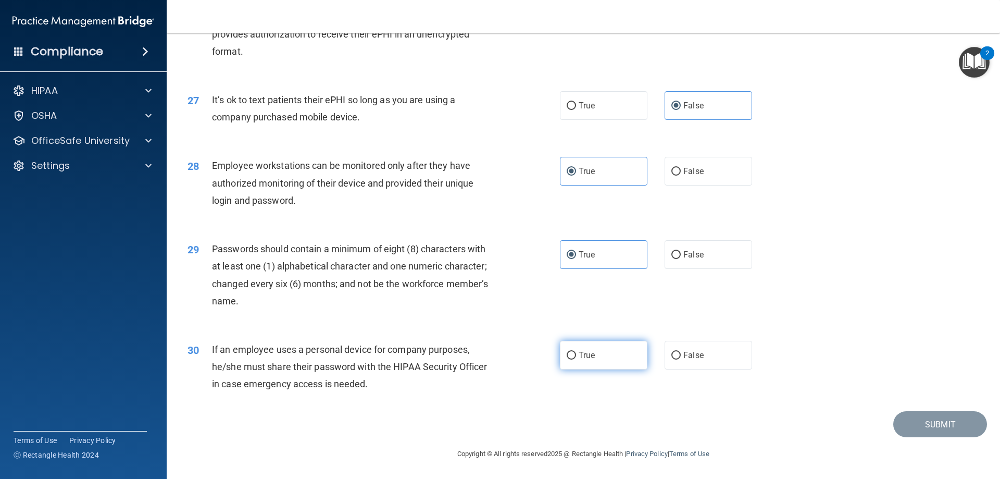
radio input "true"
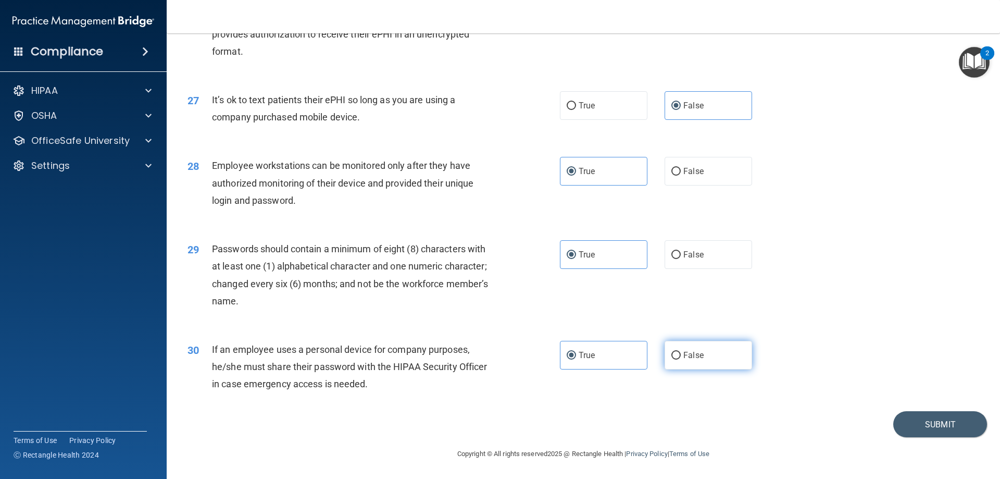
drag, startPoint x: 746, startPoint y: 366, endPoint x: 726, endPoint y: 366, distance: 19.8
click at [742, 368] on div "True False" at bounding box center [665, 355] width 210 height 29
click at [726, 366] on label "False" at bounding box center [707, 355] width 87 height 29
click at [681, 359] on input "False" at bounding box center [675, 356] width 9 height 8
radio input "true"
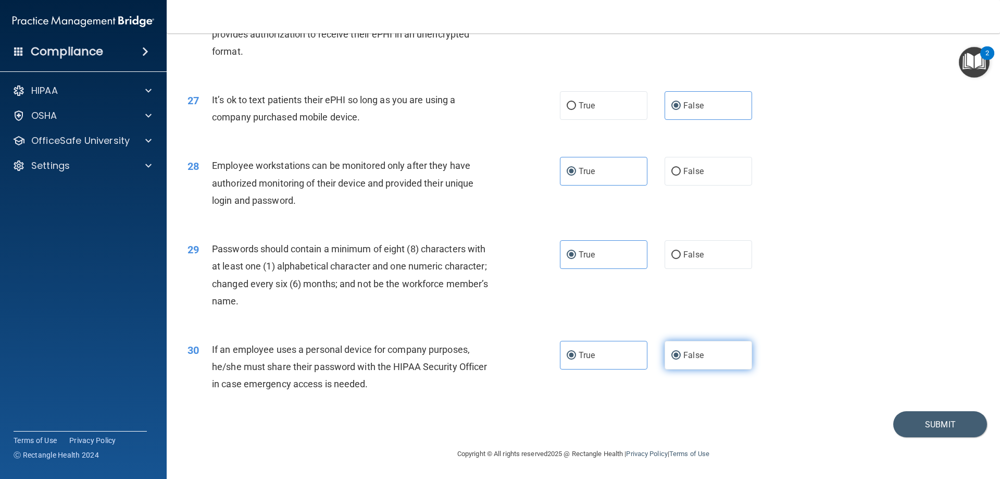
radio input "false"
click at [920, 418] on button "Submit" at bounding box center [940, 424] width 94 height 27
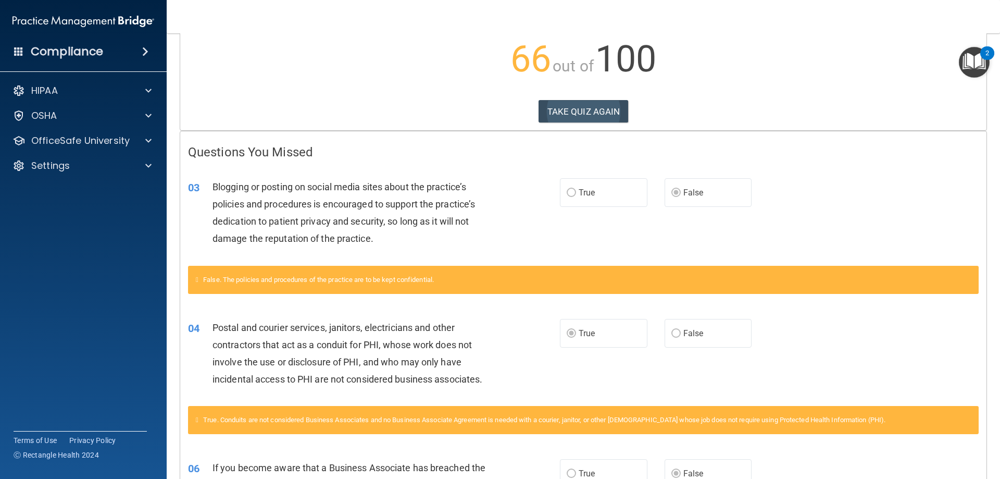
scroll to position [112, 0]
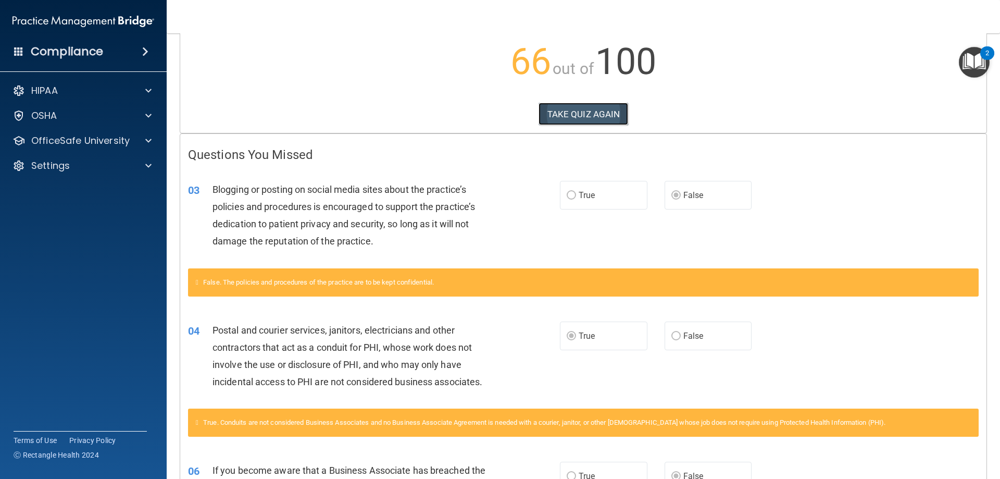
click at [578, 114] on button "TAKE QUIZ AGAIN" at bounding box center [583, 114] width 90 height 23
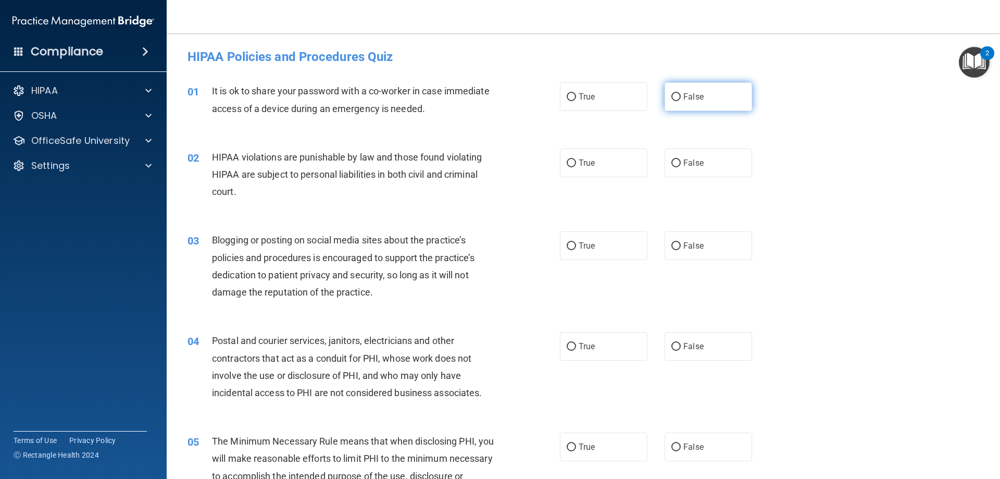
drag, startPoint x: 712, startPoint y: 102, endPoint x: 707, endPoint y: 104, distance: 5.6
click at [711, 102] on label "False" at bounding box center [707, 96] width 87 height 29
click at [681, 101] on input "False" at bounding box center [675, 97] width 9 height 8
radio input "true"
click at [584, 166] on span "True" at bounding box center [587, 163] width 16 height 10
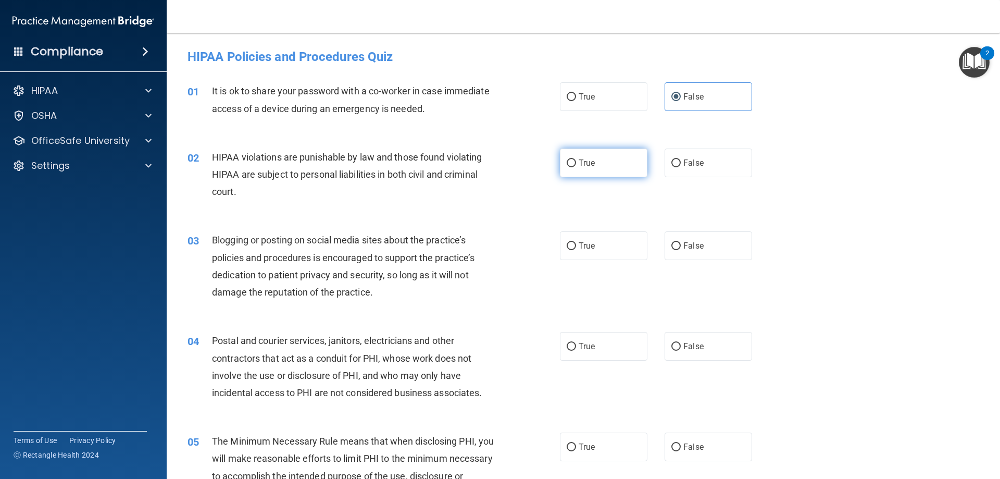
click at [576, 166] on input "True" at bounding box center [571, 163] width 9 height 8
radio input "true"
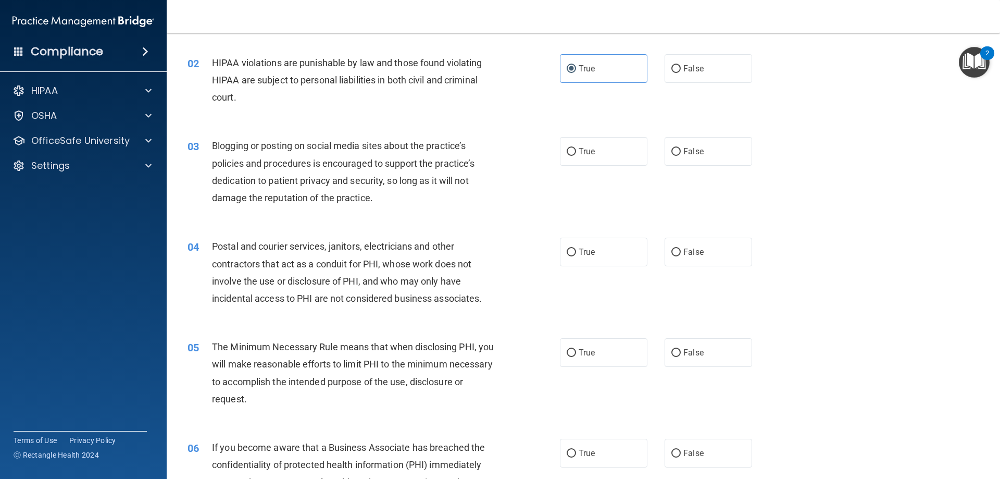
scroll to position [104, 0]
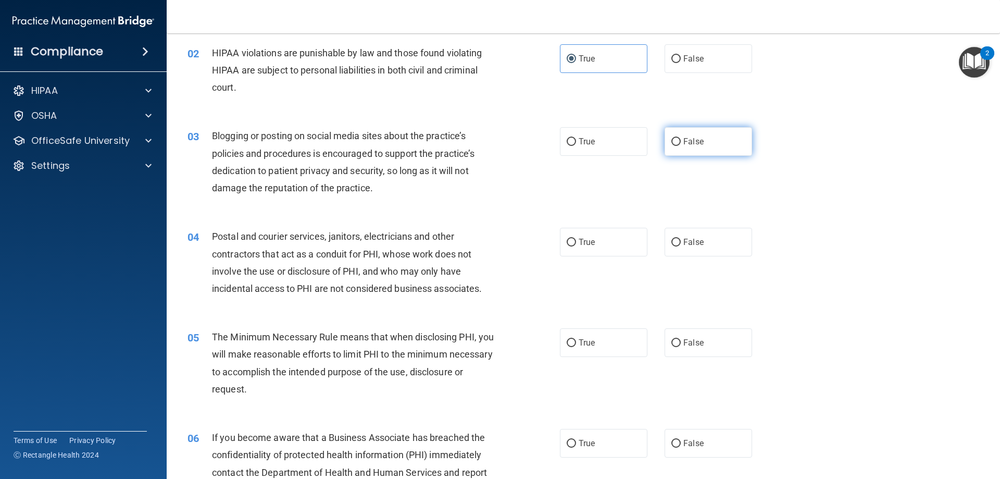
click at [701, 140] on label "False" at bounding box center [707, 141] width 87 height 29
click at [681, 140] on input "False" at bounding box center [675, 142] width 9 height 8
radio input "true"
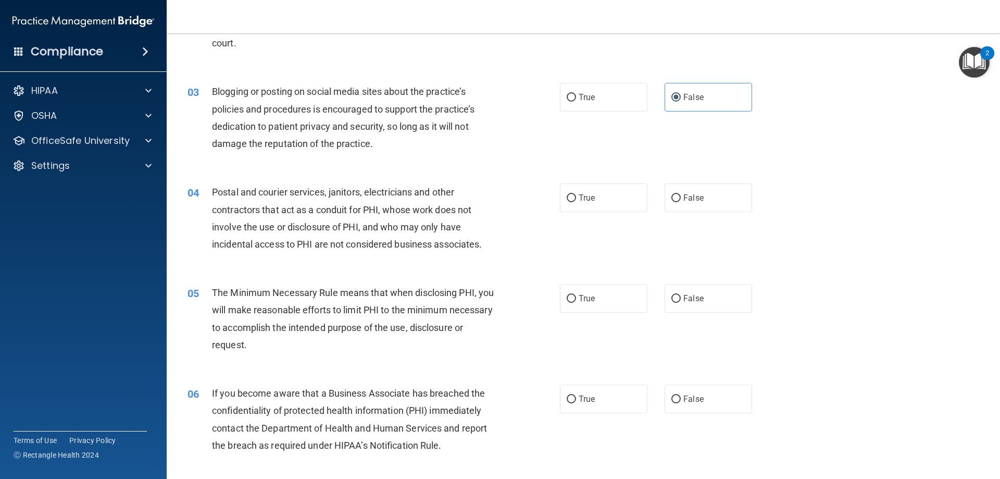
scroll to position [208, 0]
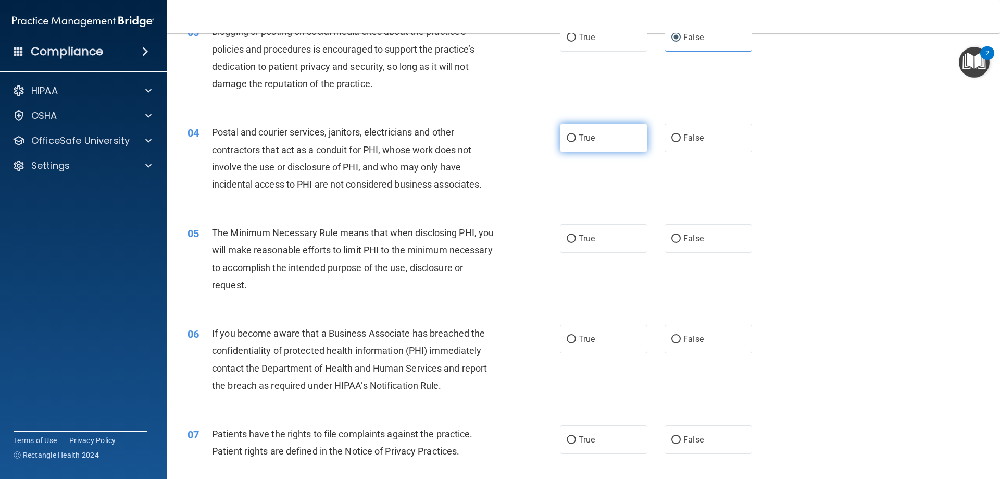
click at [614, 144] on label "True" at bounding box center [603, 137] width 87 height 29
click at [576, 142] on input "True" at bounding box center [571, 138] width 9 height 8
radio input "true"
click at [597, 246] on label "True" at bounding box center [603, 238] width 87 height 29
click at [576, 243] on input "True" at bounding box center [571, 239] width 9 height 8
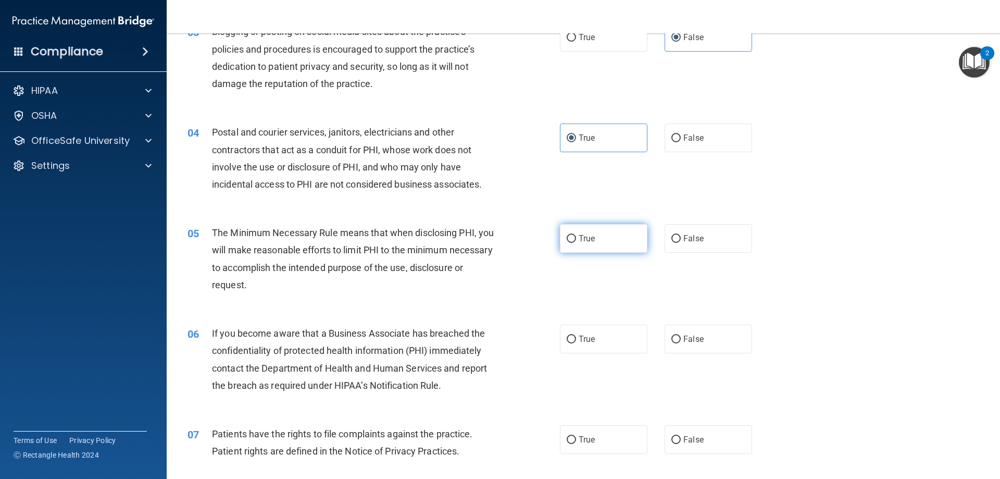
radio input "true"
click at [750, 339] on div "True False" at bounding box center [665, 338] width 210 height 29
click at [719, 342] on label "False" at bounding box center [707, 338] width 87 height 29
click at [681, 342] on input "False" at bounding box center [675, 339] width 9 height 8
radio input "true"
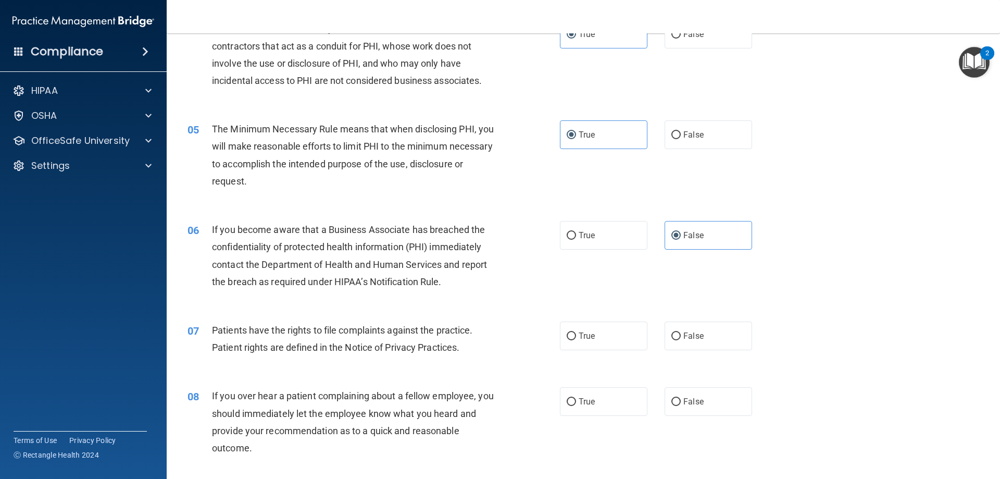
scroll to position [312, 0]
click at [596, 341] on label "True" at bounding box center [603, 335] width 87 height 29
click at [576, 340] on input "True" at bounding box center [571, 336] width 9 height 8
radio input "true"
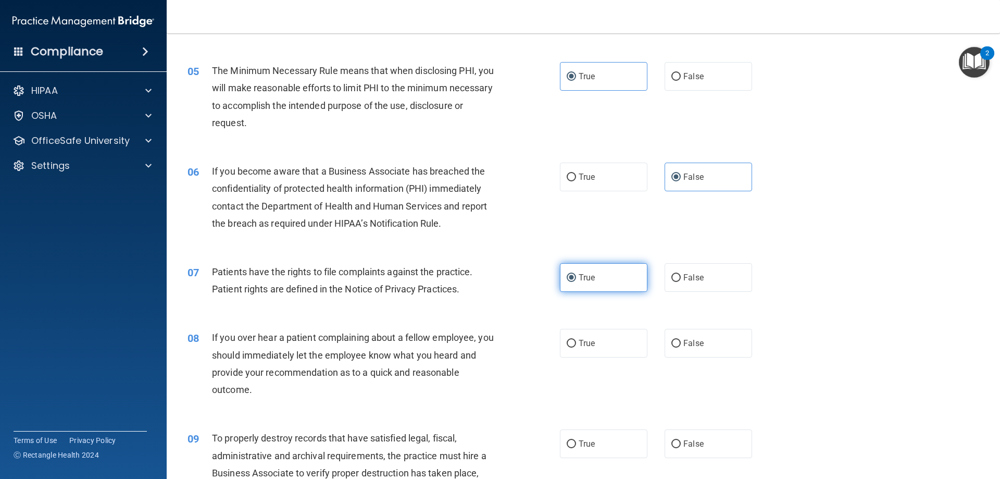
scroll to position [417, 0]
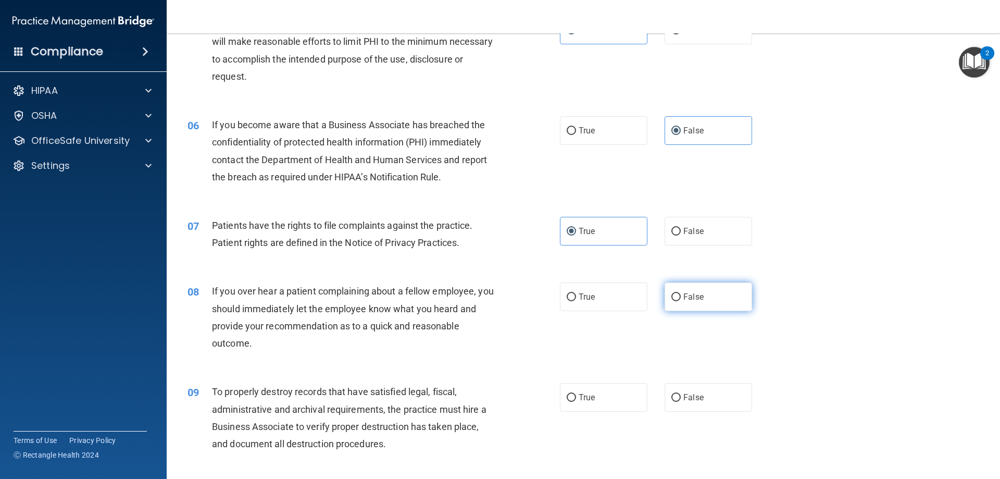
click at [705, 304] on label "False" at bounding box center [707, 296] width 87 height 29
click at [681, 301] on input "False" at bounding box center [675, 297] width 9 height 8
radio input "true"
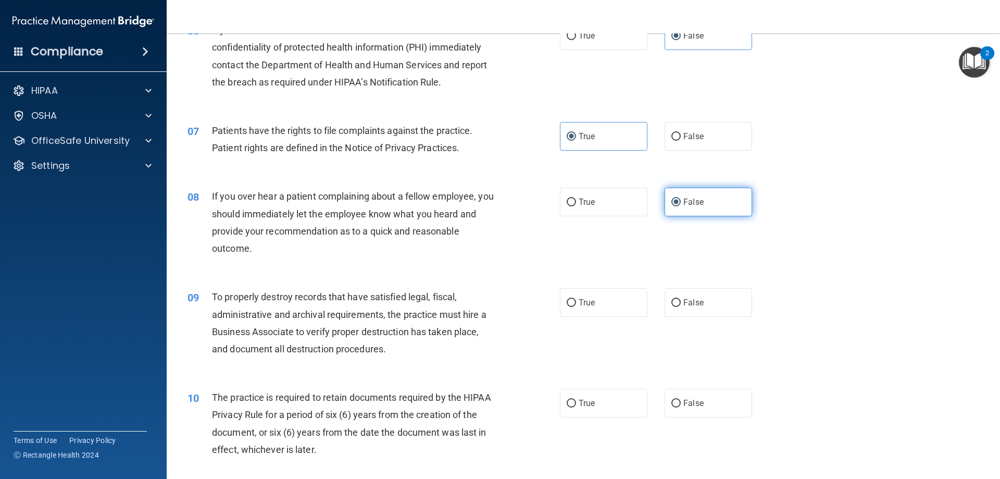
scroll to position [521, 0]
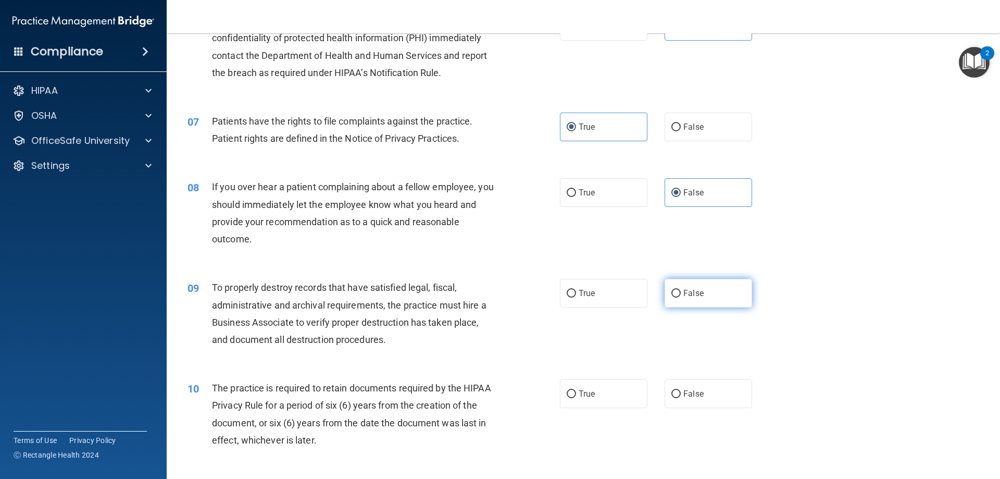
click at [695, 288] on label "False" at bounding box center [707, 293] width 87 height 29
click at [681, 290] on input "False" at bounding box center [675, 294] width 9 height 8
radio input "true"
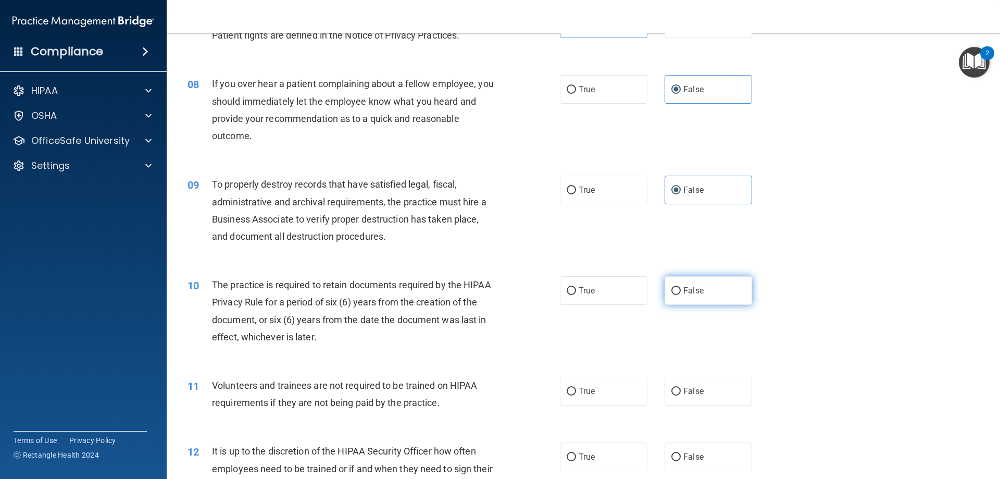
scroll to position [625, 0]
click at [599, 292] on label "True" at bounding box center [603, 289] width 87 height 29
click at [576, 292] on input "True" at bounding box center [571, 290] width 9 height 8
radio input "true"
click at [703, 392] on label "False" at bounding box center [707, 389] width 87 height 29
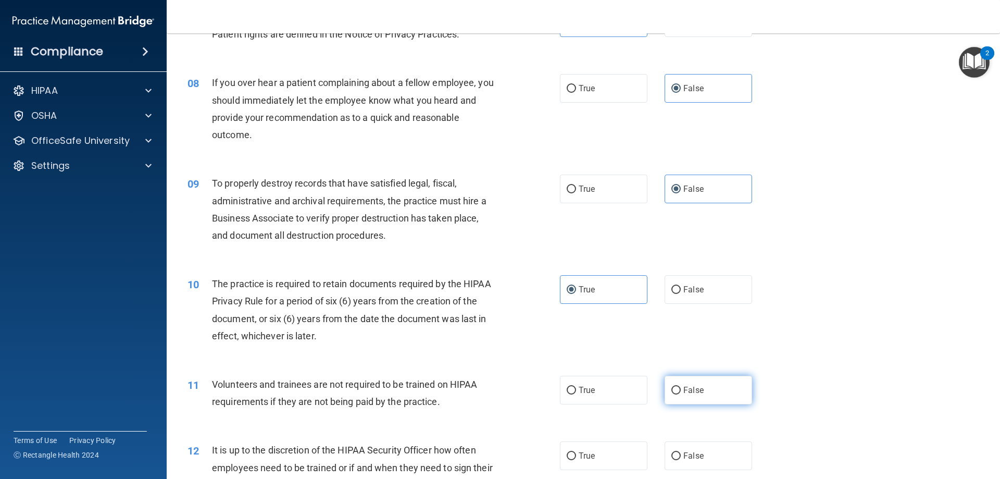
click at [681, 392] on input "False" at bounding box center [675, 390] width 9 height 8
radio input "true"
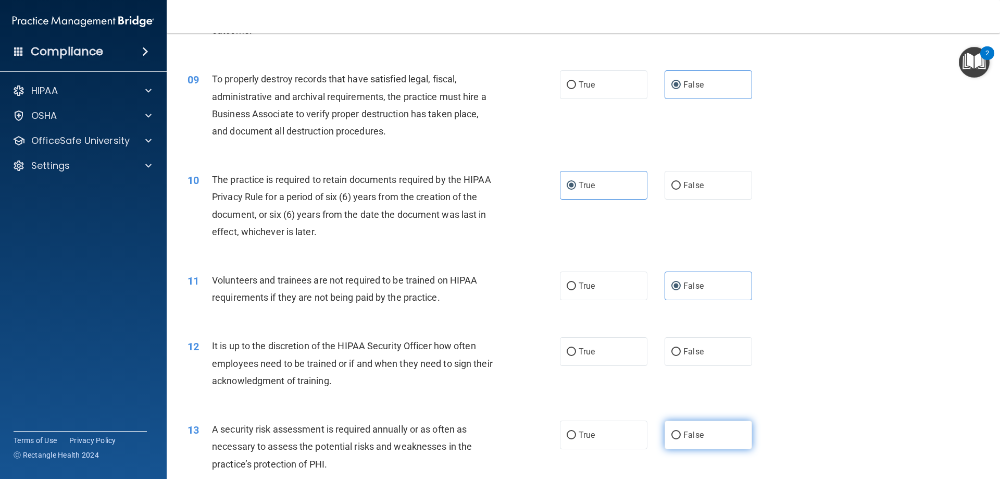
scroll to position [781, 0]
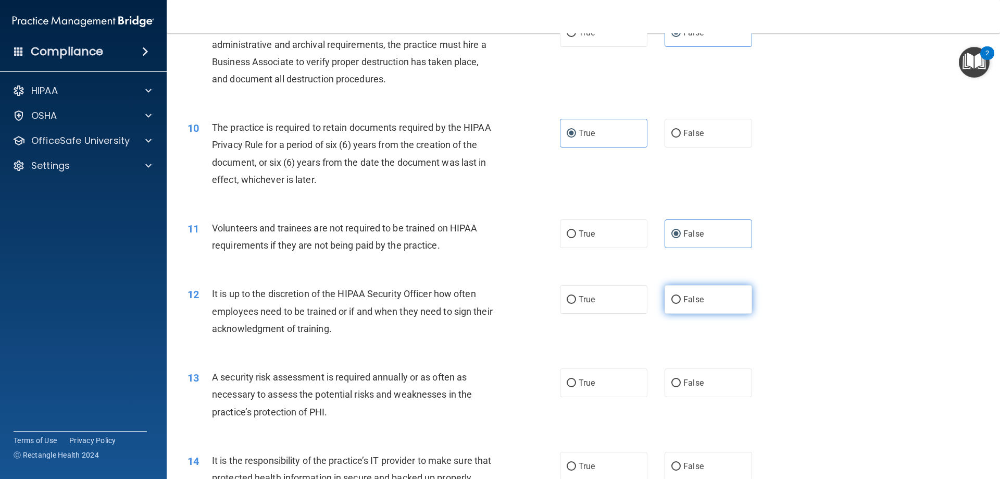
click at [697, 308] on label "False" at bounding box center [707, 299] width 87 height 29
click at [681, 304] on input "False" at bounding box center [675, 300] width 9 height 8
radio input "true"
click at [625, 387] on label "True" at bounding box center [603, 382] width 87 height 29
click at [576, 387] on input "True" at bounding box center [571, 383] width 9 height 8
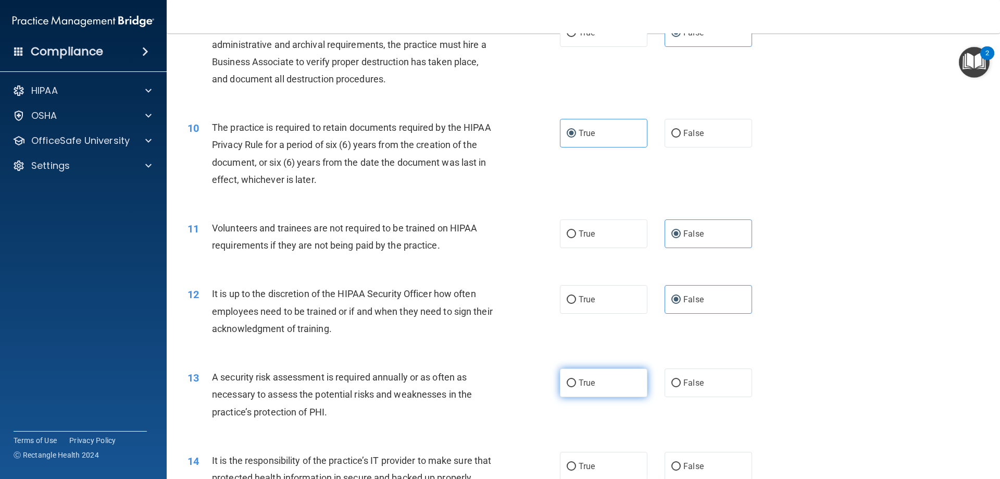
radio input "true"
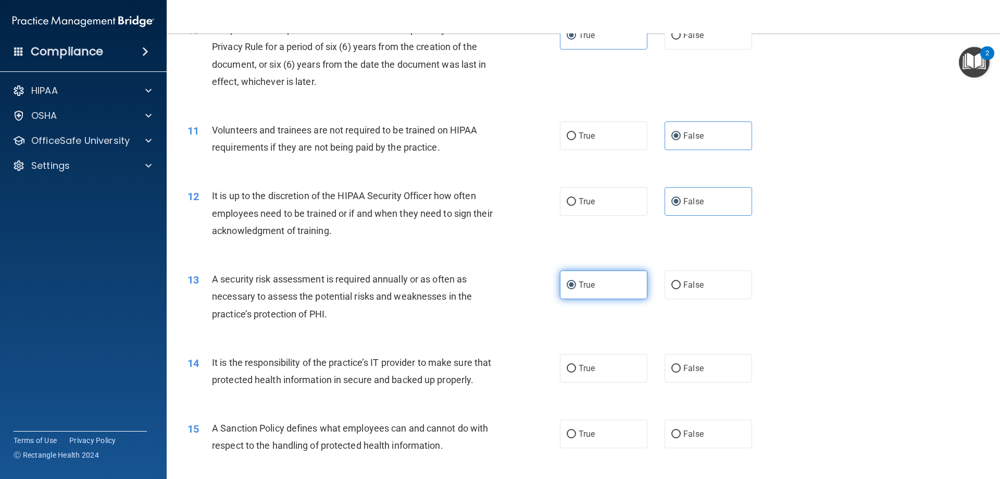
scroll to position [885, 0]
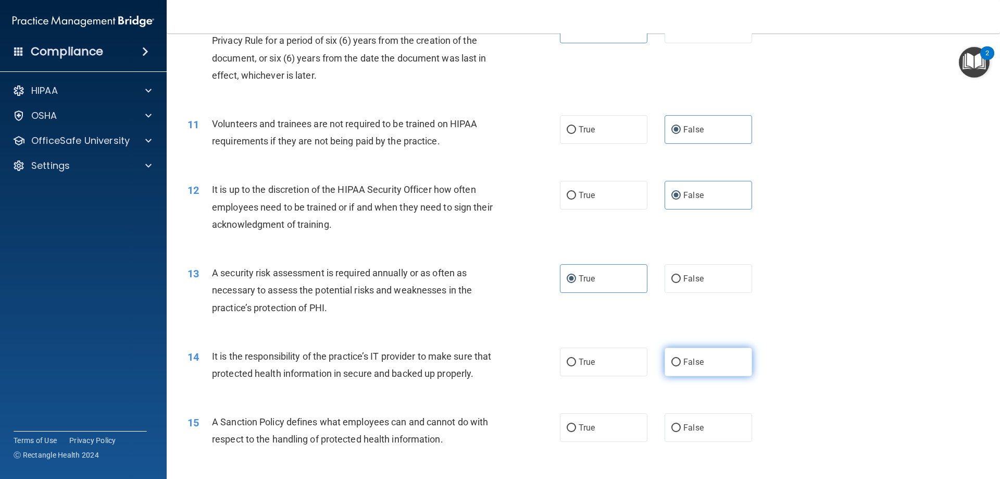
click at [705, 353] on label "False" at bounding box center [707, 361] width 87 height 29
click at [681, 358] on input "False" at bounding box center [675, 362] width 9 height 8
radio input "true"
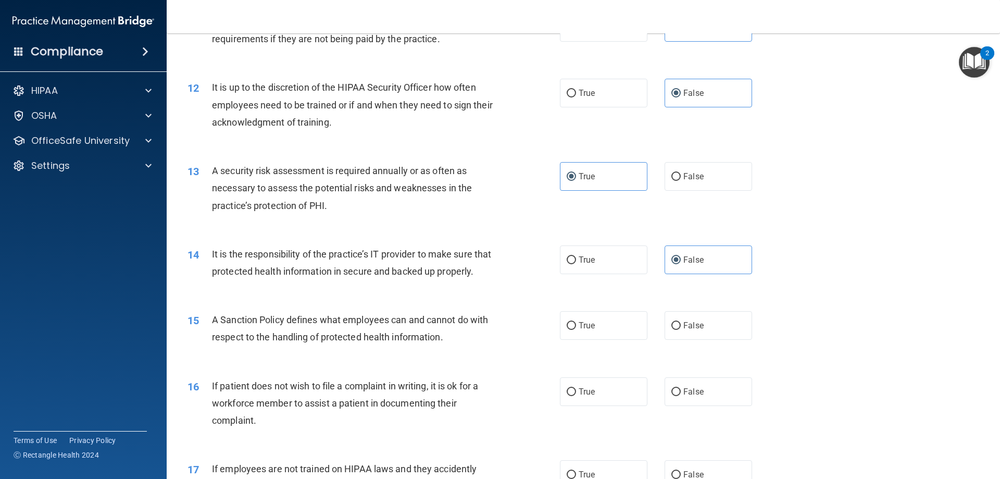
scroll to position [989, 0]
click at [683, 328] on span "False" at bounding box center [693, 323] width 20 height 10
click at [681, 328] on input "False" at bounding box center [675, 324] width 9 height 8
radio input "true"
click at [614, 404] on label "True" at bounding box center [603, 389] width 87 height 29
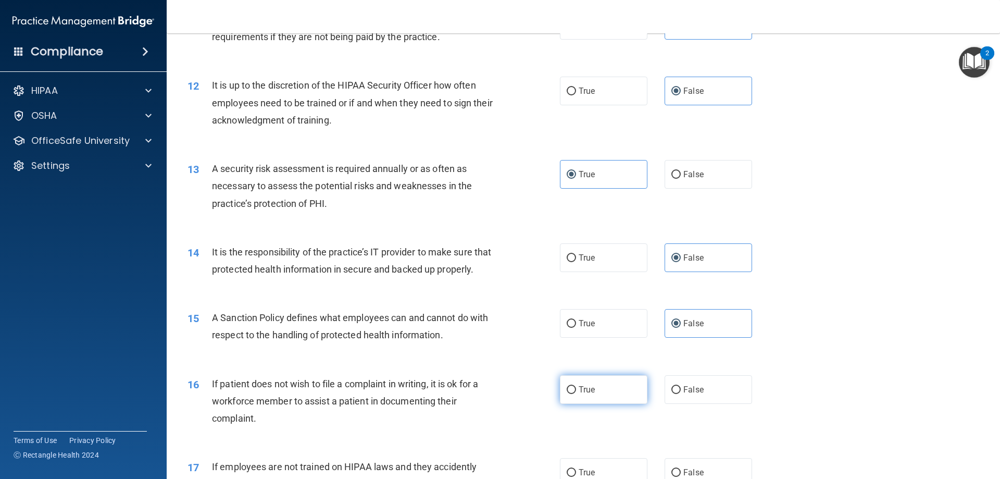
click at [576, 394] on input "True" at bounding box center [571, 390] width 9 height 8
radio input "true"
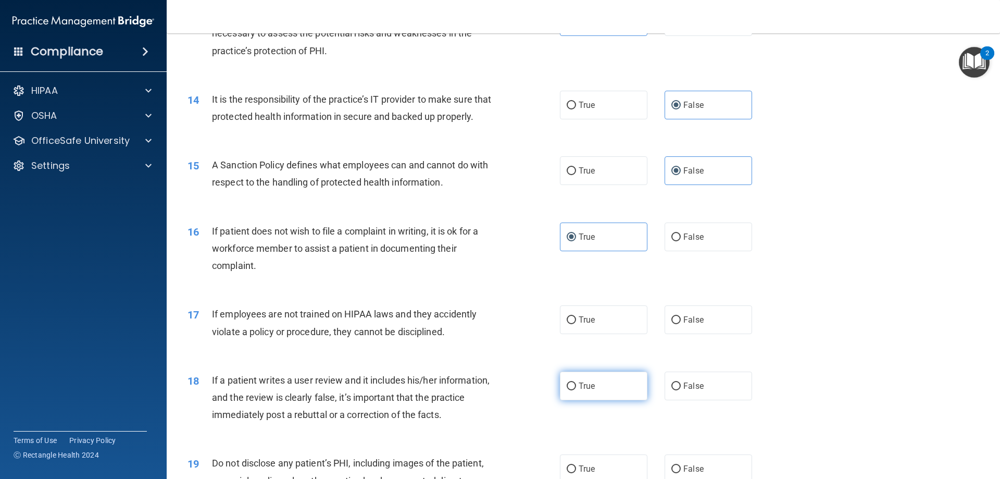
scroll to position [1146, 0]
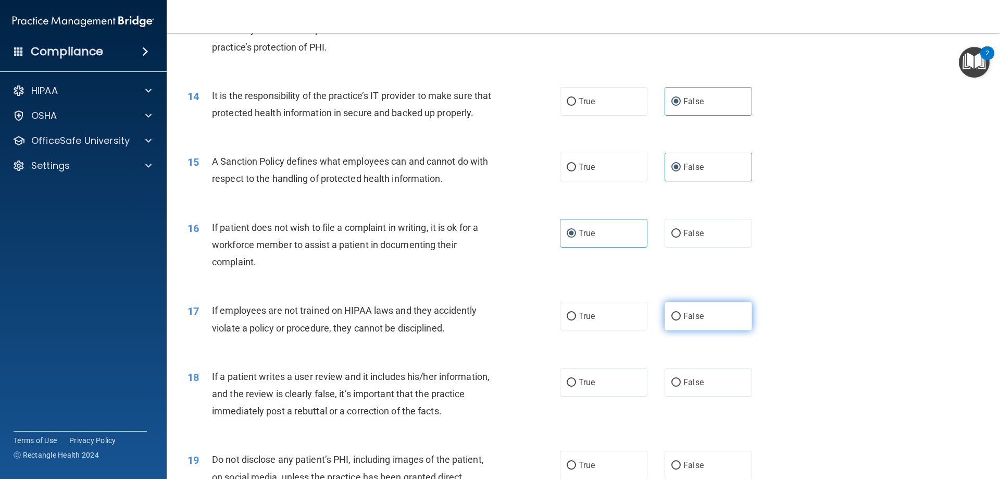
click at [689, 321] on span "False" at bounding box center [693, 316] width 20 height 10
click at [681, 320] on input "False" at bounding box center [675, 316] width 9 height 8
radio input "true"
click at [691, 387] on span "False" at bounding box center [693, 382] width 20 height 10
click at [681, 386] on input "False" at bounding box center [675, 383] width 9 height 8
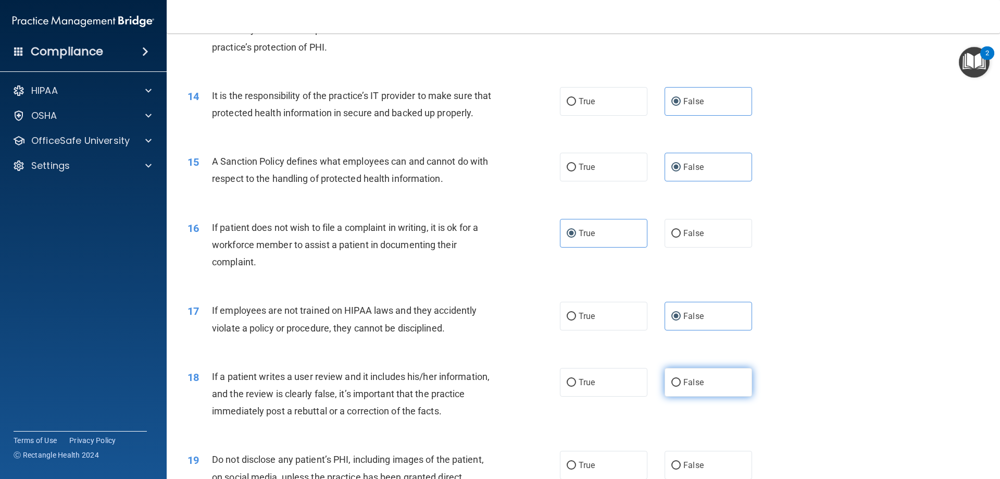
radio input "true"
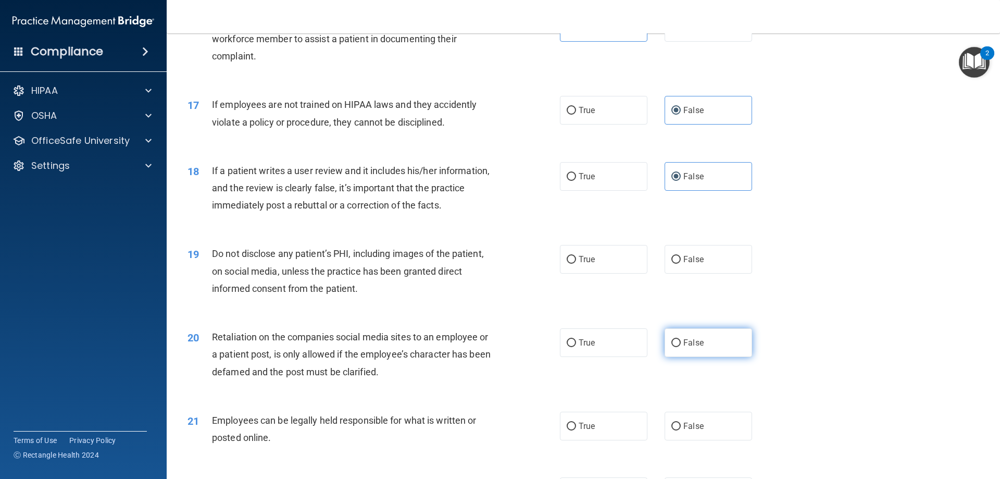
scroll to position [1354, 0]
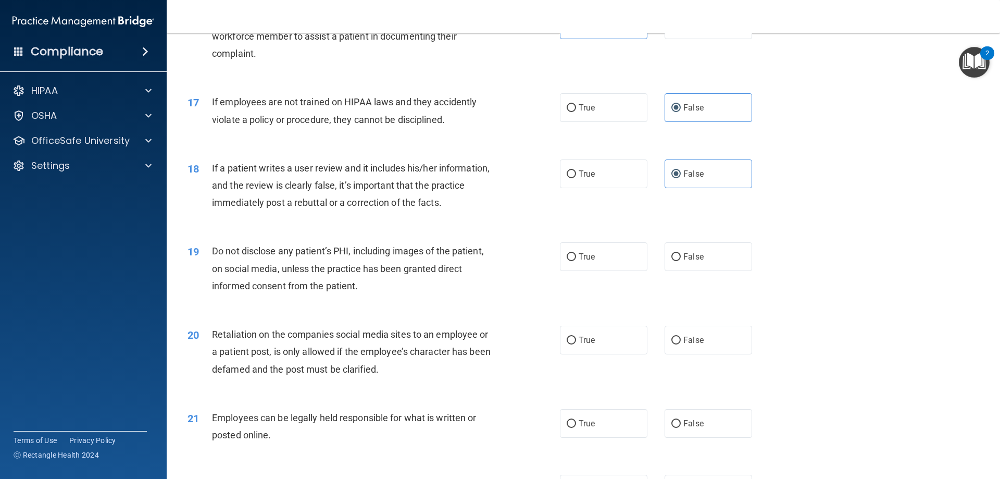
click at [583, 289] on div "19 Do not disclose any patient’s PHI, including images of the patient, on socia…" at bounding box center [583, 270] width 807 height 83
click at [591, 261] on span "True" at bounding box center [587, 257] width 16 height 10
click at [576, 261] on input "True" at bounding box center [571, 257] width 9 height 8
radio input "true"
click at [693, 345] on span "False" at bounding box center [693, 340] width 20 height 10
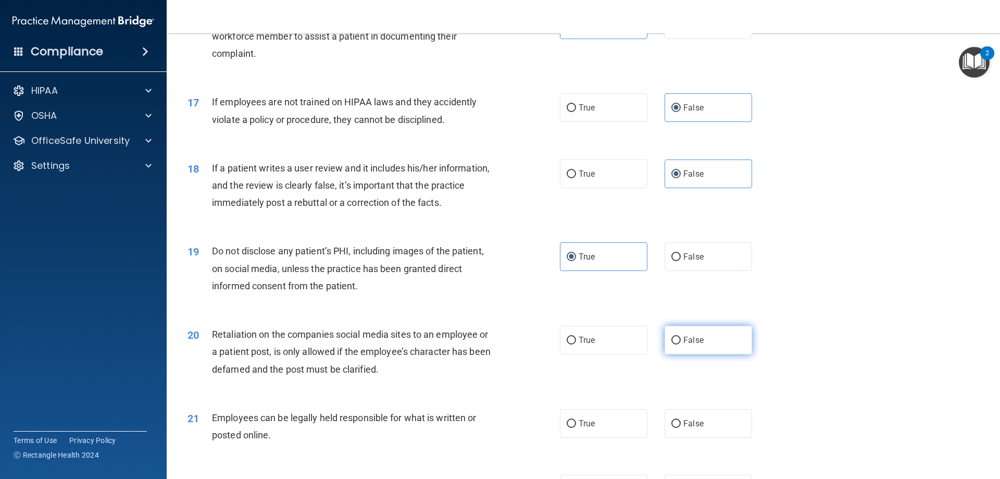
click at [681, 344] on input "False" at bounding box center [675, 340] width 9 height 8
radio input "true"
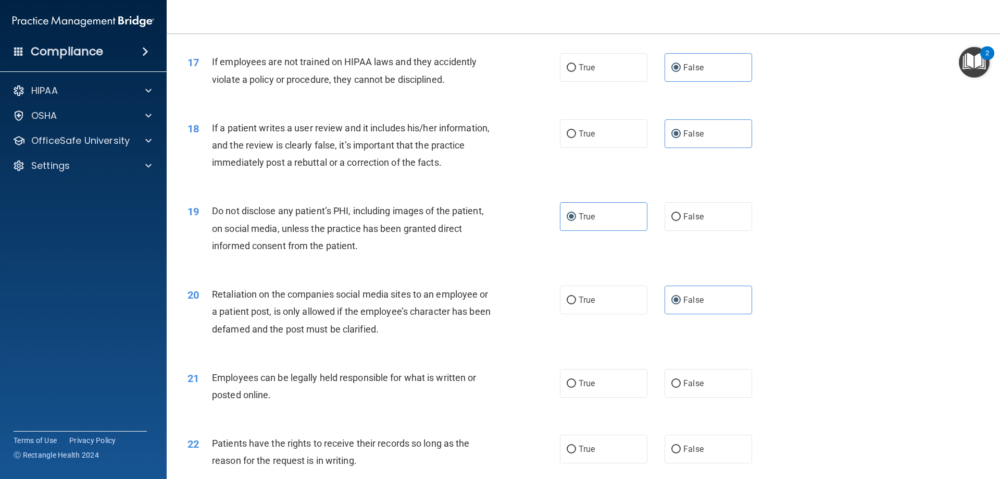
scroll to position [1458, 0]
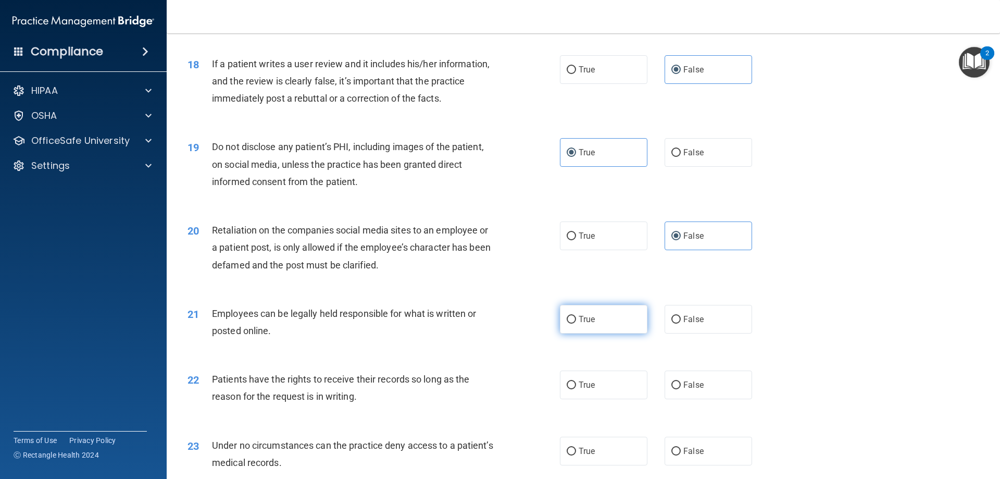
click at [611, 333] on label "True" at bounding box center [603, 319] width 87 height 29
click at [576, 323] on input "True" at bounding box center [571, 320] width 9 height 8
radio input "true"
click at [733, 395] on label "False" at bounding box center [707, 384] width 87 height 29
click at [681, 389] on input "False" at bounding box center [675, 385] width 9 height 8
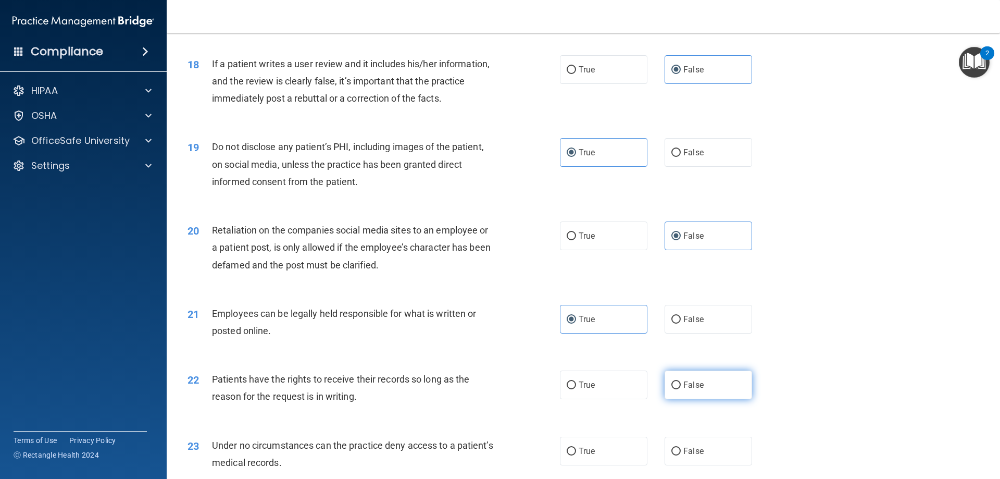
radio input "true"
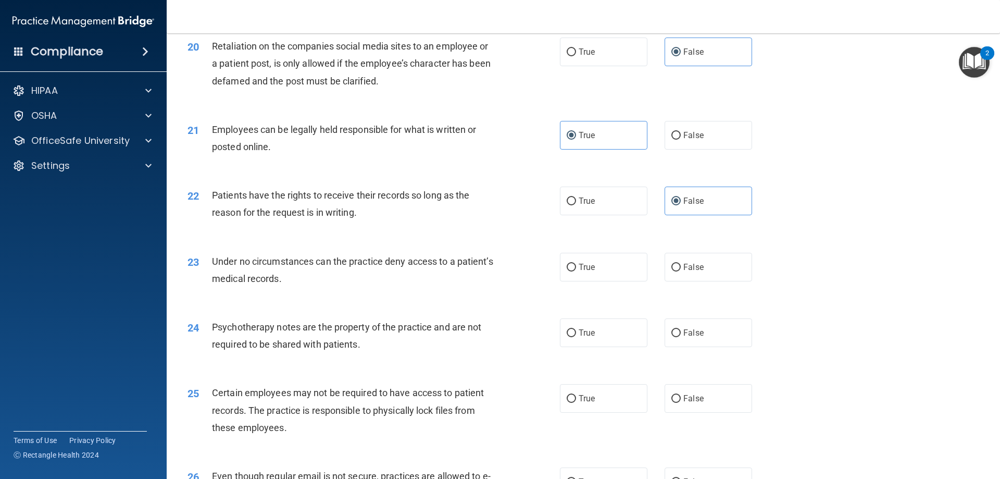
scroll to position [1666, 0]
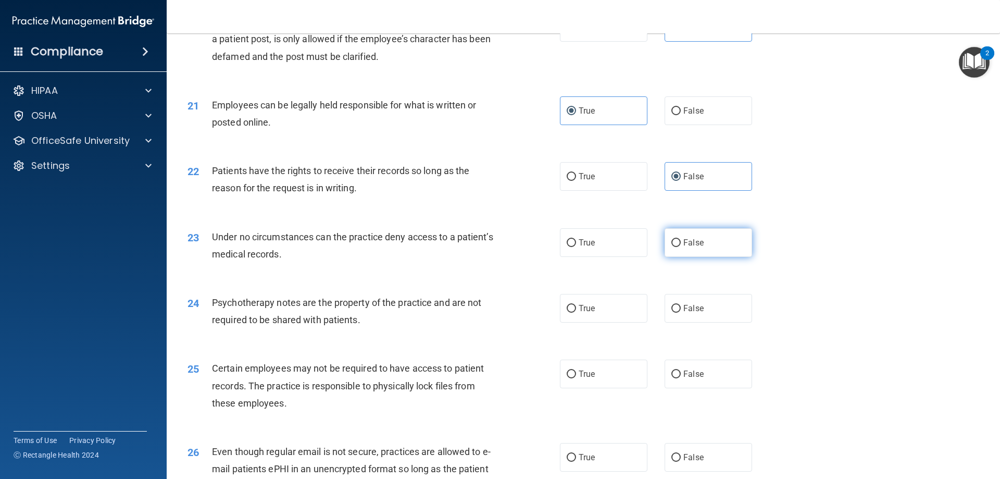
click at [703, 257] on label "False" at bounding box center [707, 242] width 87 height 29
click at [681, 247] on input "False" at bounding box center [675, 243] width 9 height 8
radio input "true"
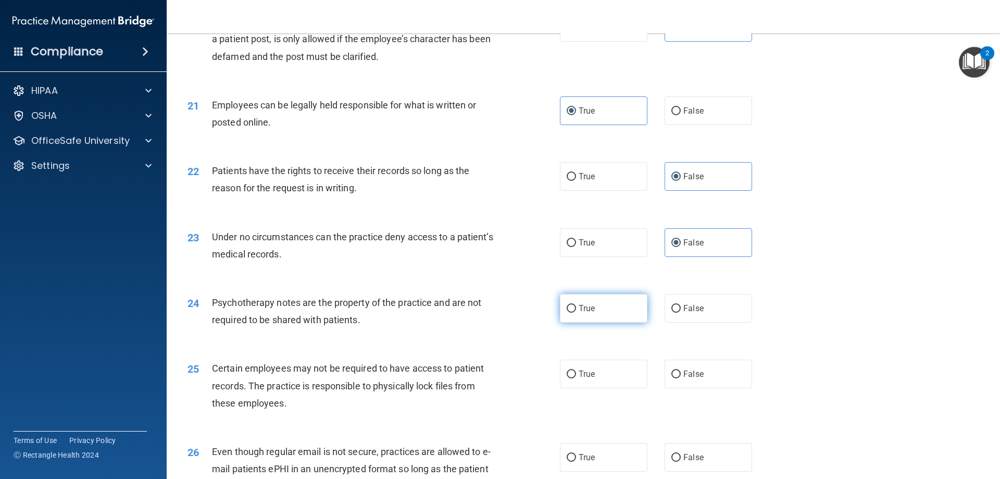
click at [617, 322] on label "True" at bounding box center [603, 308] width 87 height 29
click at [576, 312] on input "True" at bounding box center [571, 309] width 9 height 8
radio input "true"
click at [594, 388] on label "True" at bounding box center [603, 373] width 87 height 29
click at [576, 378] on input "True" at bounding box center [571, 374] width 9 height 8
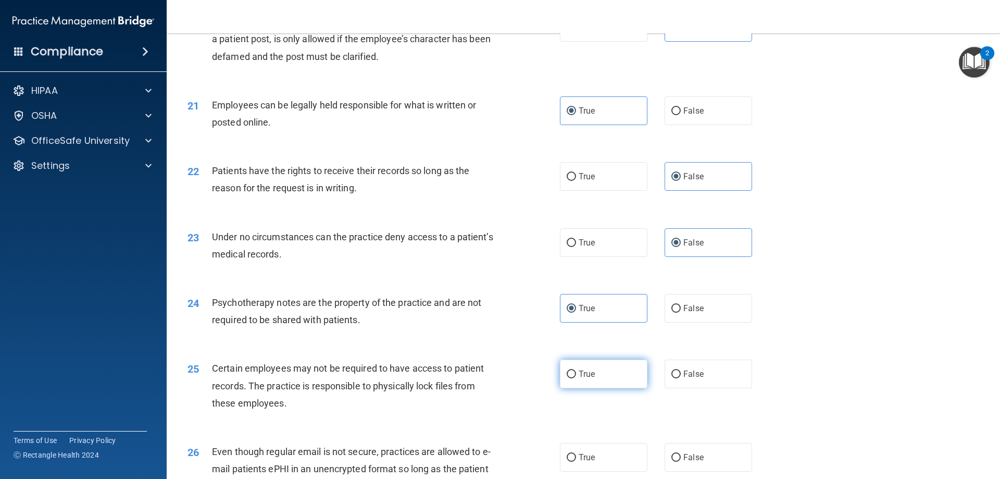
radio input "true"
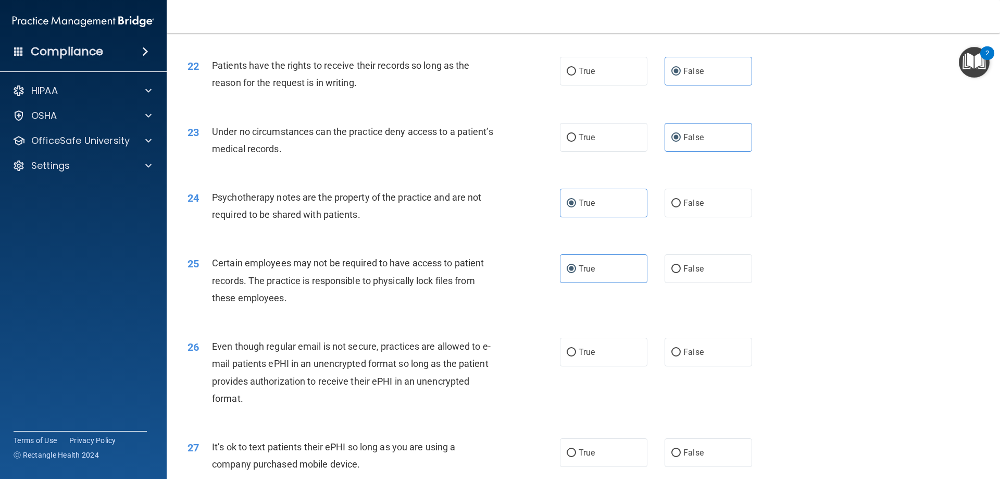
scroll to position [1823, 0]
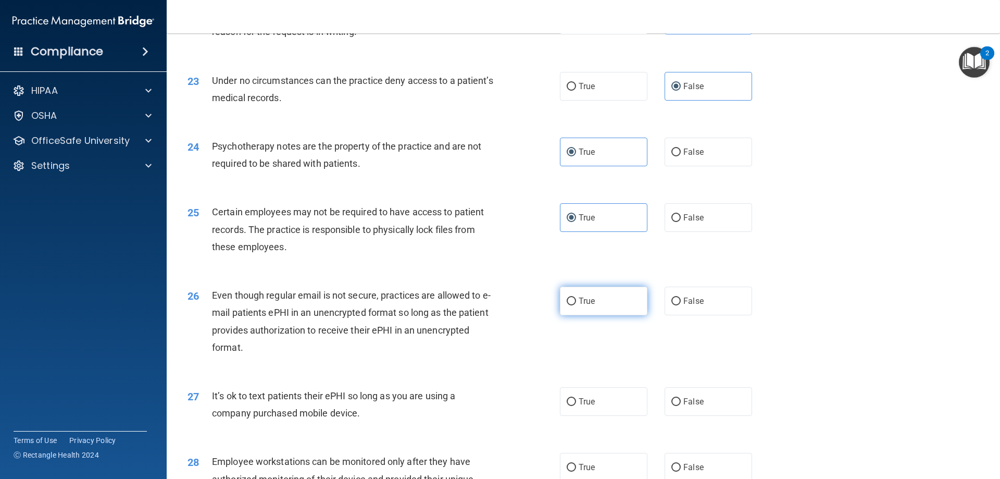
click at [603, 315] on label "True" at bounding box center [603, 300] width 87 height 29
click at [576, 305] on input "True" at bounding box center [571, 301] width 9 height 8
radio input "true"
click at [687, 406] on span "False" at bounding box center [693, 401] width 20 height 10
click at [681, 406] on input "False" at bounding box center [675, 402] width 9 height 8
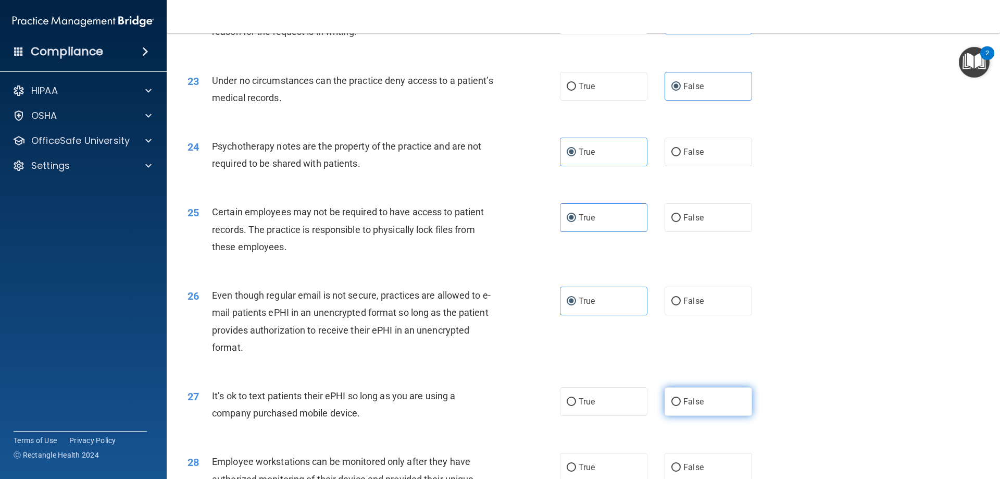
radio input "true"
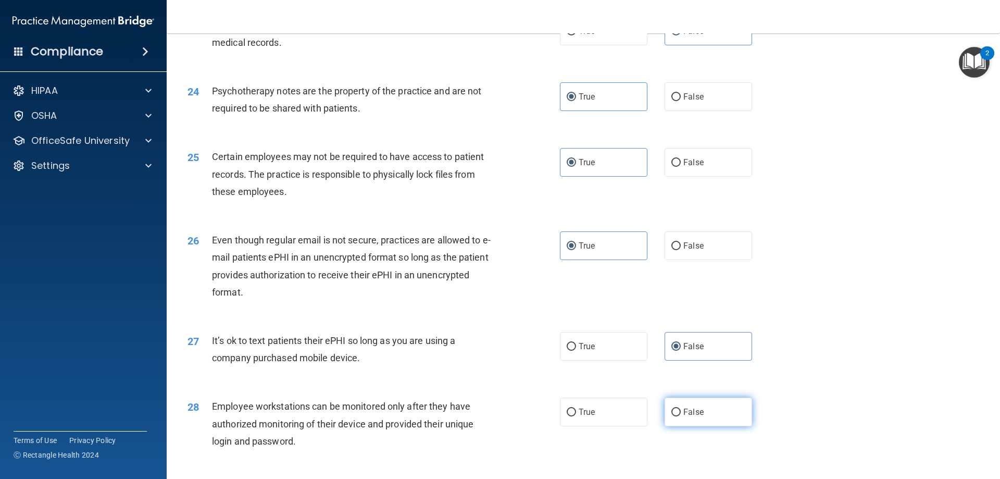
scroll to position [1927, 0]
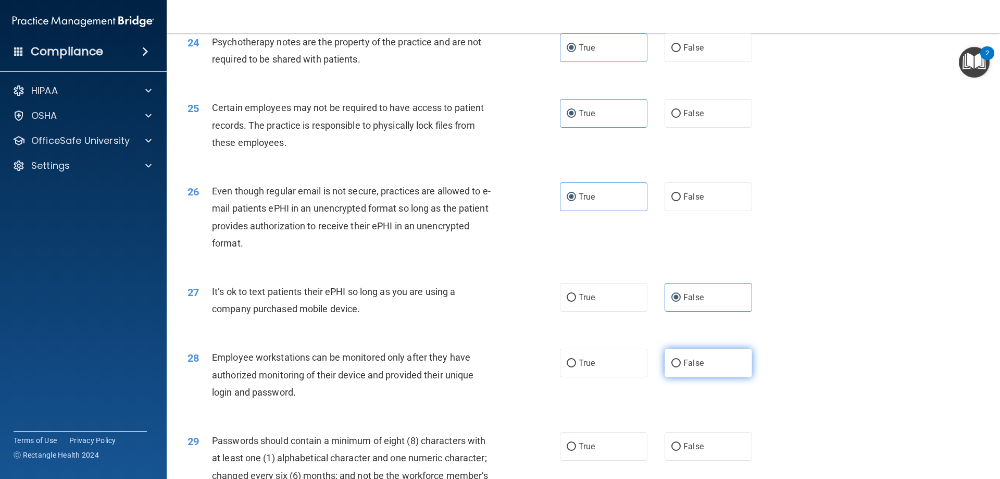
click at [665, 377] on label "False" at bounding box center [707, 362] width 87 height 29
click at [671, 367] on input "False" at bounding box center [675, 363] width 9 height 8
radio input "true"
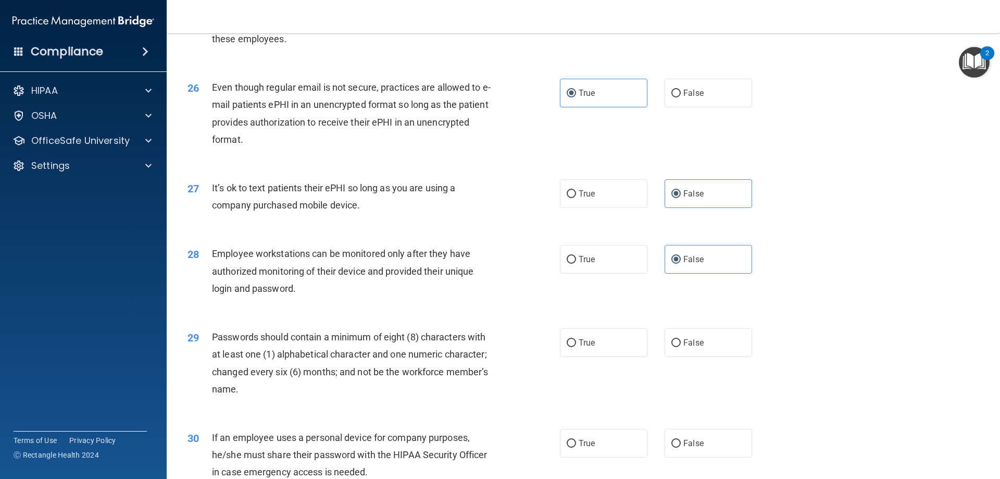
scroll to position [2031, 0]
click at [600, 356] on label "True" at bounding box center [603, 342] width 87 height 29
click at [576, 346] on input "True" at bounding box center [571, 342] width 9 height 8
radio input "true"
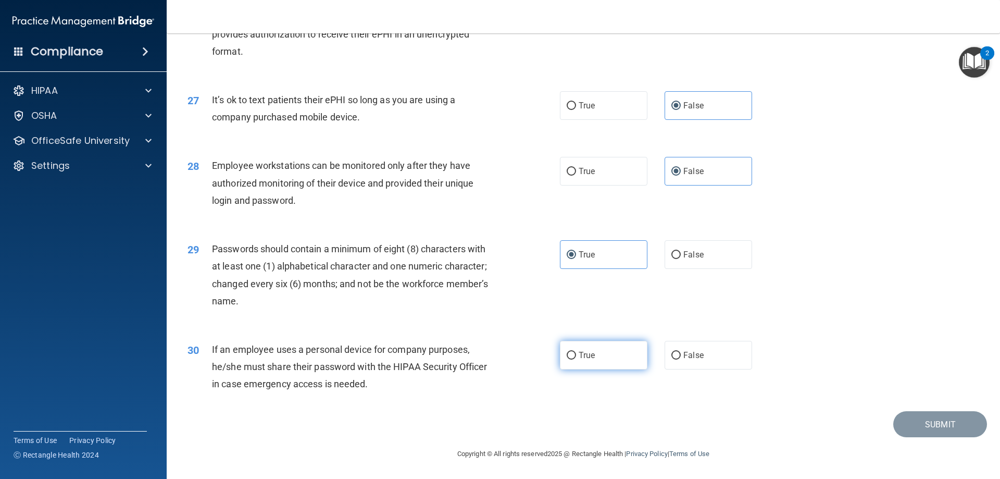
scroll to position [2136, 0]
click at [679, 351] on label "False" at bounding box center [707, 355] width 87 height 29
click at [679, 352] on input "False" at bounding box center [675, 356] width 9 height 8
radio input "true"
click at [910, 429] on button "Submit" at bounding box center [940, 424] width 94 height 27
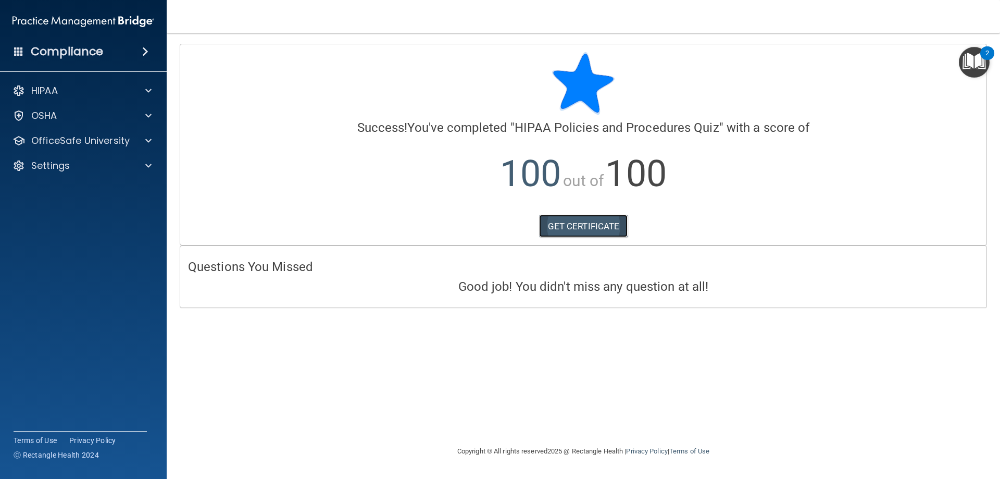
click at [575, 222] on link "GET CERTIFICATE" at bounding box center [583, 226] width 89 height 23
click at [148, 143] on span at bounding box center [148, 140] width 6 height 12
click at [115, 159] on link "HIPAA Training" at bounding box center [72, 165] width 164 height 21
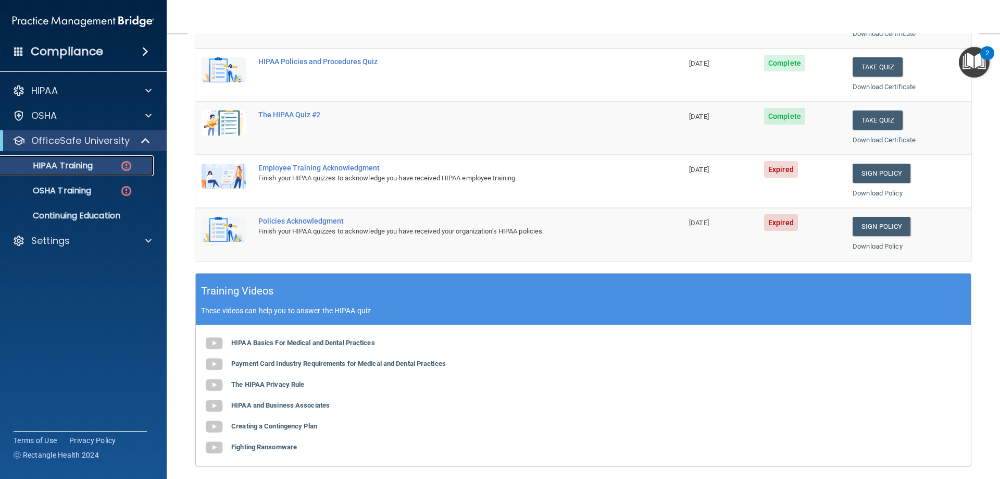
scroll to position [156, 0]
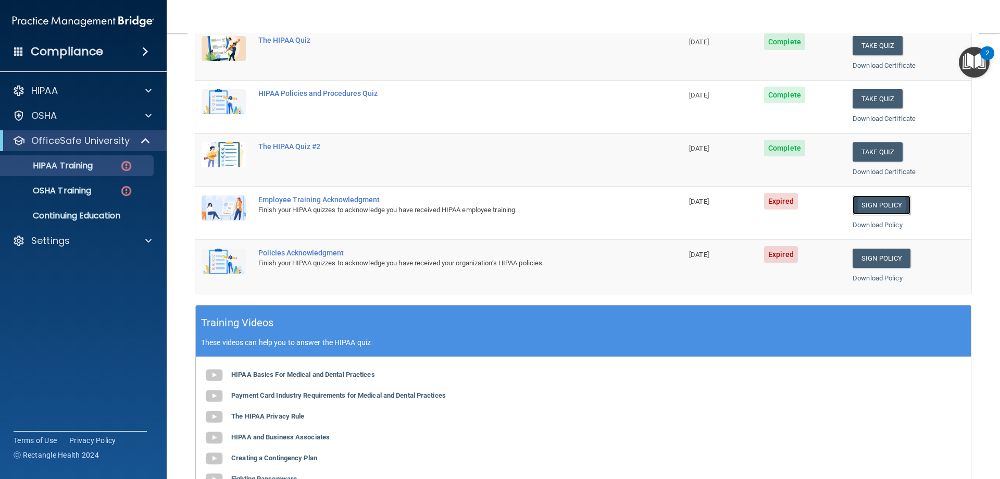
click at [884, 208] on link "Sign Policy" at bounding box center [881, 204] width 58 height 19
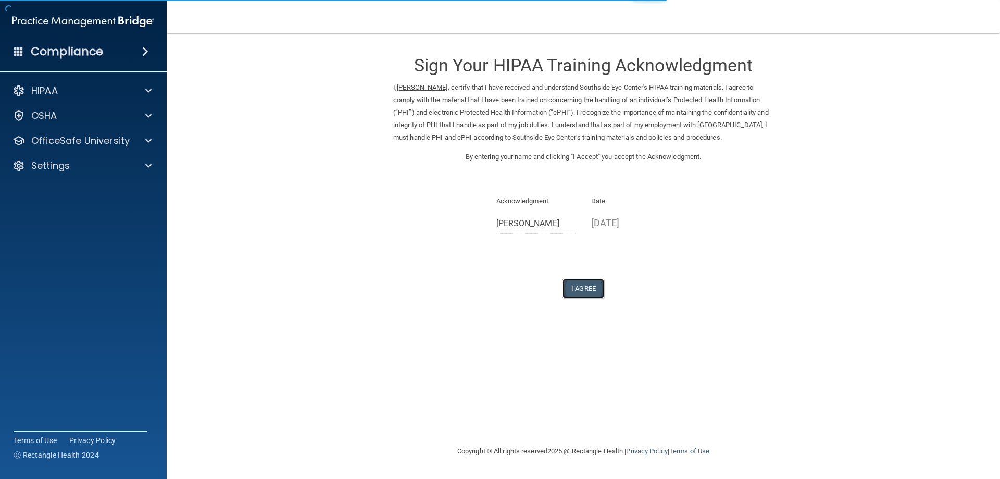
click at [584, 289] on button "I Agree" at bounding box center [583, 288] width 42 height 19
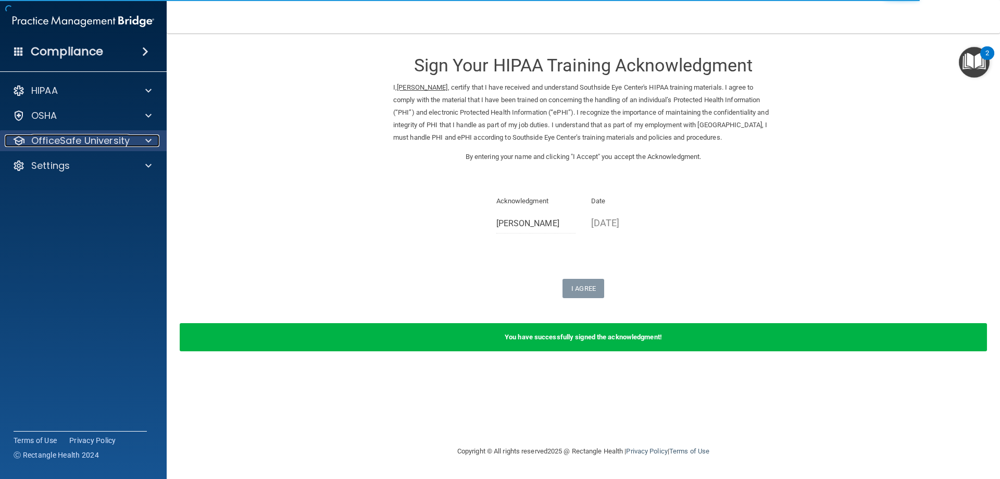
click at [131, 142] on div "OfficeSafe University" at bounding box center [69, 140] width 129 height 12
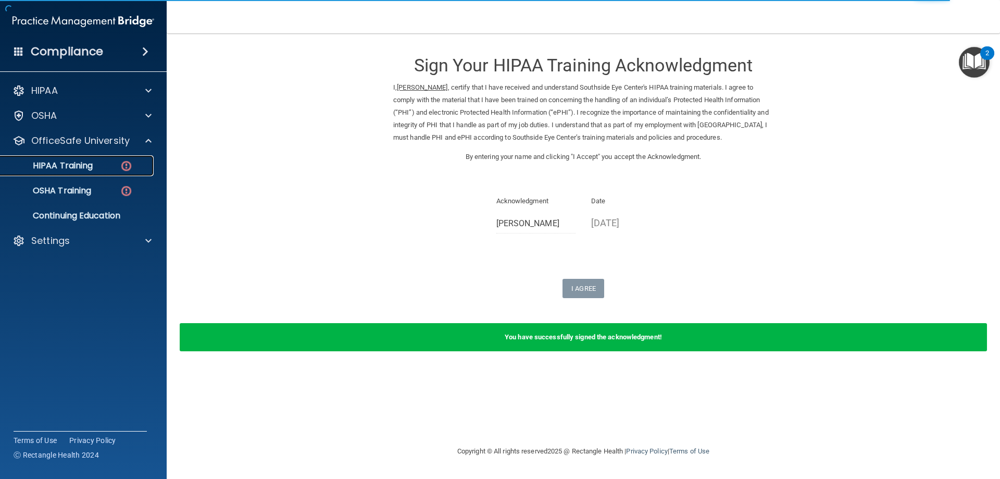
click at [115, 167] on div "HIPAA Training" at bounding box center [78, 165] width 142 height 10
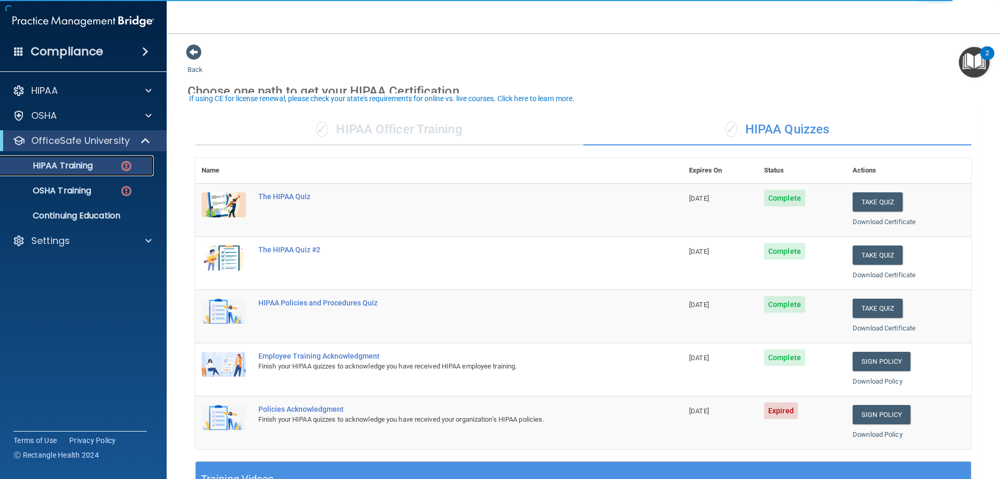
scroll to position [208, 0]
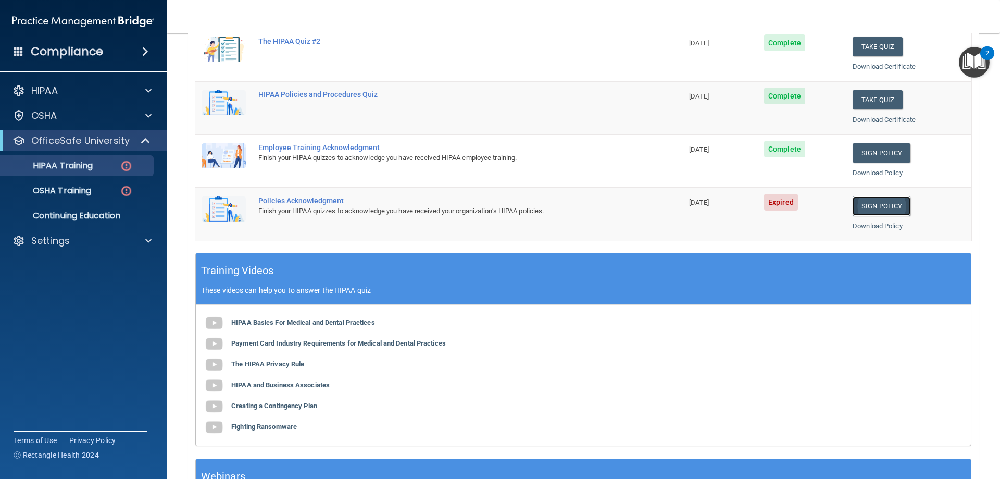
click at [863, 206] on link "Sign Policy" at bounding box center [881, 205] width 58 height 19
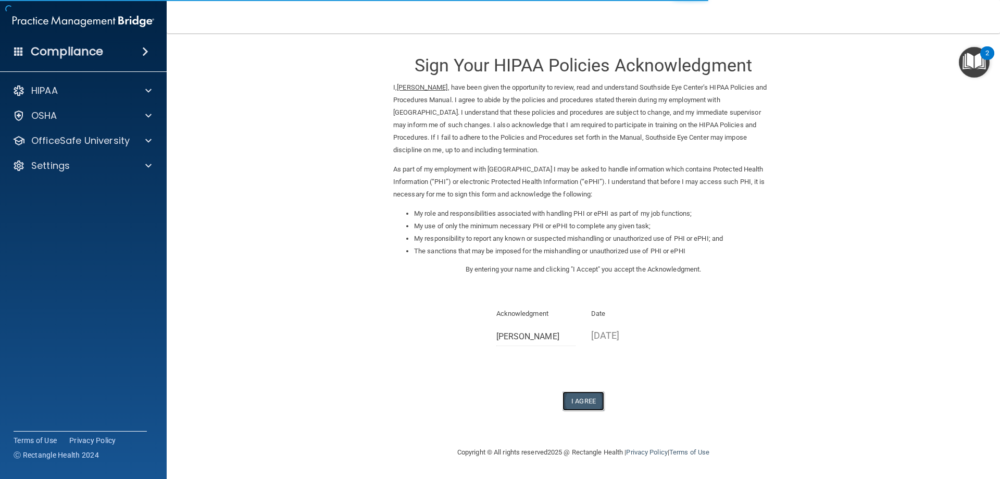
click at [582, 403] on button "I Agree" at bounding box center [583, 400] width 42 height 19
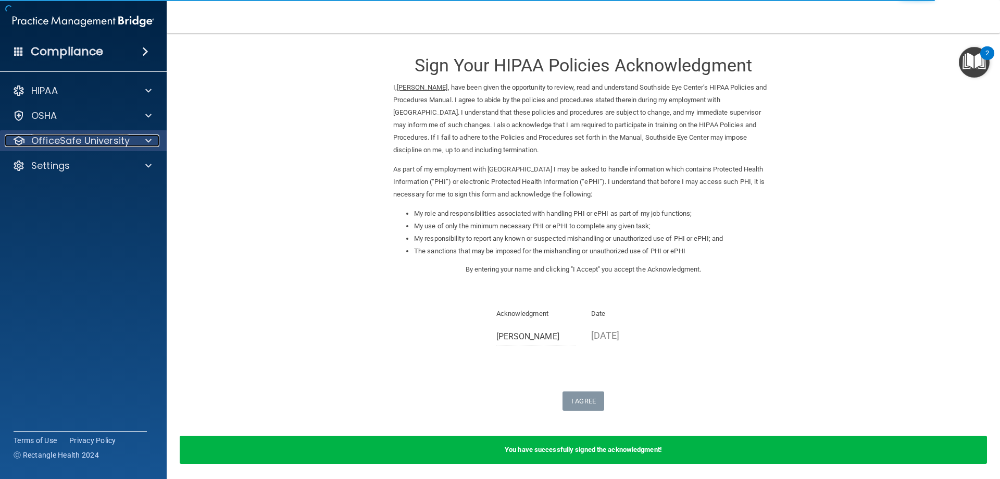
click at [111, 146] on p "OfficeSafe University" at bounding box center [80, 140] width 98 height 12
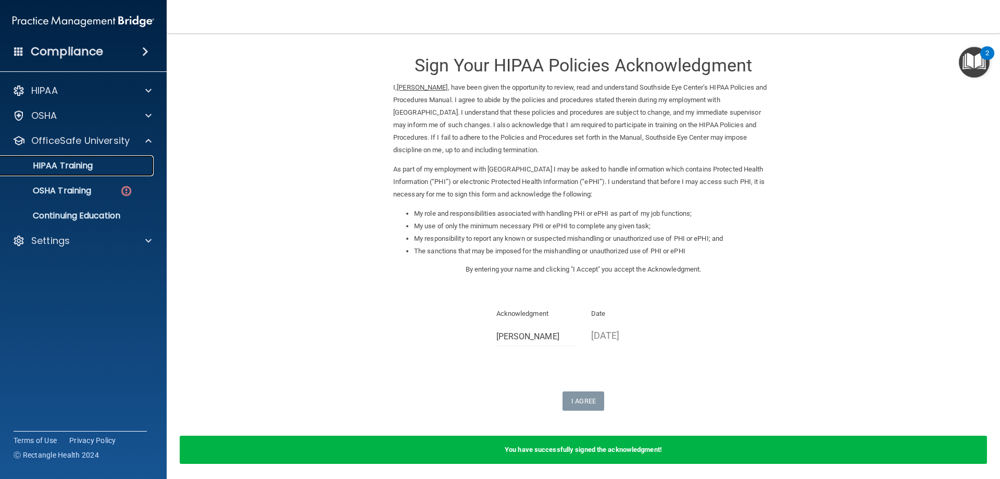
click at [64, 164] on p "HIPAA Training" at bounding box center [50, 165] width 86 height 10
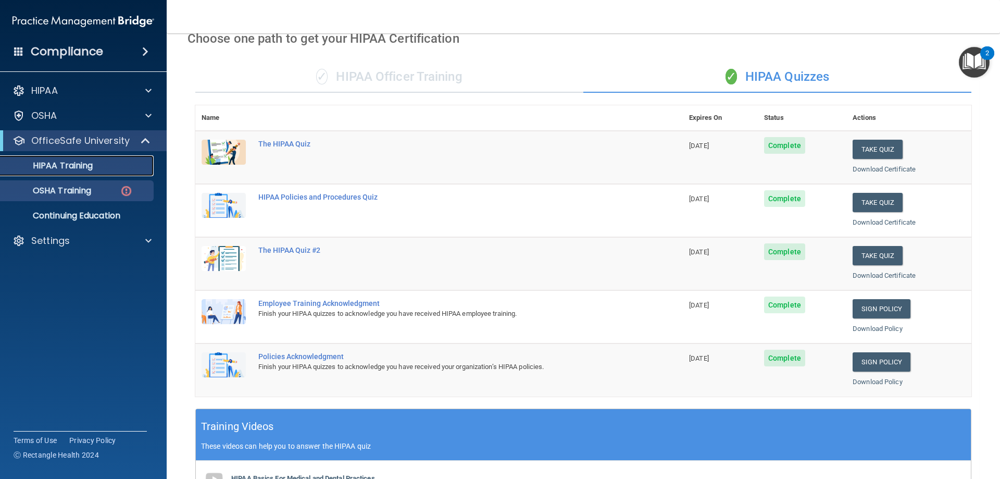
scroll to position [52, 0]
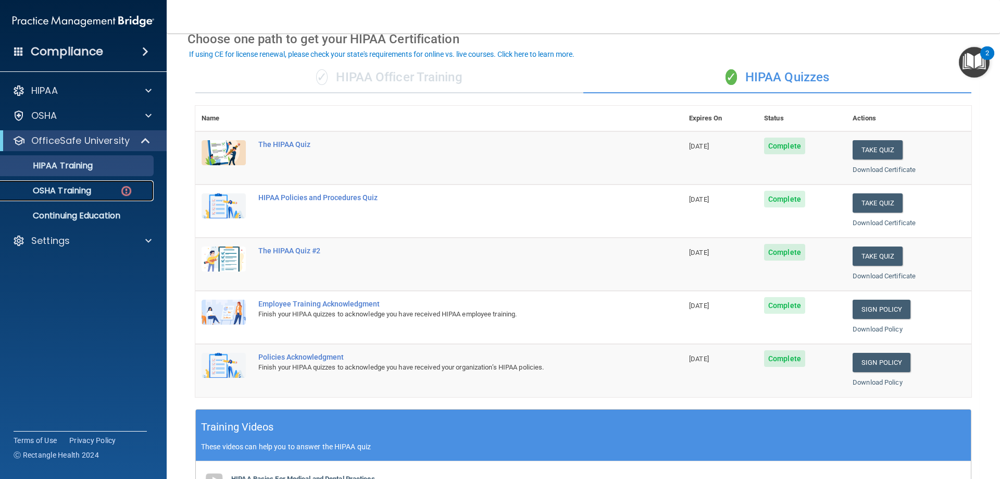
click at [124, 193] on img at bounding box center [126, 190] width 13 height 13
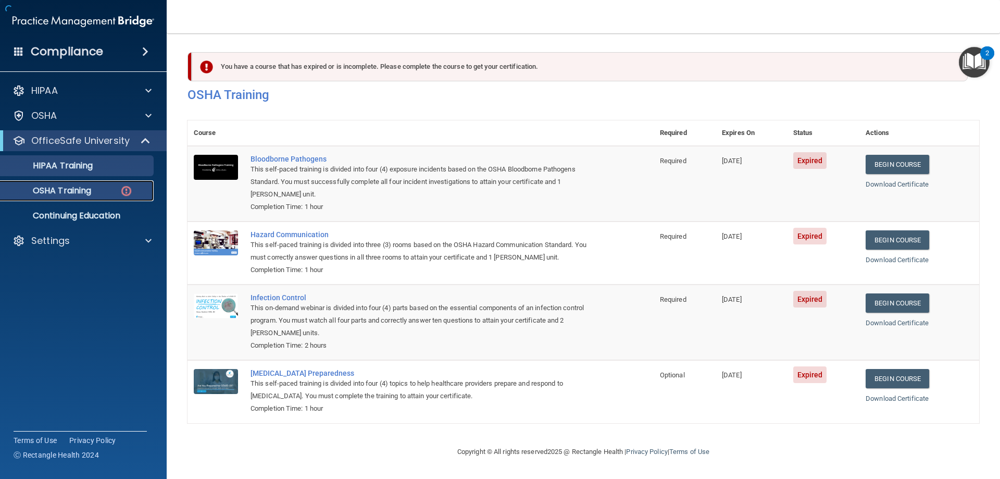
scroll to position [1, 0]
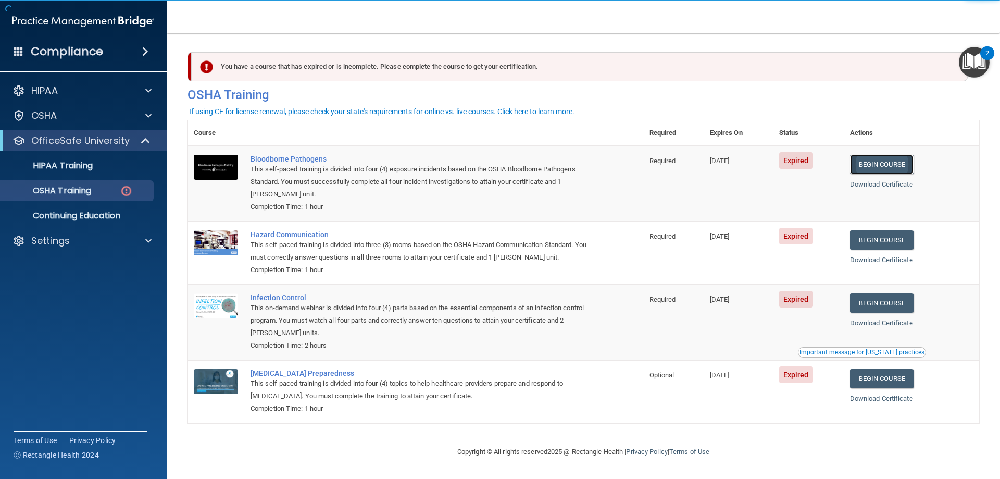
click at [870, 166] on link "Begin Course" at bounding box center [882, 164] width 64 height 19
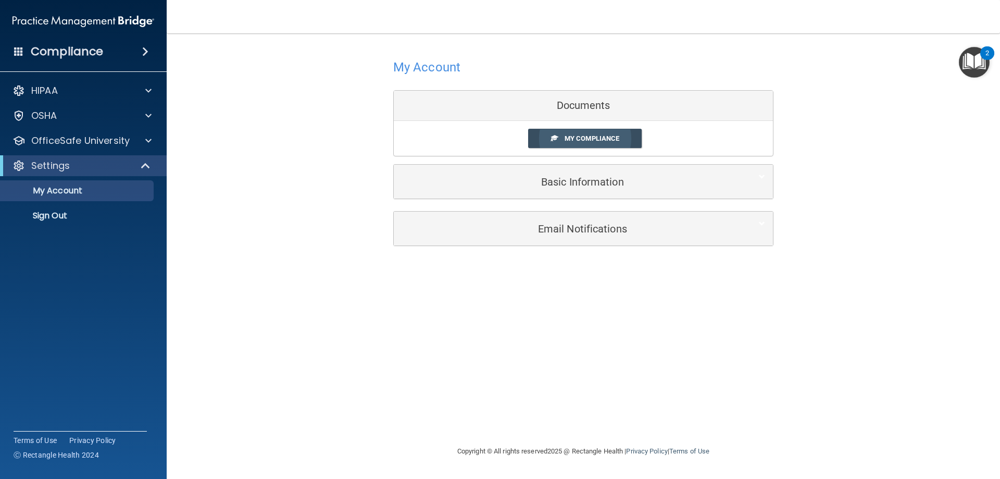
click at [597, 142] on span "My Compliance" at bounding box center [591, 138] width 55 height 8
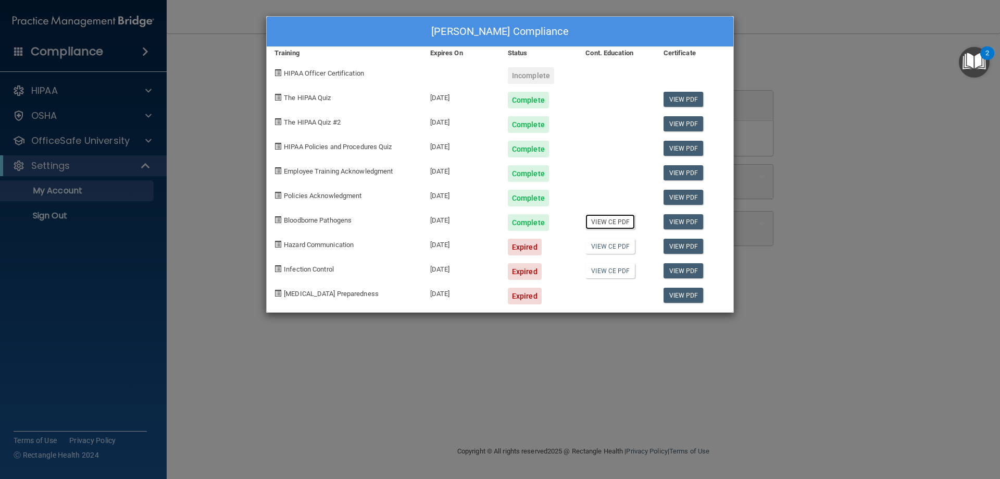
click at [620, 221] on link "View CE PDF" at bounding box center [609, 221] width 49 height 15
drag, startPoint x: 68, startPoint y: 219, endPoint x: 58, endPoint y: 218, distance: 9.9
click at [68, 218] on div "Jessica Hancock's Compliance Training Expires On Status Cont. Education Certifi…" at bounding box center [500, 239] width 1000 height 479
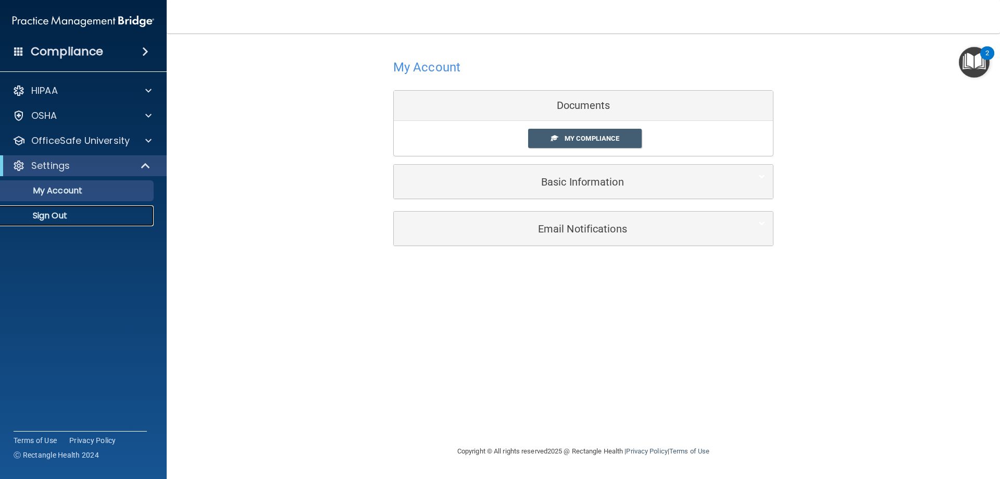
drag, startPoint x: 54, startPoint y: 215, endPoint x: 39, endPoint y: 233, distance: 24.1
click at [54, 214] on p "Sign Out" at bounding box center [78, 215] width 142 height 10
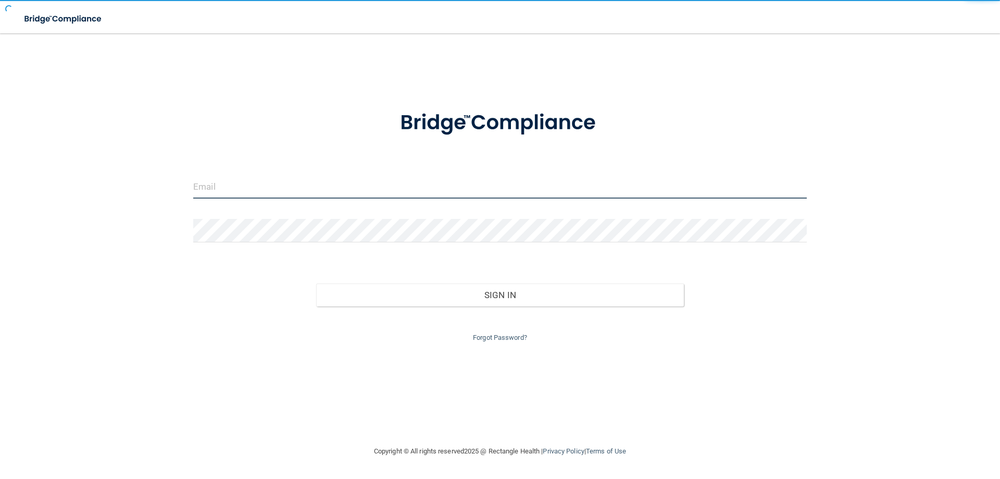
type input "[EMAIL_ADDRESS][DOMAIN_NAME]"
